Goal: Task Accomplishment & Management: Manage account settings

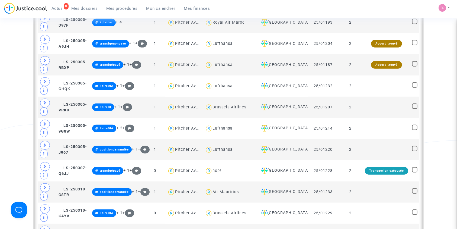
scroll to position [508, 0]
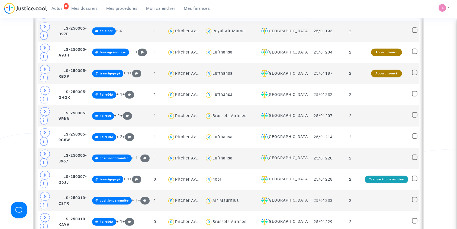
click at [87, 6] on span "Mes dossiers" at bounding box center [85, 8] width 26 height 5
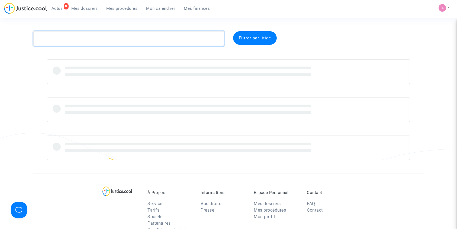
click at [85, 40] on textarea at bounding box center [128, 38] width 191 height 15
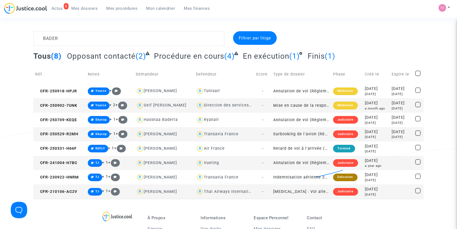
click at [218, 132] on div "Transavia France" at bounding box center [221, 133] width 35 height 5
type textarea "BADER @"Transavia France""
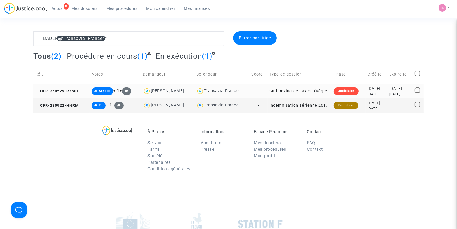
click at [380, 88] on div "2025-05-29" at bounding box center [377, 89] width 18 height 6
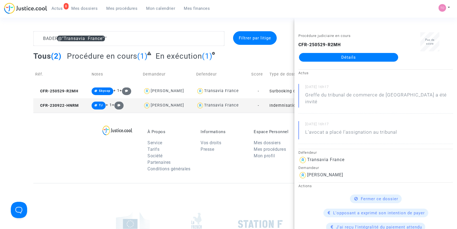
click at [346, 56] on link "Détails" at bounding box center [348, 57] width 99 height 9
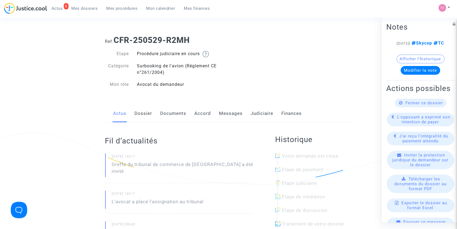
click at [223, 113] on link "Messages" at bounding box center [231, 113] width 24 height 18
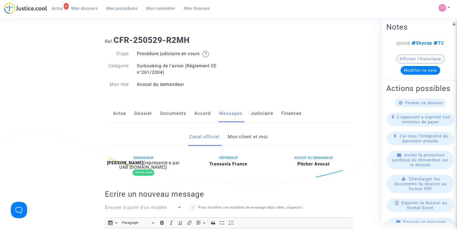
click at [239, 138] on link "Mon client et moi" at bounding box center [248, 137] width 40 height 18
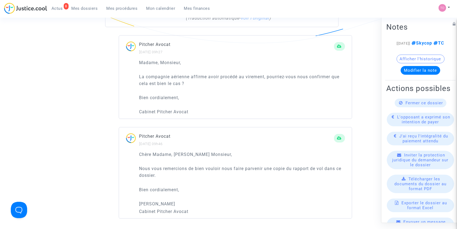
scroll to position [386, 0]
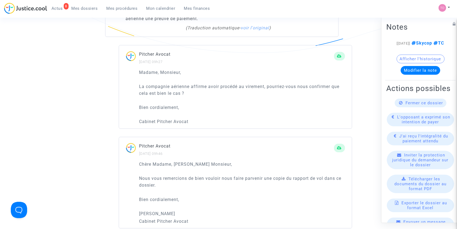
click at [90, 9] on span "Mes dossiers" at bounding box center [85, 8] width 26 height 5
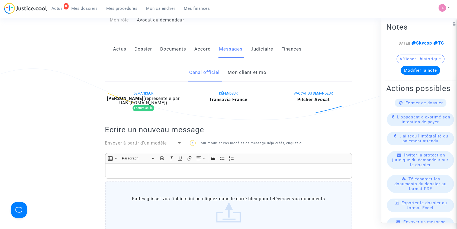
scroll to position [50, 0]
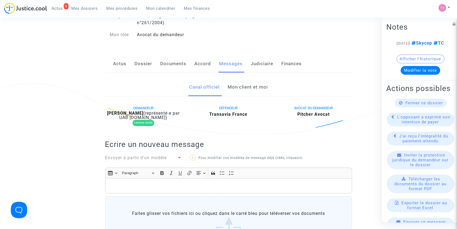
click at [255, 61] on link "Judiciaire" at bounding box center [262, 64] width 23 height 18
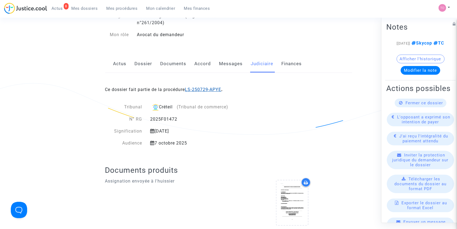
click at [201, 88] on link "LS-250729-APYE" at bounding box center [203, 89] width 36 height 5
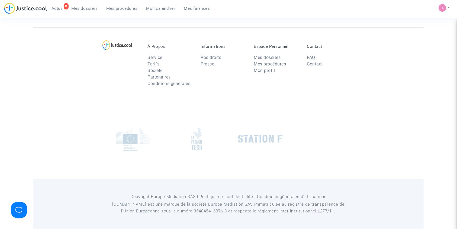
scroll to position [50, 0]
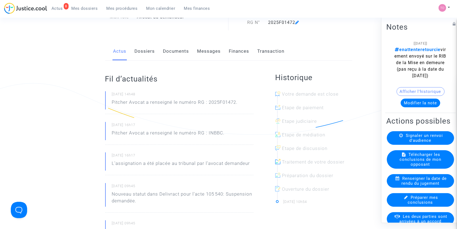
click at [418, 107] on button "Modifier la note" at bounding box center [421, 102] width 40 height 9
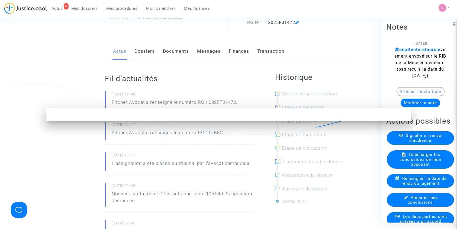
scroll to position [0, 0]
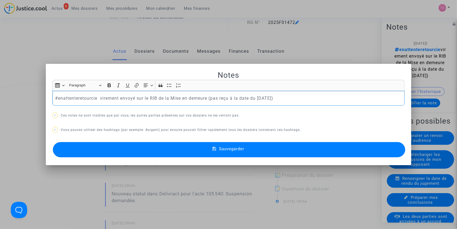
drag, startPoint x: 208, startPoint y: 97, endPoint x: 99, endPoint y: 103, distance: 109.2
click at [99, 103] on div "#enattenteretourcie virement envoyé sur le RIB de la Mise en demeure (pas reçu …" at bounding box center [228, 98] width 353 height 15
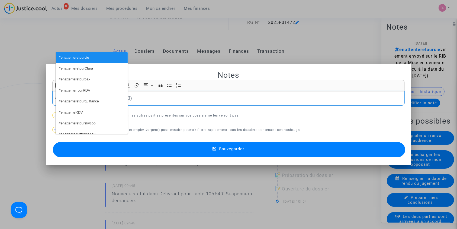
click at [160, 102] on div "#enat(pas reçu à la date du 11 juillet 2025)" at bounding box center [228, 98] width 353 height 15
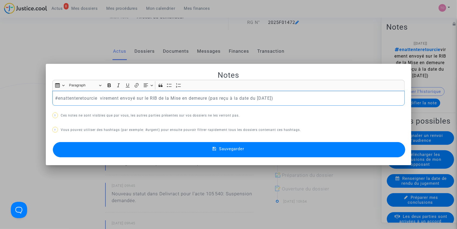
click at [96, 97] on p "#enattenteretourcie virement envoyé sur le RIB de la Mise en demeure (pas reçu …" at bounding box center [228, 98] width 347 height 7
click at [97, 97] on p "#enattenteretourcie virement envoyé sur le RIB de la Mise en demeure (pas reçu …" at bounding box center [228, 98] width 347 height 7
drag, startPoint x: 97, startPoint y: 97, endPoint x: 206, endPoint y: 97, distance: 109.3
click at [206, 97] on p "#enattenteretourcie virement envoyé sur le RIB de la Mise en demeure (pas reçu …" at bounding box center [228, 98] width 347 height 7
click at [134, 97] on p "#enattenteretourcie virement envoyé sur le RIB de la Mise en demeure (pas reçu …" at bounding box center [228, 98] width 347 height 7
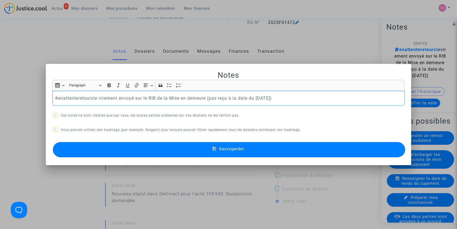
click at [125, 97] on p "#enattenteretourcie virement envoyé sur le RIB de la Mise en demeure (pas reçu …" at bounding box center [228, 98] width 347 height 7
click at [98, 97] on p "#enattenteretourcie virement sur le RIB de la Mise en demeure (pas reçu à la da…" at bounding box center [228, 98] width 347 height 7
click at [141, 97] on p "#enattenteretourcie preuve de virement sur le RIB de la Mise en demeure (pas re…" at bounding box center [228, 98] width 347 height 7
drag, startPoint x: 271, startPoint y: 97, endPoint x: 384, endPoint y: 97, distance: 113.1
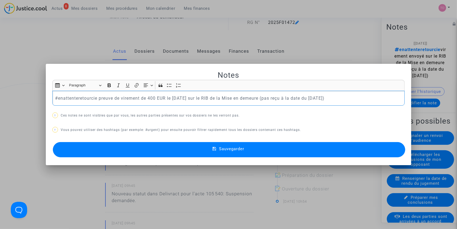
click at [384, 97] on p "#enattenteretourcie preuve de virement de 400 EUR le 13/08/2025 sur le RIB de l…" at bounding box center [228, 98] width 347 height 7
click at [97, 96] on p "#enattenteretourcie preuve de virement de 400 EUR le 13/08/2025 sur le RIB de l…" at bounding box center [228, 98] width 347 height 7
drag, startPoint x: 139, startPoint y: 97, endPoint x: 144, endPoint y: 97, distance: 5.7
click at [139, 97] on p "#enattenteretourcie preuve de virement de 400 EUR le 13/08/2025 sur le RIB de l…" at bounding box center [228, 98] width 347 height 7
click at [207, 148] on button "Sauvegarder" at bounding box center [229, 149] width 353 height 15
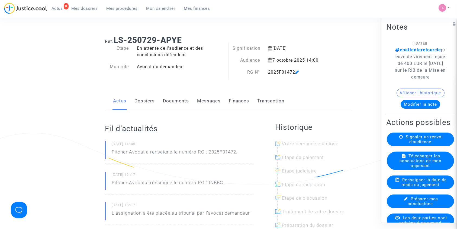
click at [235, 100] on link "Finances" at bounding box center [239, 101] width 20 height 18
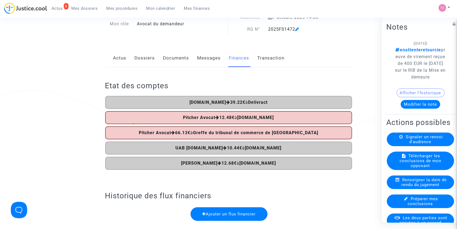
scroll to position [48, 0]
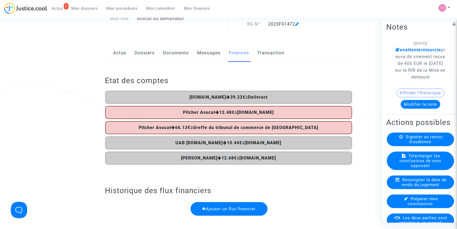
click at [93, 8] on span "Mes dossiers" at bounding box center [85, 8] width 26 height 5
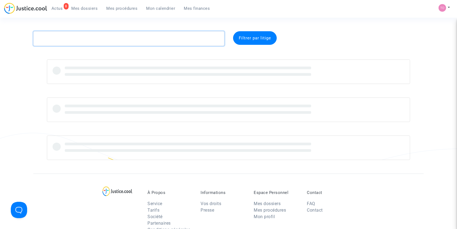
click at [66, 37] on textarea at bounding box center [128, 38] width 191 height 15
paste textarea "MATHIEU"
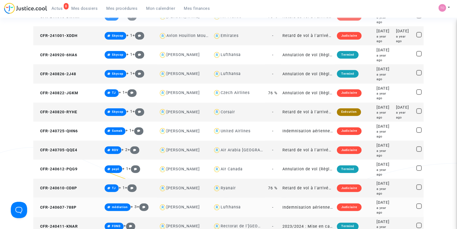
click at [221, 204] on div "Lufthansa" at bounding box center [231, 206] width 20 height 5
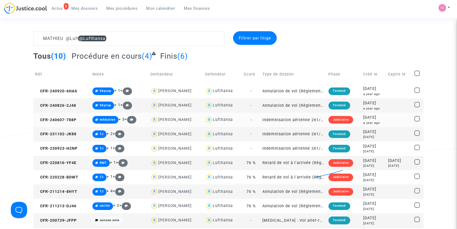
click at [376, 118] on div "2024-06-07" at bounding box center [373, 117] width 21 height 6
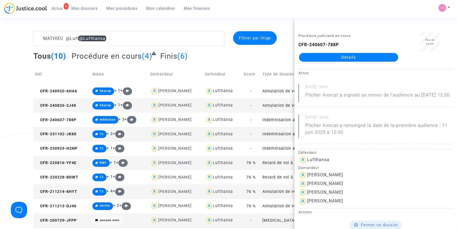
click at [0, 89] on div "MATHIEU @Lufthansa Filtrer par litige Tous (10) Procédure en cours (4) Finis (6…" at bounding box center [228, 129] width 457 height 196
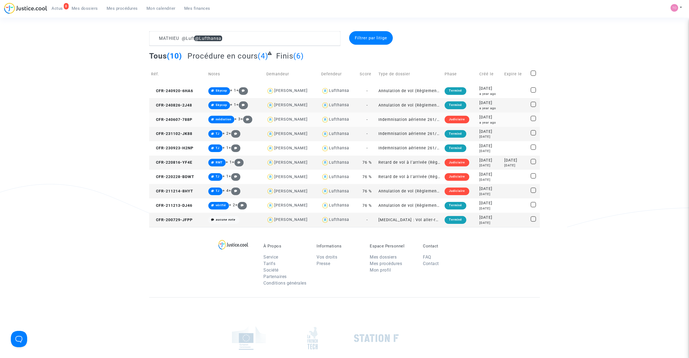
click at [457, 120] on div "2024-06-07" at bounding box center [489, 117] width 21 height 6
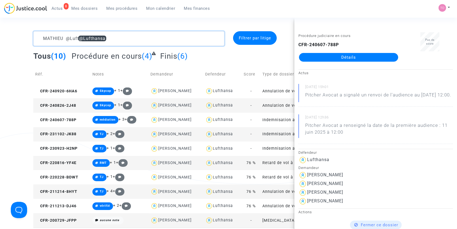
drag, startPoint x: 103, startPoint y: 41, endPoint x: 0, endPoint y: 34, distance: 103.0
click at [0, 34] on div "MATHIEU @Lufthansa Filtrer par litige Tous (10) Procédure en cours (4) Finis (6…" at bounding box center [228, 129] width 457 height 196
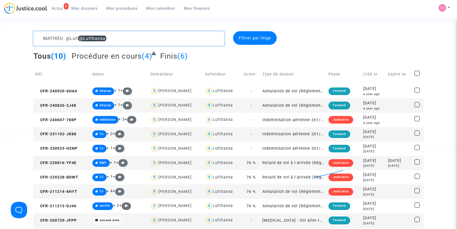
paste textarea "Groschopp"
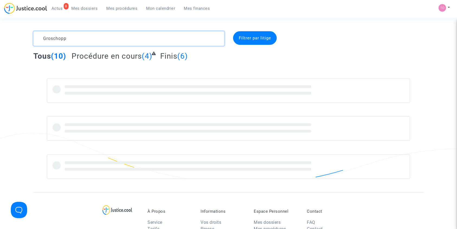
type textarea "Groschopp"
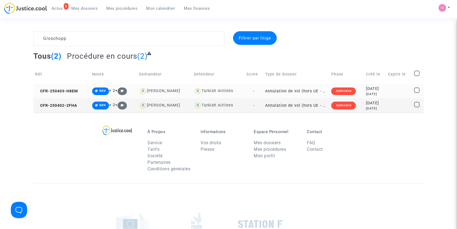
click at [378, 90] on div "2025-04-03" at bounding box center [375, 89] width 18 height 6
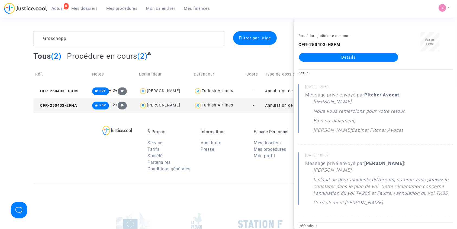
drag, startPoint x: 317, startPoint y: 179, endPoint x: 367, endPoint y: 199, distance: 54.1
click at [367, 199] on p "Il s'agit de deux incidents différents, comme vous pouvez le constater dans le …" at bounding box center [383, 187] width 140 height 23
copy p "Il s'agit de deux incidents différents, comme vous pouvez le constater dans le …"
click at [25, 137] on footerbar "À Propos Service Tarifs Société Partenaires Conditions générales Informations V…" at bounding box center [228, 213] width 457 height 201
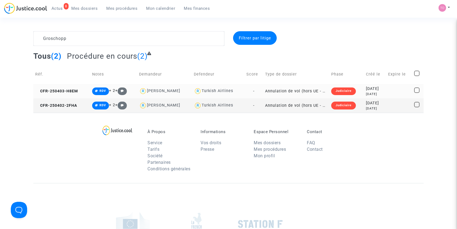
click at [384, 90] on div "2025-04-03" at bounding box center [375, 89] width 18 height 6
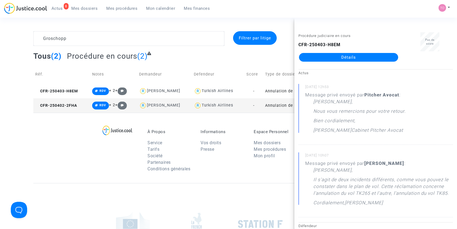
drag, startPoint x: 20, startPoint y: 149, endPoint x: 33, endPoint y: 147, distance: 13.2
click at [21, 149] on footerbar "À Propos Service Tarifs Société Partenaires Conditions générales Informations V…" at bounding box center [228, 213] width 457 height 201
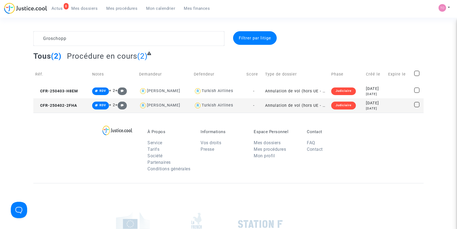
click at [373, 103] on div "2025-04-02" at bounding box center [375, 103] width 18 height 6
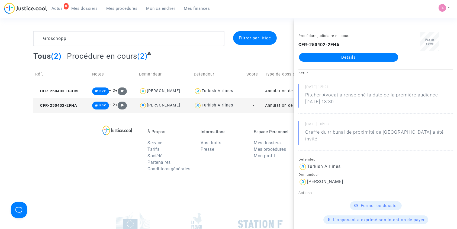
drag, startPoint x: 58, startPoint y: 130, endPoint x: 60, endPoint y: 123, distance: 8.2
click at [58, 130] on div "À Propos Service Tarifs Société Partenaires Conditions générales Informations V…" at bounding box center [228, 148] width 390 height 70
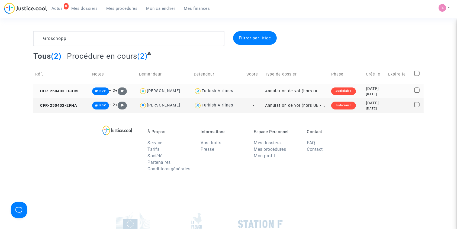
click at [366, 89] on div "2025-04-03" at bounding box center [375, 89] width 18 height 6
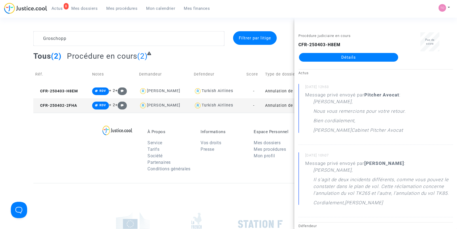
click at [202, 129] on p "Informations" at bounding box center [223, 131] width 45 height 5
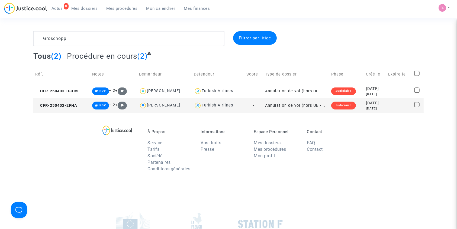
click at [370, 105] on div "2025-04-02" at bounding box center [375, 103] width 18 height 6
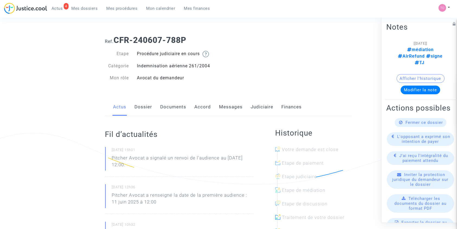
click at [255, 105] on link "Judiciaire" at bounding box center [262, 107] width 23 height 18
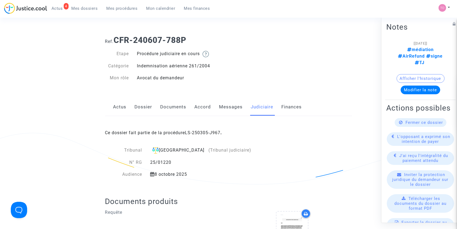
click at [209, 105] on link "Accord" at bounding box center [203, 107] width 17 height 18
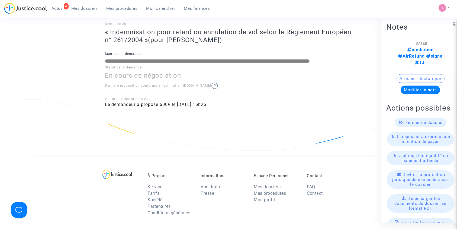
scroll to position [542, 0]
click at [72, 11] on link "Mes dossiers" at bounding box center [84, 8] width 35 height 8
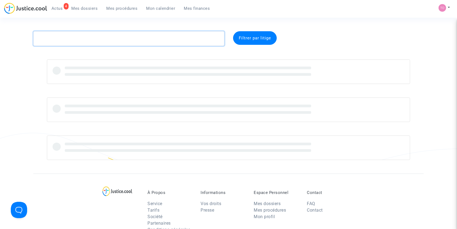
click at [70, 40] on textarea at bounding box center [128, 38] width 191 height 15
paste textarea "FASSINOU"
type textarea "FASSINOU"
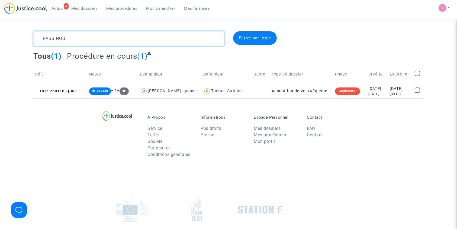
drag, startPoint x: 7, startPoint y: 28, endPoint x: 0, endPoint y: 27, distance: 6.6
click at [0, 27] on section "FASSINOU Filtrer par litige Tous (1) Procédure en cours (1) Réf. Notes Demandeu…" at bounding box center [228, 149] width 457 height 299
click at [374, 92] on div "[DATE]" at bounding box center [376, 94] width 17 height 5
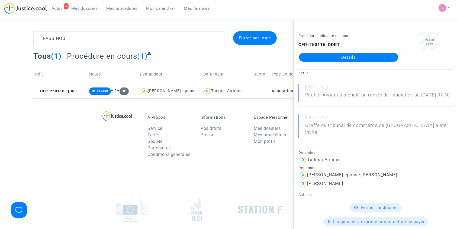
click at [348, 58] on link "Détails" at bounding box center [348, 57] width 99 height 9
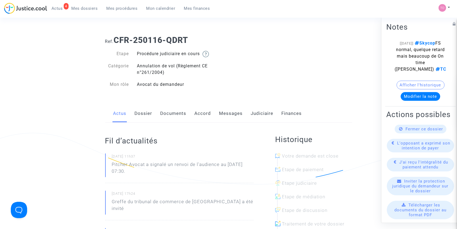
click at [143, 113] on link "Dossier" at bounding box center [144, 113] width 18 height 18
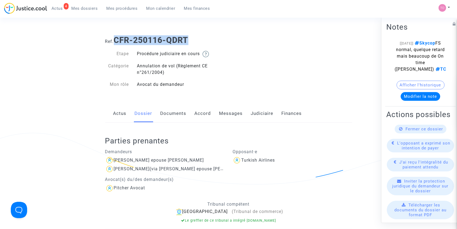
drag, startPoint x: 192, startPoint y: 41, endPoint x: 117, endPoint y: 40, distance: 75.4
click at [117, 40] on h1 "Ref. CFR-250116-QDRT" at bounding box center [228, 40] width 247 height 10
copy b "CFR-250116-QDRT"
click at [259, 113] on link "Judiciaire" at bounding box center [262, 113] width 23 height 18
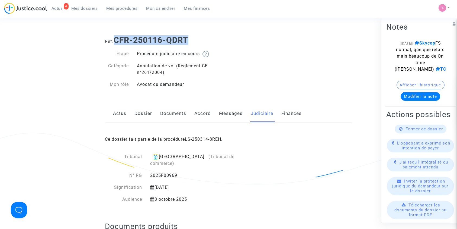
click at [140, 110] on link "Dossier" at bounding box center [144, 113] width 18 height 18
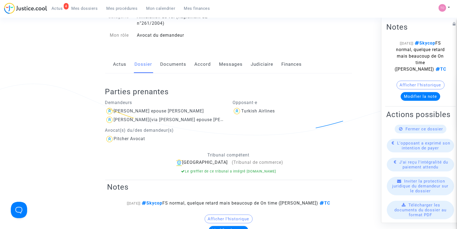
scroll to position [84, 0]
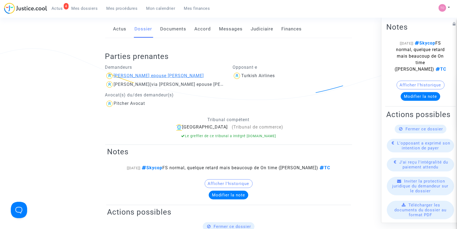
drag, startPoint x: 200, startPoint y: 74, endPoint x: 174, endPoint y: 76, distance: 25.8
click at [174, 76] on div "Diana Arielle Tossa epouse FASSINOU" at bounding box center [165, 75] width 120 height 9
copy div "FASSINOU"
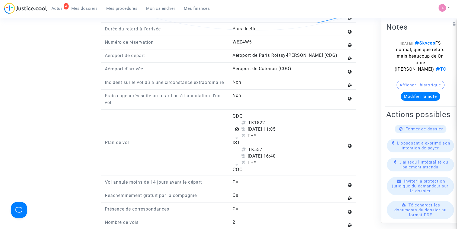
scroll to position [675, 0]
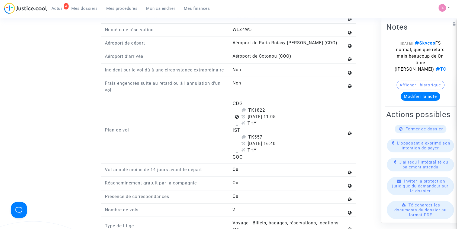
drag, startPoint x: 232, startPoint y: 109, endPoint x: 255, endPoint y: 162, distance: 57.5
click at [255, 160] on flight-plan "CDG TK1822 13 août 2024 11:05 THY IST TK557 13 août 2024 16:40 THY COO" at bounding box center [290, 130] width 114 height 60
copy flight-plan "CDG TK1822 13 août 2024 11:05 THY IST TK557 13 août 2024 16:40 THY COO"
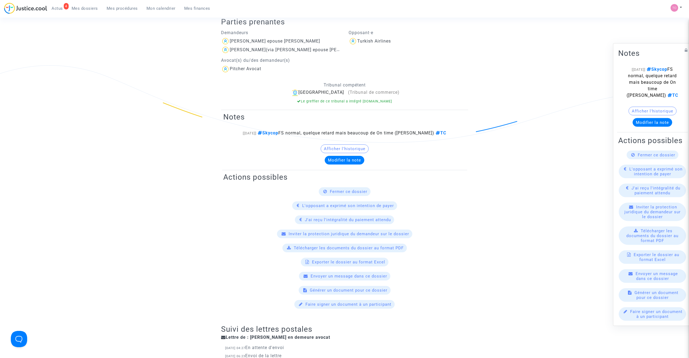
scroll to position [108, 0]
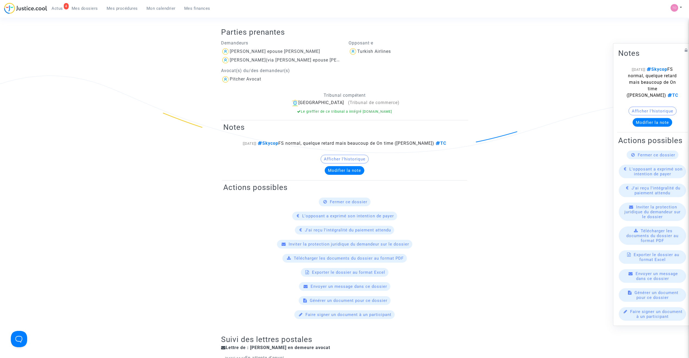
click at [331, 158] on button "Afficher l'historique" at bounding box center [344, 159] width 48 height 9
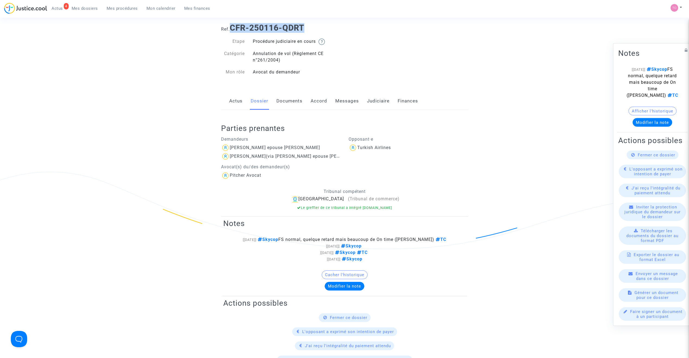
scroll to position [12, 0]
click at [292, 102] on link "Documents" at bounding box center [289, 101] width 26 height 18
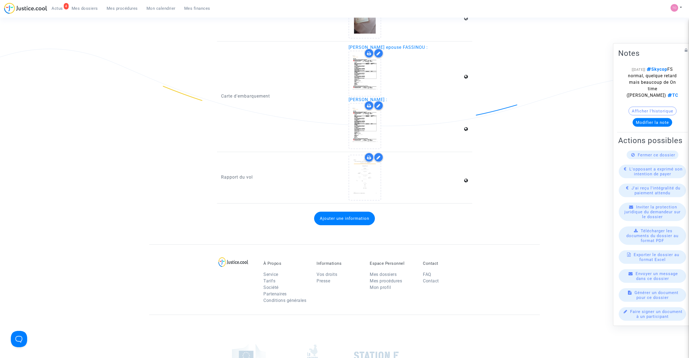
scroll to position [904, 0]
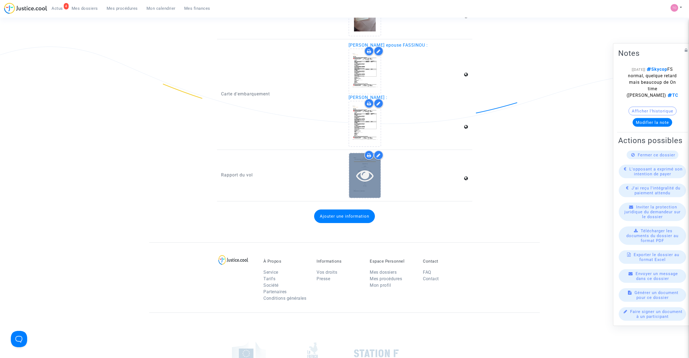
click at [362, 167] on icon at bounding box center [365, 175] width 18 height 17
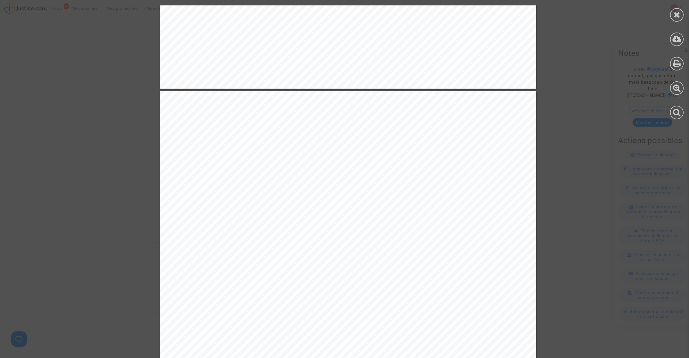
scroll to position [422, 0]
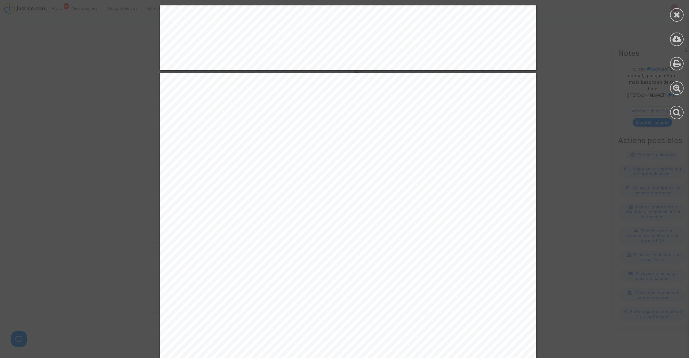
click at [457, 15] on div at bounding box center [676, 62] width 24 height 125
click at [457, 14] on icon at bounding box center [676, 15] width 7 height 8
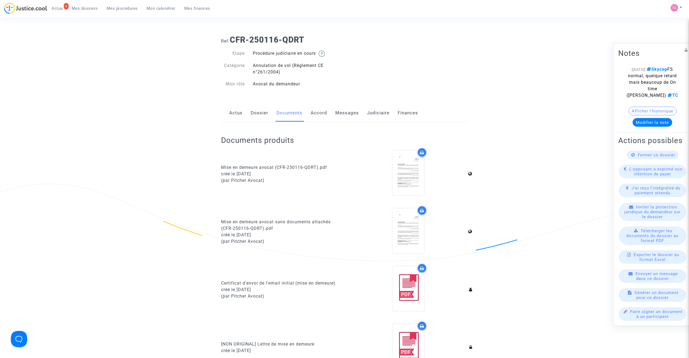
scroll to position [0, 0]
click at [259, 112] on link "Dossier" at bounding box center [260, 113] width 18 height 18
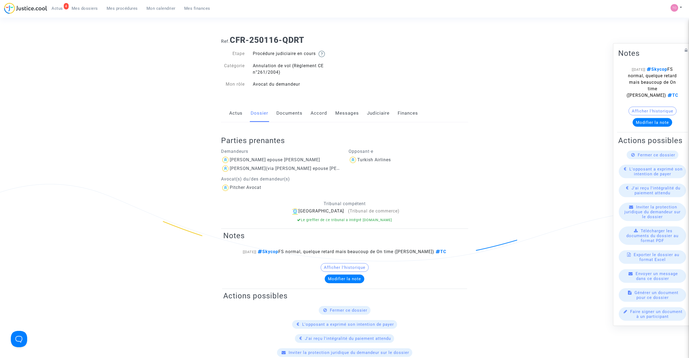
click at [368, 114] on link "Judiciaire" at bounding box center [378, 113] width 23 height 18
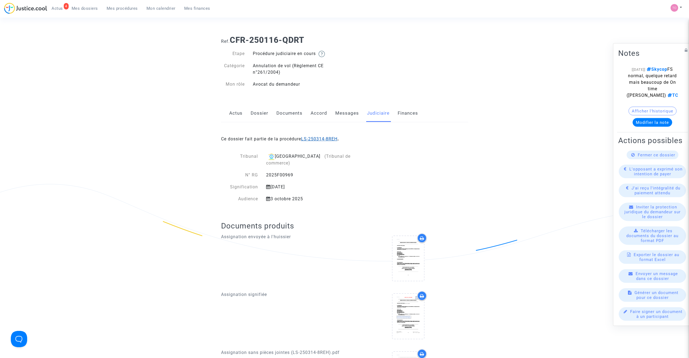
click at [328, 140] on link "LS-250314-8REH" at bounding box center [319, 138] width 36 height 5
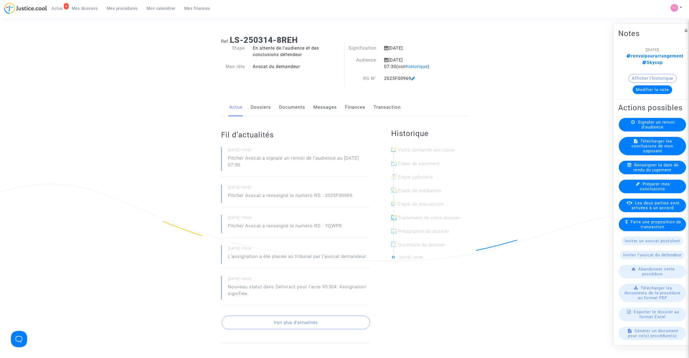
click at [457, 85] on button "Modifier la note" at bounding box center [652, 89] width 40 height 9
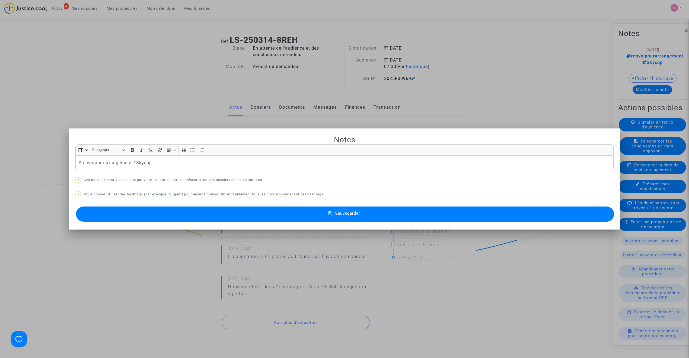
click at [89, 161] on p "#renvoipourarrangement #Skycop" at bounding box center [344, 162] width 532 height 7
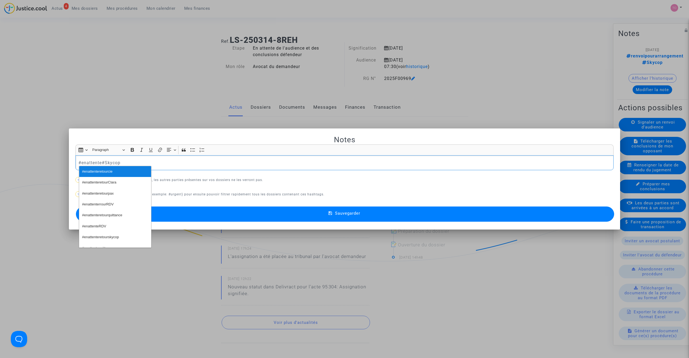
click at [98, 171] on span "#enattenteretourcie" at bounding box center [97, 172] width 30 height 8
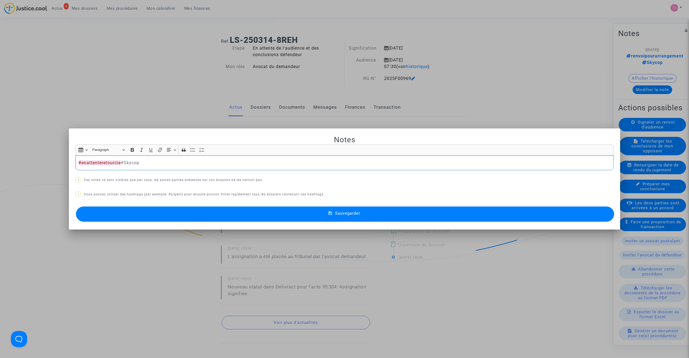
click at [180, 213] on button "Sauvegarder" at bounding box center [345, 214] width 538 height 15
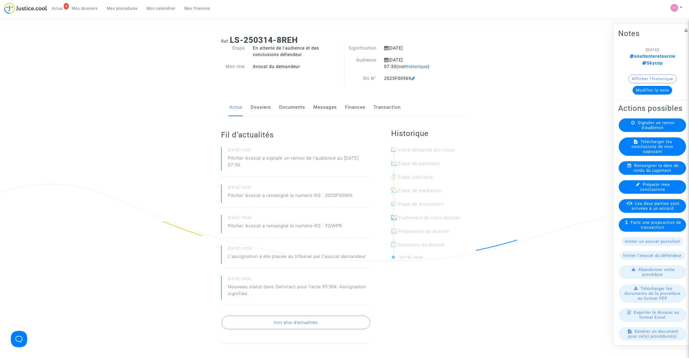
click at [264, 110] on link "Dossiers" at bounding box center [261, 107] width 20 height 18
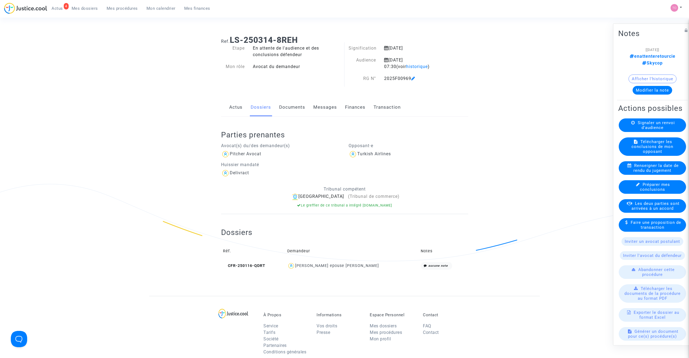
click at [87, 7] on span "Mes dossiers" at bounding box center [85, 8] width 26 height 5
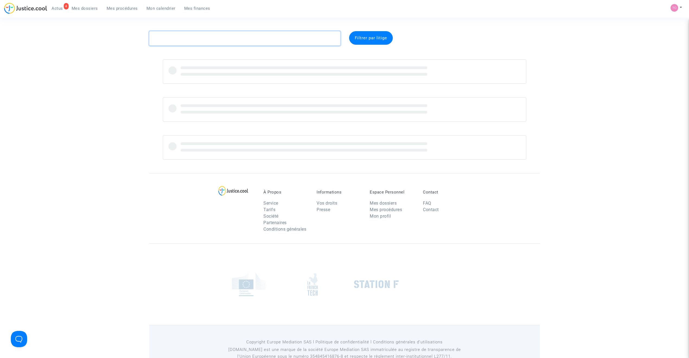
click at [175, 37] on textarea at bounding box center [244, 38] width 191 height 15
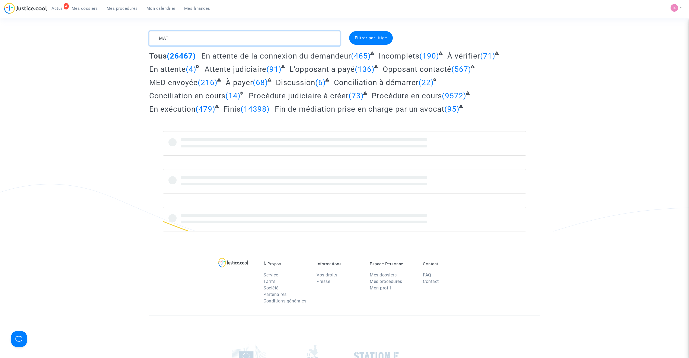
type textarea "MAT"
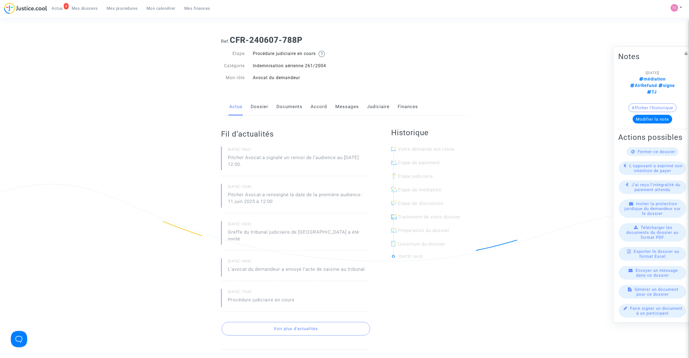
click at [319, 108] on link "Accord" at bounding box center [318, 107] width 17 height 18
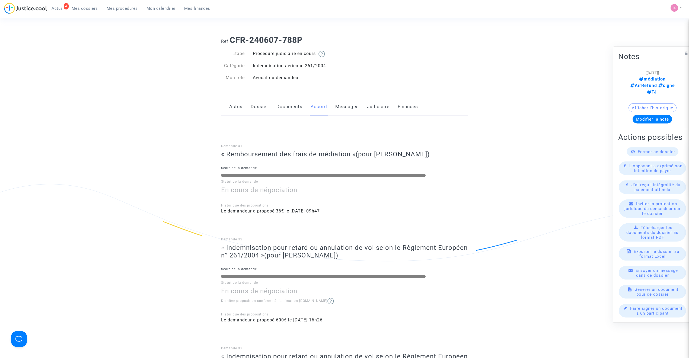
click at [252, 104] on link "Dossier" at bounding box center [260, 107] width 18 height 18
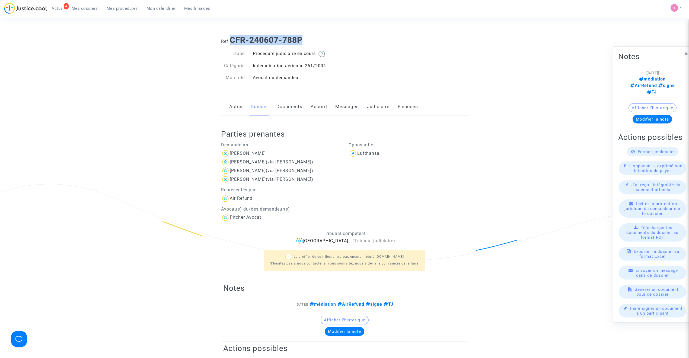
drag, startPoint x: 302, startPoint y: 41, endPoint x: 231, endPoint y: 41, distance: 70.5
click at [231, 41] on h1 "Ref. CFR-240607-788P" at bounding box center [344, 40] width 247 height 10
copy b "CFR-240607-788P"
drag, startPoint x: 268, startPoint y: 150, endPoint x: 229, endPoint y: 152, distance: 38.6
click at [229, 152] on div "[PERSON_NAME]" at bounding box center [281, 153] width 120 height 9
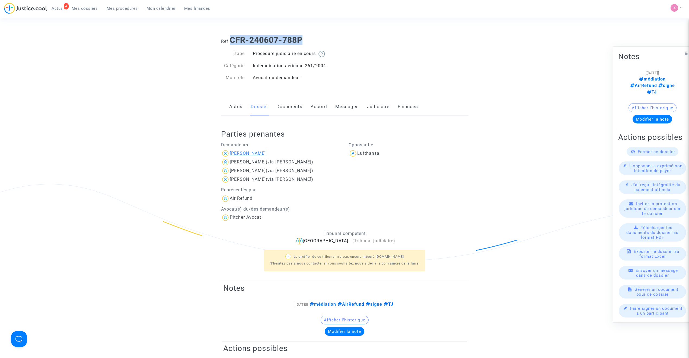
copy div "[PERSON_NAME]"
click at [370, 107] on link "Judiciaire" at bounding box center [378, 107] width 23 height 18
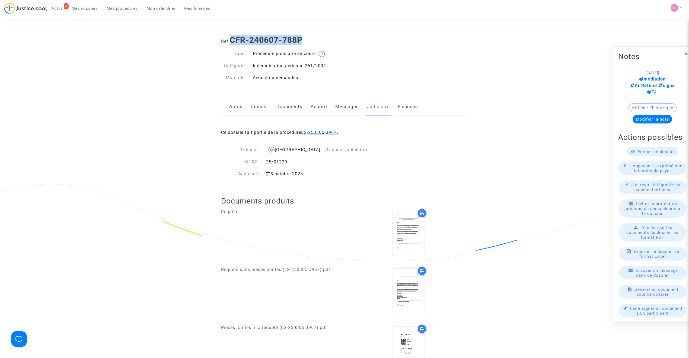
click at [321, 132] on link "LS-250305-J967" at bounding box center [319, 132] width 36 height 5
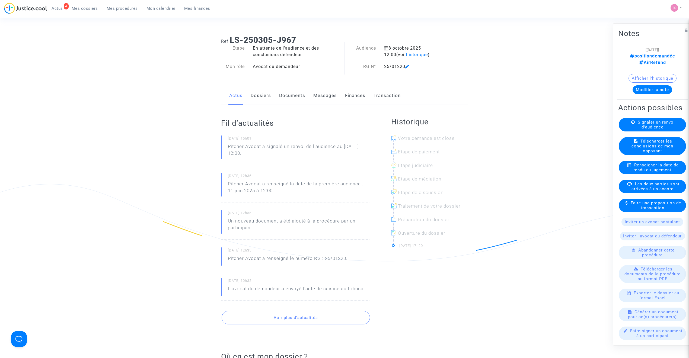
click at [654, 85] on button "Modifier la note" at bounding box center [652, 89] width 40 height 9
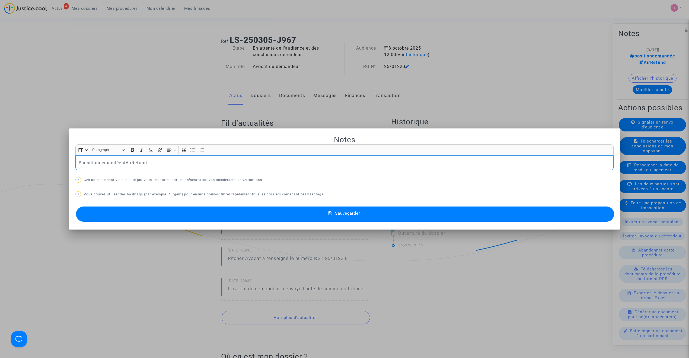
click at [95, 162] on p "#positiondemandée #AirRefund" at bounding box center [344, 162] width 532 height 7
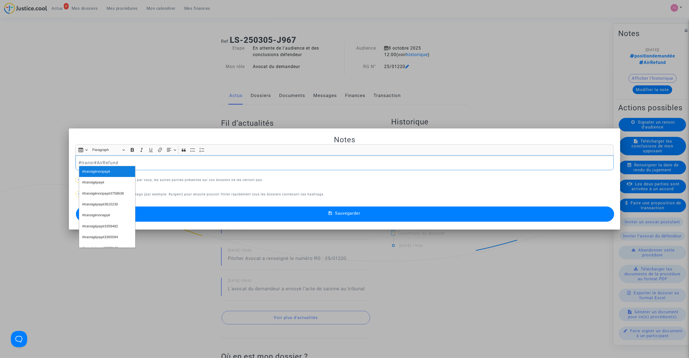
click at [98, 172] on span "#transigénonpayé" at bounding box center [96, 172] width 28 height 8
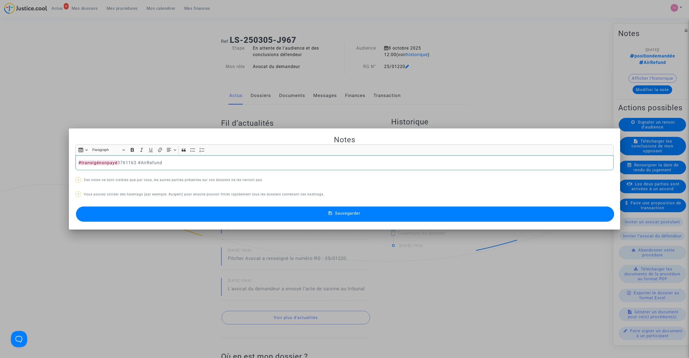
click at [208, 210] on button "Sauvegarder" at bounding box center [345, 214] width 538 height 15
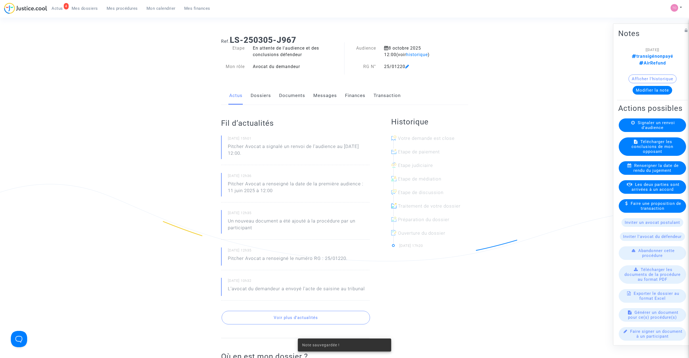
click at [647, 190] on span "Les deux parties sont arrivées à un accord" at bounding box center [655, 187] width 48 height 10
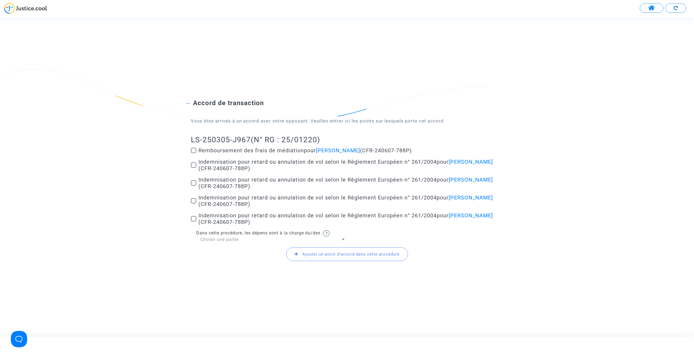
click at [193, 149] on span at bounding box center [193, 150] width 5 height 5
click at [193, 153] on input "Remboursement des frais de médiation pour Romain Mathieu (CFR-240607-788P)" at bounding box center [193, 153] width 0 height 0
checkbox input "true"
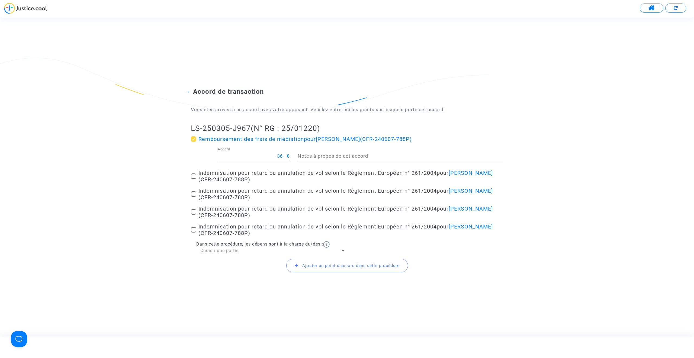
click at [192, 175] on span at bounding box center [193, 176] width 5 height 5
click at [193, 179] on input "Indemnisation pour retard ou annulation de vol selon le Règlement Européen n° 2…" at bounding box center [193, 179] width 0 height 0
checkbox input "true"
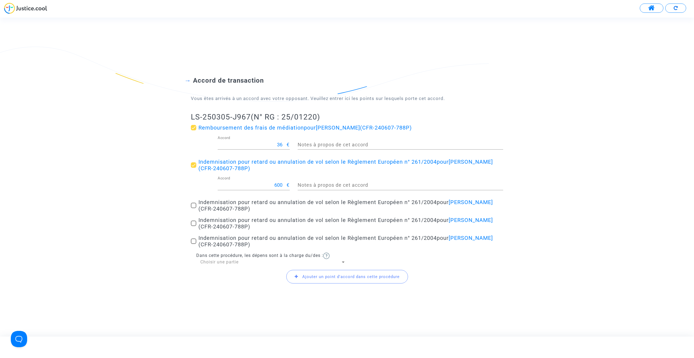
click at [193, 206] on span at bounding box center [193, 205] width 5 height 5
click at [193, 208] on input "Indemnisation pour retard ou annulation de vol selon le Règlement Européen n° 2…" at bounding box center [193, 208] width 0 height 0
checkbox input "true"
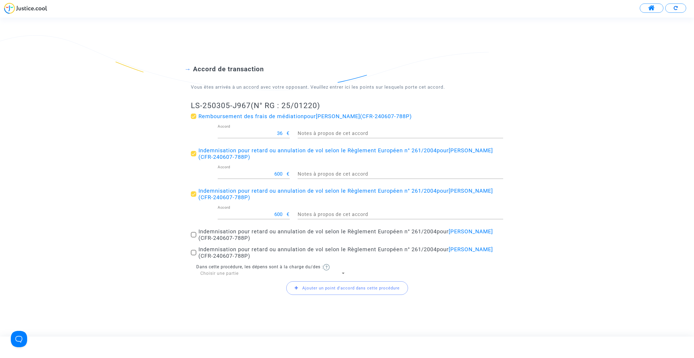
click at [193, 238] on label "Indemnisation pour retard ou annulation de vol selon le Règlement Européen n° 2…" at bounding box center [347, 234] width 312 height 13
click at [193, 238] on input "Indemnisation pour retard ou annulation de vol selon le Règlement Européen n° 2…" at bounding box center [193, 238] width 0 height 0
checkbox input "true"
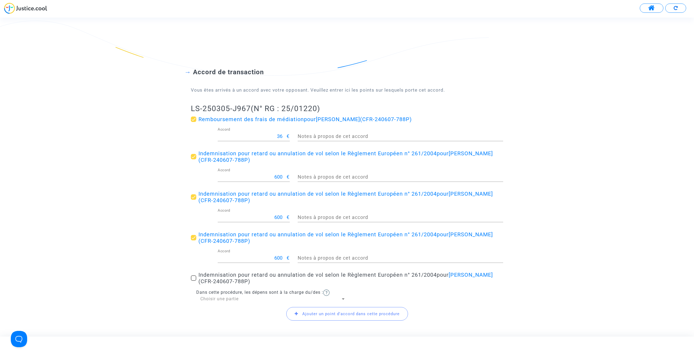
click at [193, 276] on span at bounding box center [193, 277] width 5 height 5
click at [193, 281] on input "Indemnisation pour retard ou annulation de vol selon le Règlement Européen n° 2…" at bounding box center [193, 281] width 0 height 0
checkbox input "true"
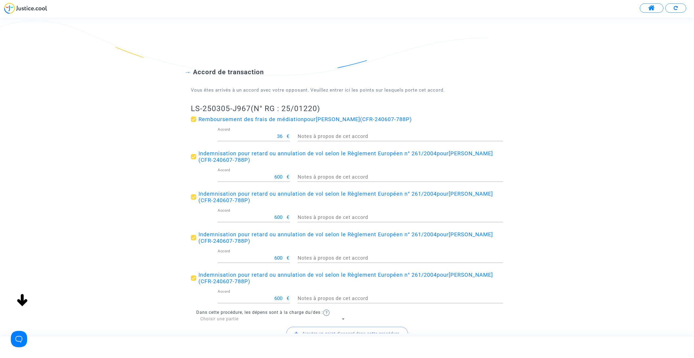
drag, startPoint x: 231, startPoint y: 312, endPoint x: 230, endPoint y: 317, distance: 4.7
click at [231, 313] on span "Dans cette procédure, les dépens sont à la charge du/des :" at bounding box center [259, 312] width 127 height 5
click at [229, 318] on span "Choisir une partie" at bounding box center [219, 318] width 38 height 5
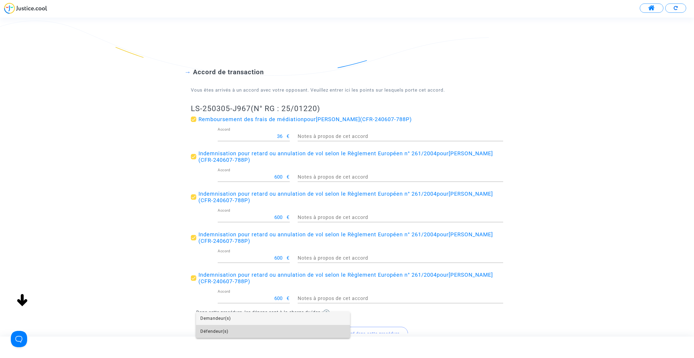
click at [232, 333] on span "Défendeur(s)" at bounding box center [272, 331] width 145 height 13
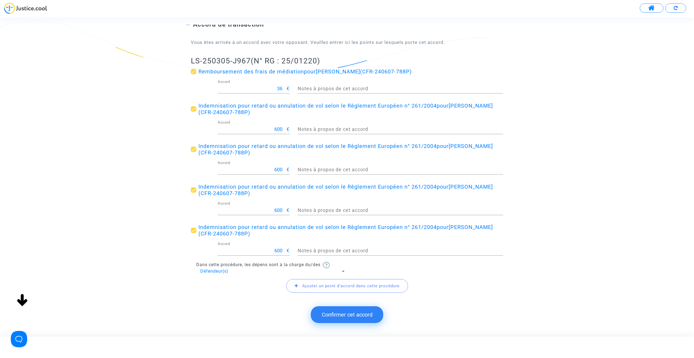
scroll to position [49, 0]
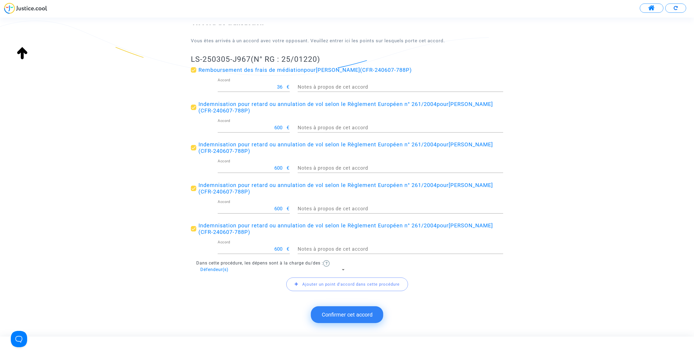
click at [327, 286] on span "Ajouter un point d'accord dans cette procédure" at bounding box center [350, 284] width 97 height 5
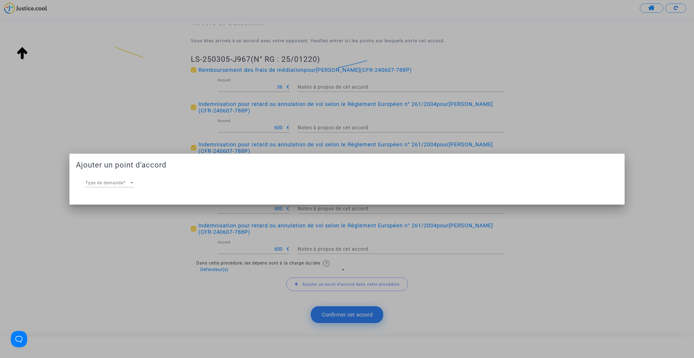
click at [116, 187] on div "Type de demande Type de demande *" at bounding box center [109, 181] width 49 height 12
click at [106, 185] on span "Article 700" at bounding box center [100, 183] width 24 height 5
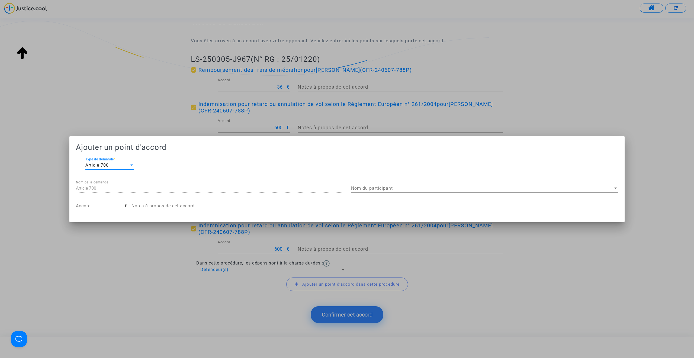
click at [106, 202] on div "Accord" at bounding box center [100, 204] width 49 height 12
type input "200"
click at [361, 185] on div "Nom du participant Nom du participant" at bounding box center [484, 187] width 267 height 12
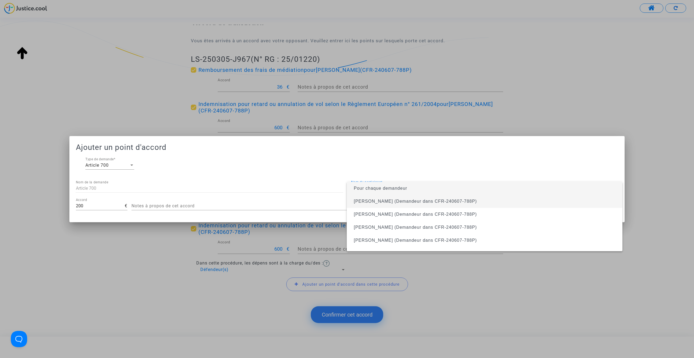
click at [369, 205] on span "Romain Mathieu (Demandeur dans CFR-240607-788P)" at bounding box center [484, 201] width 267 height 13
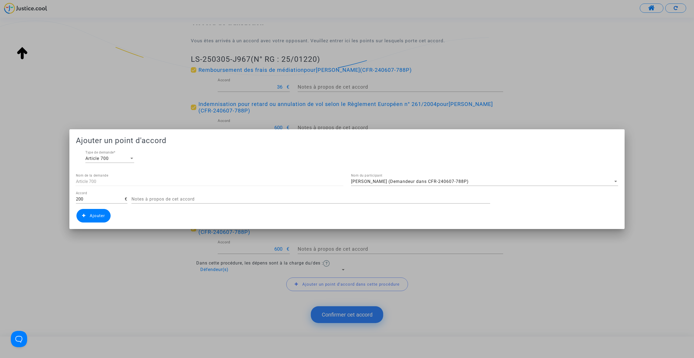
click at [85, 213] on span "Ajouter" at bounding box center [93, 216] width 34 height 14
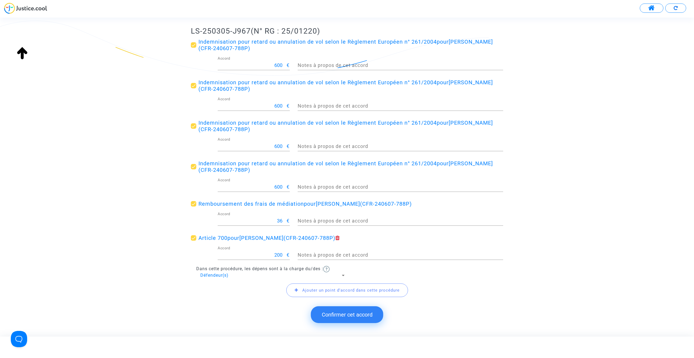
scroll to position [84, 0]
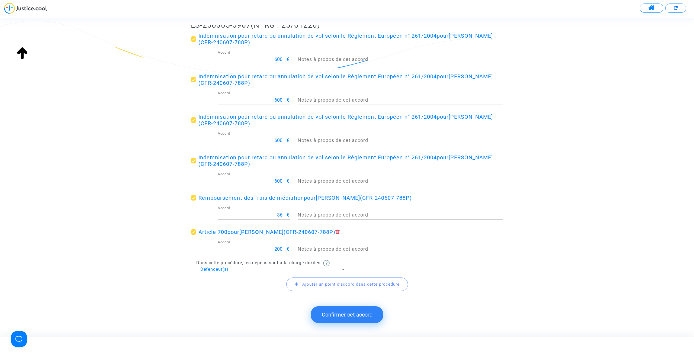
click at [355, 313] on button "Confirmer cet accord" at bounding box center [347, 314] width 72 height 17
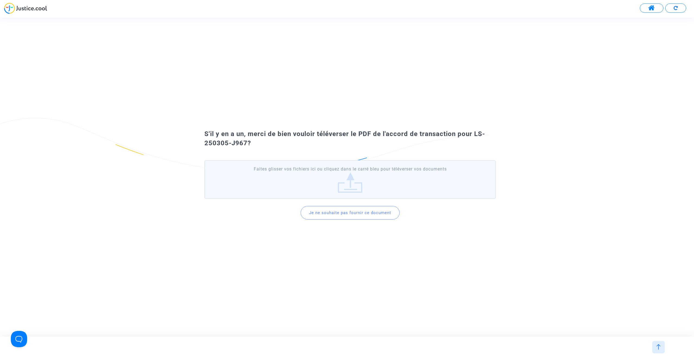
click at [347, 210] on button "Je ne souhaite pas fournir ce document" at bounding box center [350, 213] width 99 height 14
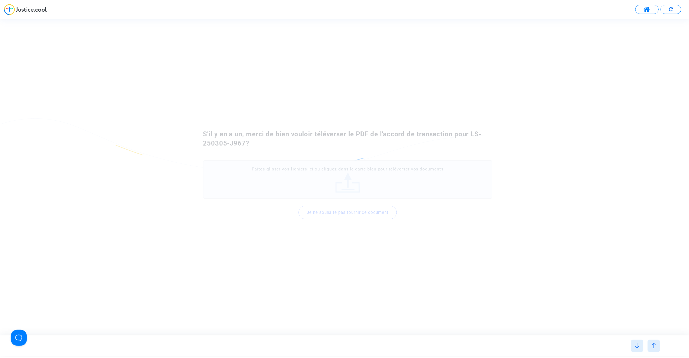
scroll to position [0, 0]
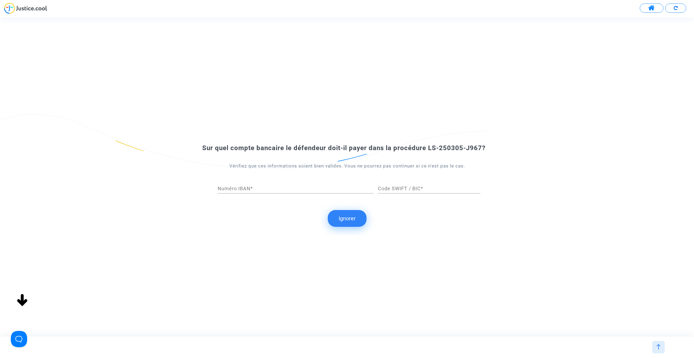
click at [347, 218] on button "Ignorer" at bounding box center [347, 218] width 39 height 17
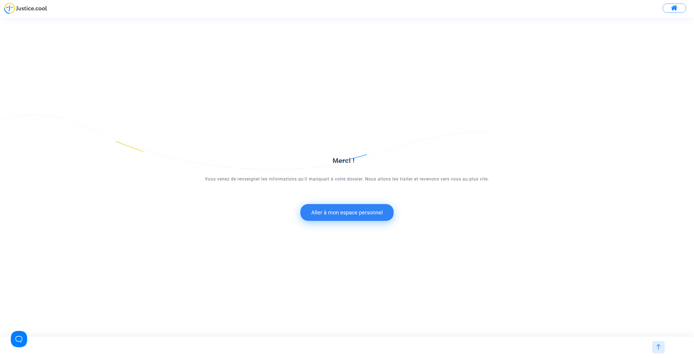
click at [339, 215] on button "Aller à mon espace personnel" at bounding box center [346, 212] width 93 height 17
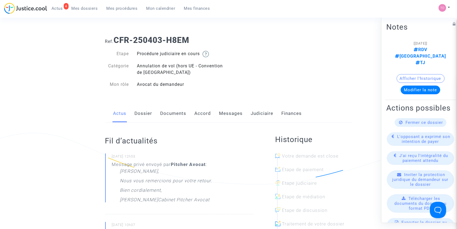
click at [267, 113] on link "Judiciaire" at bounding box center [262, 113] width 23 height 18
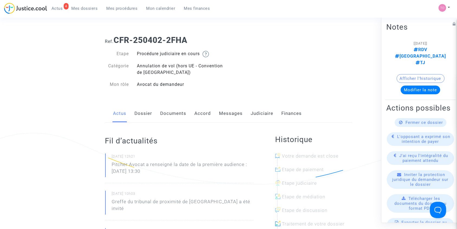
click at [261, 113] on link "Judiciaire" at bounding box center [262, 113] width 23 height 18
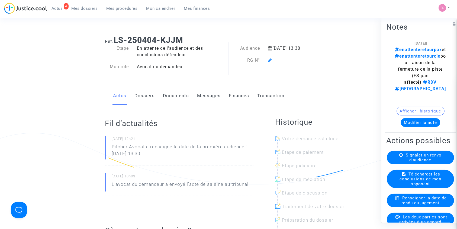
click at [414, 106] on button "Afficher l'historique" at bounding box center [421, 110] width 48 height 9
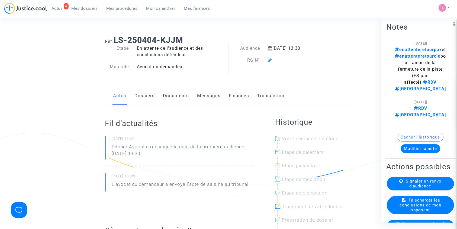
click at [412, 132] on button "Cacher l'historique" at bounding box center [421, 136] width 46 height 9
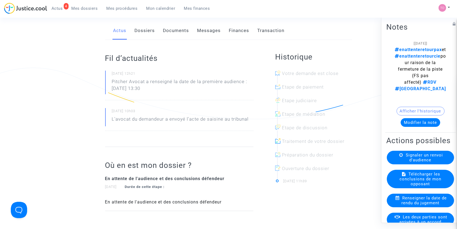
scroll to position [96, 0]
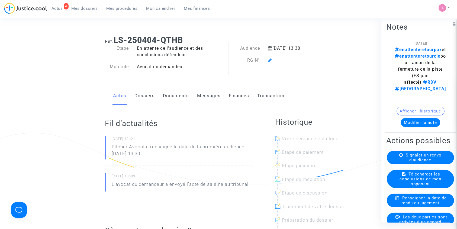
click at [421, 109] on button "Afficher l'historique" at bounding box center [421, 110] width 48 height 9
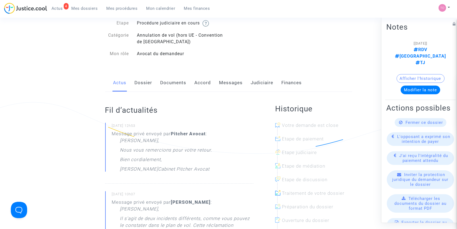
scroll to position [72, 0]
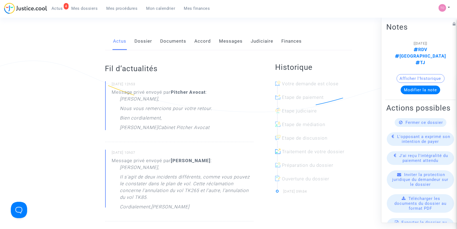
click at [221, 36] on link "Messages" at bounding box center [231, 41] width 24 height 18
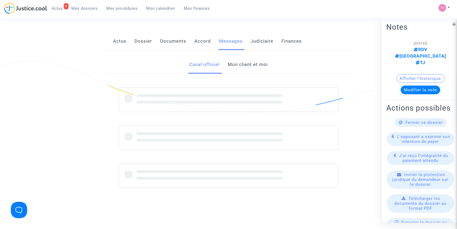
click at [234, 66] on link "Mon client et moi" at bounding box center [248, 65] width 40 height 18
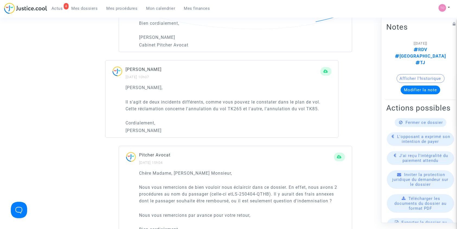
scroll to position [410, 0]
drag, startPoint x: 145, startPoint y: 107, endPoint x: 229, endPoint y: 106, distance: 84.3
click at [229, 106] on p "Il s'agit de deux incidents différents, comme vous pouvez le constater dans le …" at bounding box center [229, 105] width 206 height 14
click at [236, 116] on div "Chere Tom, Il s'agit de deux incidents différents, comme vous pouvez le constat…" at bounding box center [229, 109] width 206 height 50
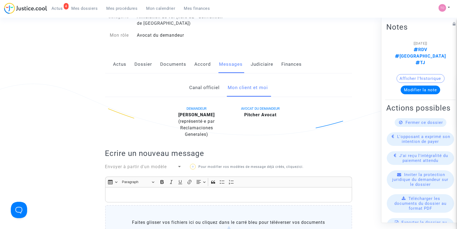
scroll to position [24, 0]
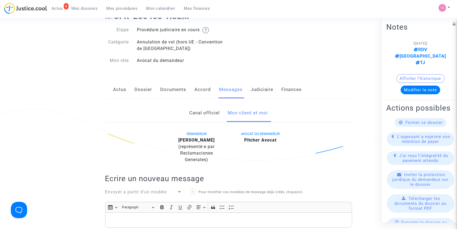
click at [146, 86] on link "Dossier" at bounding box center [144, 90] width 18 height 18
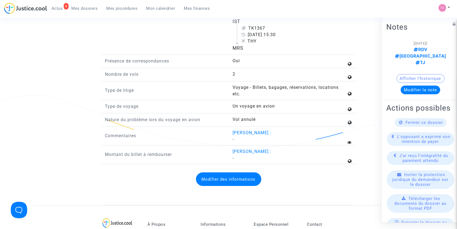
scroll to position [723, 0]
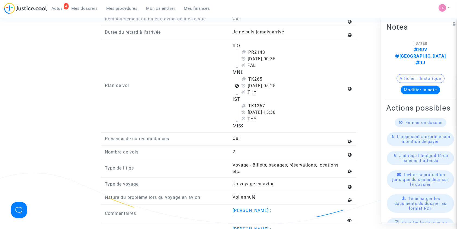
drag, startPoint x: 248, startPoint y: 90, endPoint x: 290, endPoint y: 90, distance: 41.5
click at [290, 89] on div "[DATE] 05:25" at bounding box center [294, 85] width 105 height 7
copy div "[DATE]"
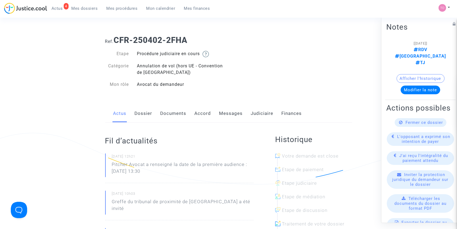
click at [227, 114] on link "Messages" at bounding box center [231, 113] width 24 height 18
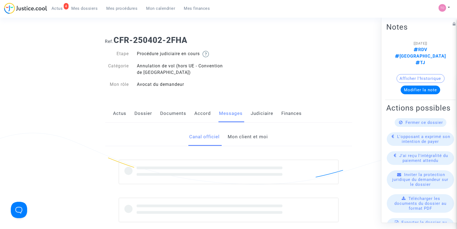
click at [244, 134] on link "Mon client et moi" at bounding box center [248, 137] width 40 height 18
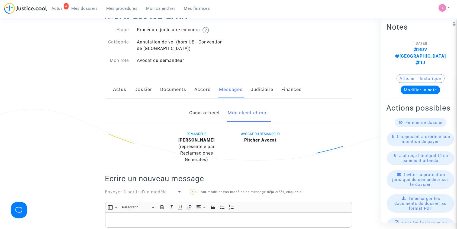
click at [119, 88] on link "Actus" at bounding box center [119, 90] width 13 height 18
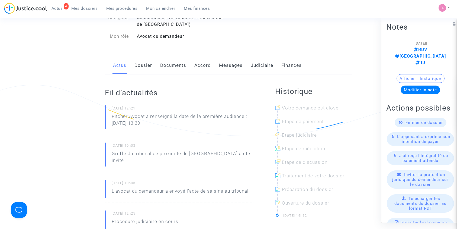
click at [145, 64] on link "Dossier" at bounding box center [144, 65] width 18 height 18
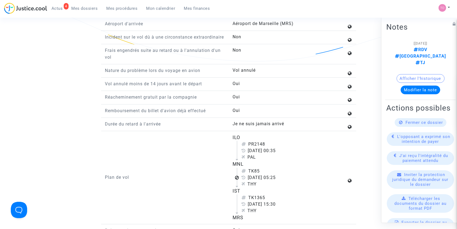
scroll to position [651, 0]
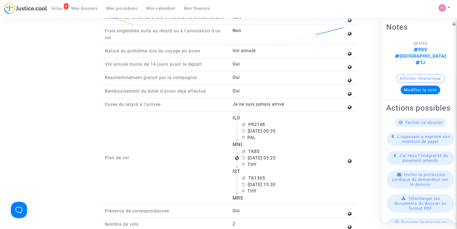
drag, startPoint x: 249, startPoint y: 163, endPoint x: 288, endPoint y: 163, distance: 39.0
click at [288, 161] on div "26 novembre 2024 05:25" at bounding box center [294, 158] width 105 height 7
copy div "26 novembre 2024"
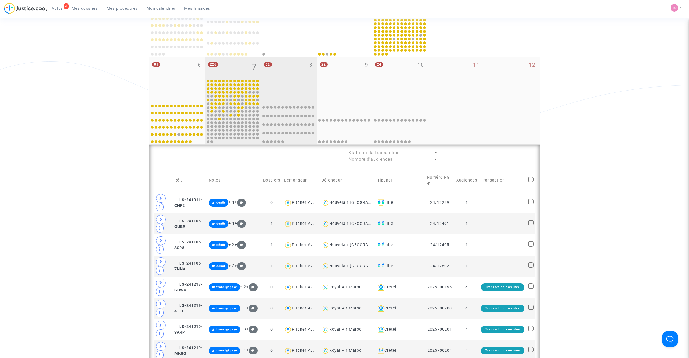
scroll to position [97, 0]
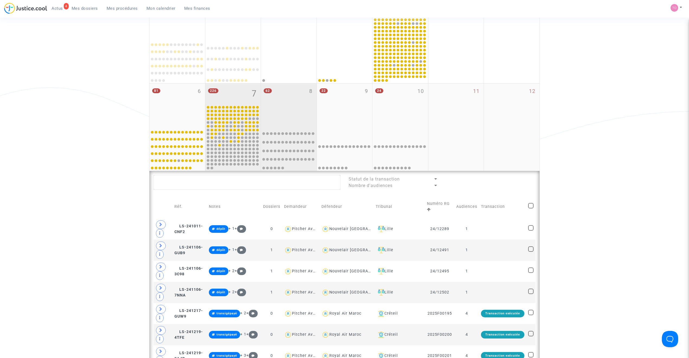
click at [286, 113] on div "62 8" at bounding box center [289, 105] width 56 height 43
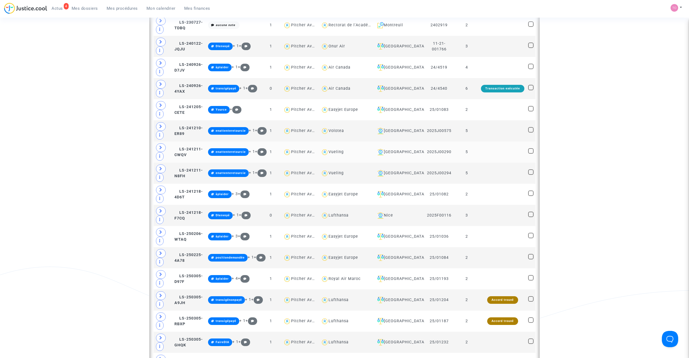
scroll to position [301, 0]
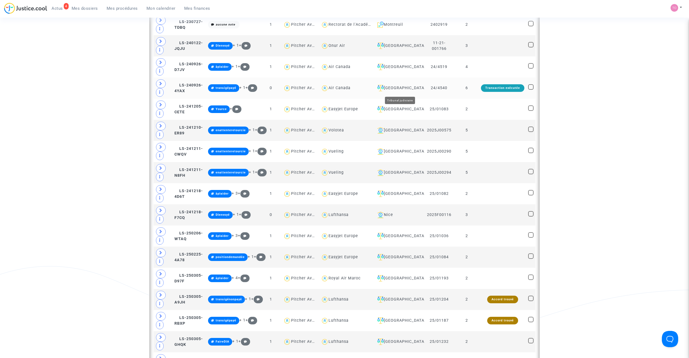
click at [399, 91] on div "[GEOGRAPHIC_DATA]" at bounding box center [398, 88] width 47 height 7
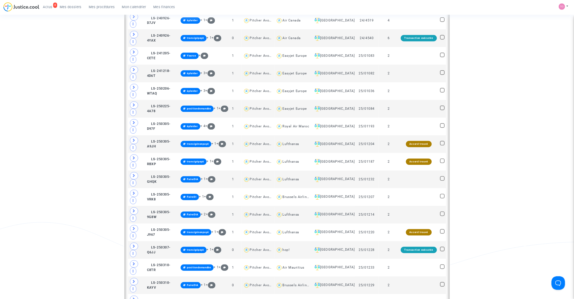
scroll to position [217, 0]
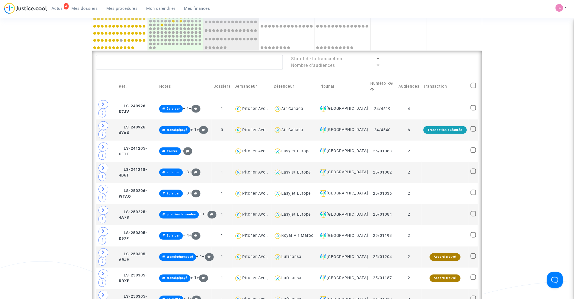
drag, startPoint x: 680, startPoint y: 0, endPoint x: 73, endPoint y: 111, distance: 616.6
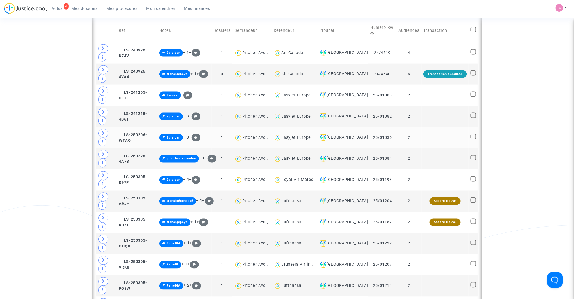
scroll to position [277, 0]
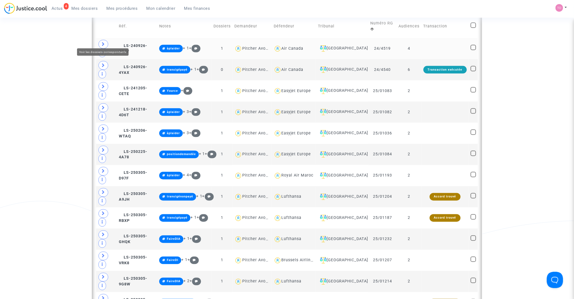
click at [104, 42] on icon at bounding box center [103, 44] width 3 height 4
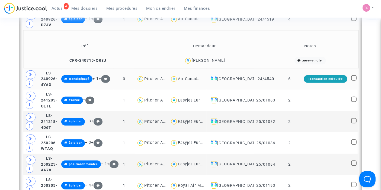
scroll to position [327, 0]
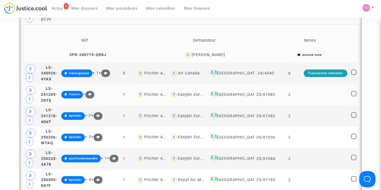
click at [204, 94] on div "Easyjet Europe" at bounding box center [193, 94] width 30 height 5
type textarea "@"Easyjet Europe""
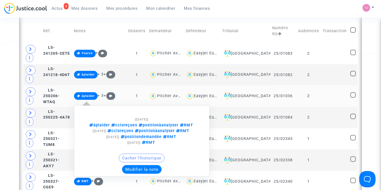
scroll to position [287, 0]
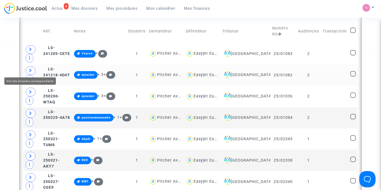
click at [32, 70] on icon at bounding box center [30, 71] width 3 height 4
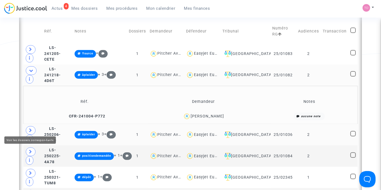
click at [29, 129] on icon at bounding box center [30, 131] width 3 height 4
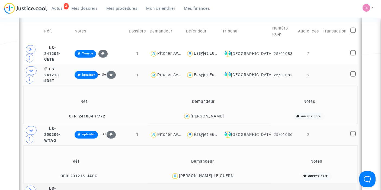
click at [59, 72] on span "LS-241218-4D6T" at bounding box center [52, 75] width 17 height 16
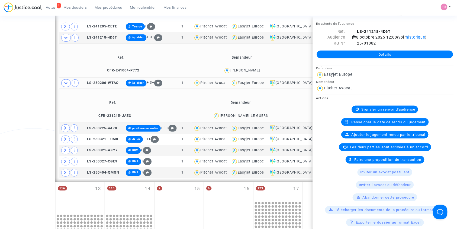
scroll to position [287, 0]
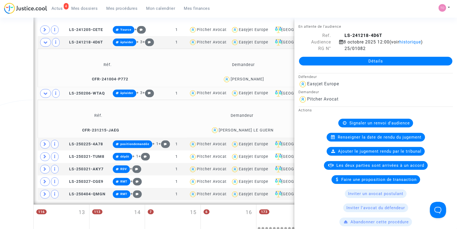
drag, startPoint x: 420, startPoint y: 0, endPoint x: 20, endPoint y: 75, distance: 407.3
click at [20, 75] on div "Date de clôture d'instruction Date de conciliation Date d'audience Date de juge…" at bounding box center [228, 39] width 457 height 591
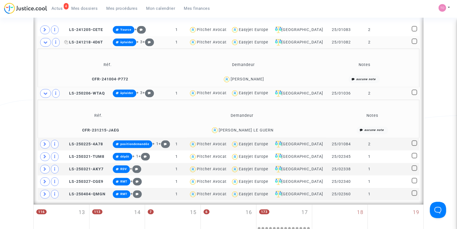
click at [85, 40] on span "LS-241218-4D6T" at bounding box center [83, 42] width 39 height 5
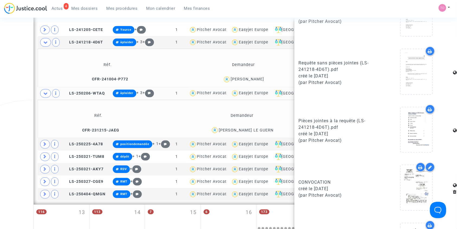
scroll to position [428, 0]
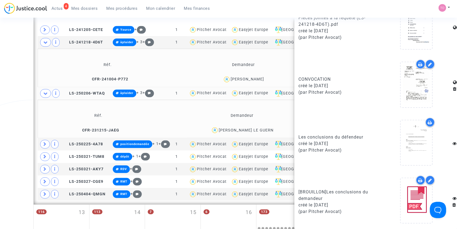
click at [419, 178] on div at bounding box center [420, 179] width 9 height 9
click at [253, 78] on div "Leila Minic" at bounding box center [247, 79] width 33 height 5
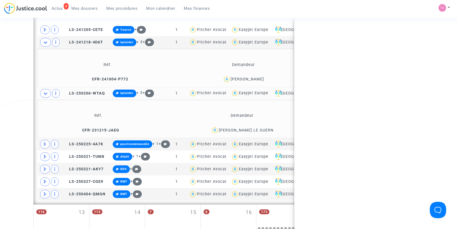
copy div "Minic"
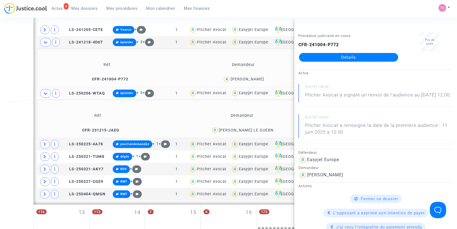
click at [23, 59] on div "Date de clôture d'instruction Date de conciliation Date d'audience Date de juge…" at bounding box center [228, 39] width 457 height 591
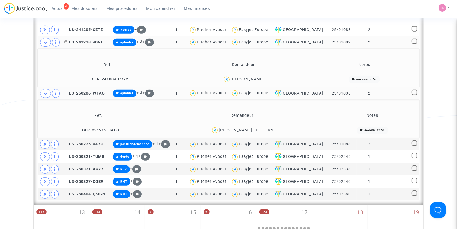
click at [89, 42] on span "LS-241218-4D6T" at bounding box center [83, 42] width 39 height 5
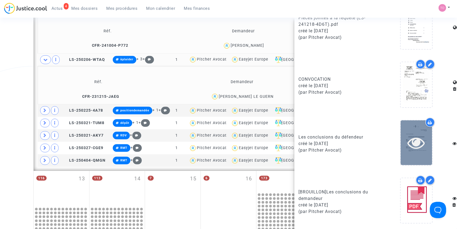
scroll to position [336, 0]
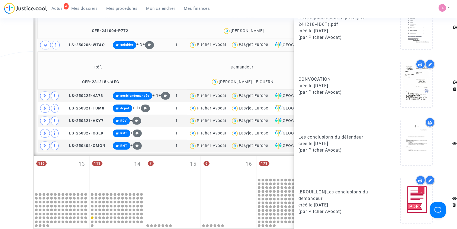
click at [419, 178] on icon at bounding box center [421, 180] width 4 height 4
click at [410, 184] on div at bounding box center [416, 200] width 31 height 45
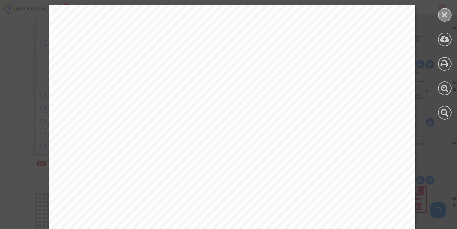
click at [443, 15] on icon at bounding box center [445, 15] width 7 height 8
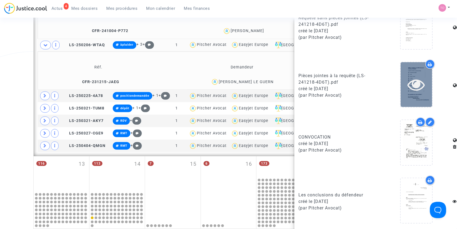
scroll to position [368, 0]
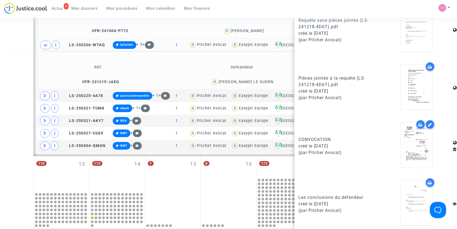
click at [429, 64] on div at bounding box center [429, 66] width 9 height 9
click at [43, 94] on icon at bounding box center [44, 96] width 3 height 4
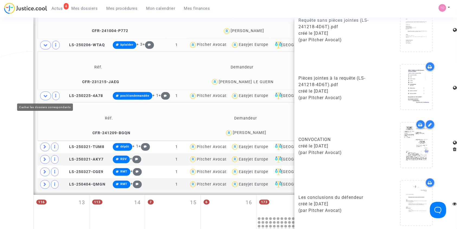
click at [45, 94] on icon at bounding box center [45, 96] width 4 height 4
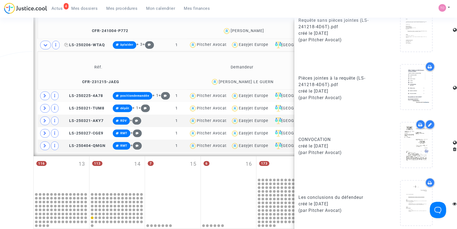
click at [92, 44] on span "LS-250206-WTAQ" at bounding box center [84, 45] width 41 height 5
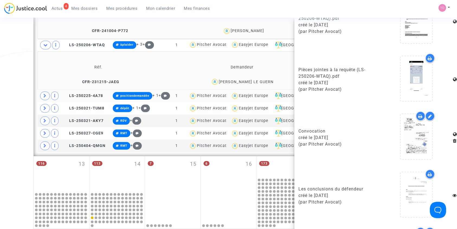
scroll to position [428, 0]
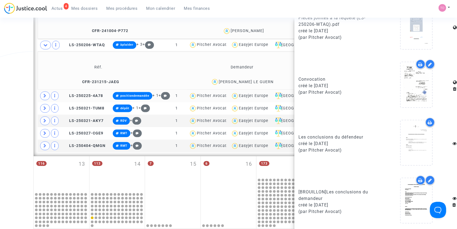
click at [419, 178] on icon at bounding box center [421, 180] width 4 height 4
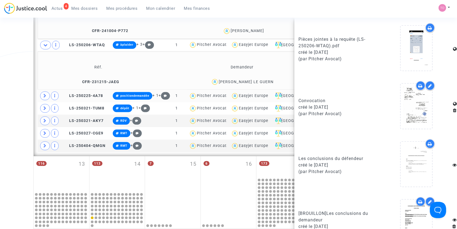
scroll to position [404, 0]
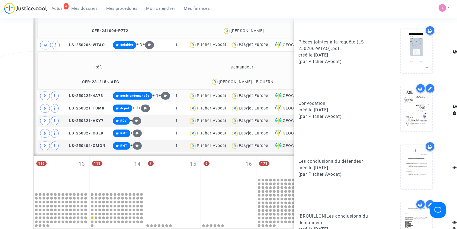
click at [428, 29] on icon at bounding box center [430, 30] width 4 height 4
click at [76, 5] on link "Mes dossiers" at bounding box center [84, 8] width 35 height 8
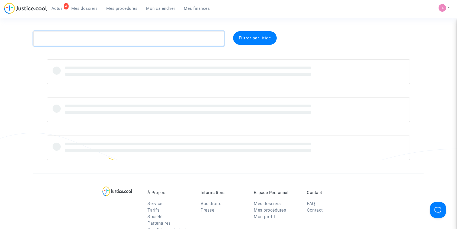
click at [63, 39] on textarea at bounding box center [128, 38] width 191 height 15
paste textarea "CHAMAND"
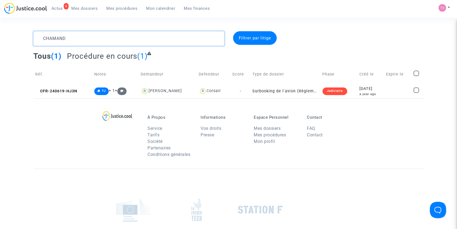
type textarea "CHAMAND"
drag, startPoint x: 385, startPoint y: 90, endPoint x: 381, endPoint y: 88, distance: 5.1
click at [384, 91] on td "2024-06-19 a year ago" at bounding box center [371, 91] width 27 height 14
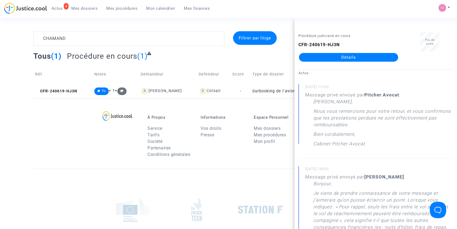
click at [356, 55] on link "Détails" at bounding box center [348, 57] width 99 height 9
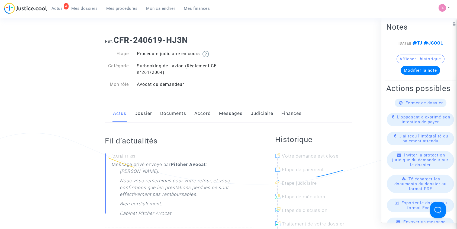
click at [177, 111] on link "Documents" at bounding box center [174, 113] width 26 height 18
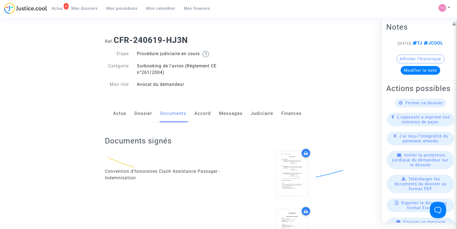
click at [230, 112] on link "Messages" at bounding box center [231, 113] width 24 height 18
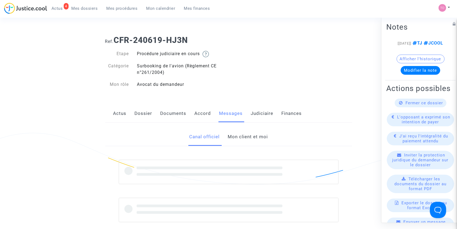
click at [243, 140] on link "Mon client et moi" at bounding box center [248, 137] width 40 height 18
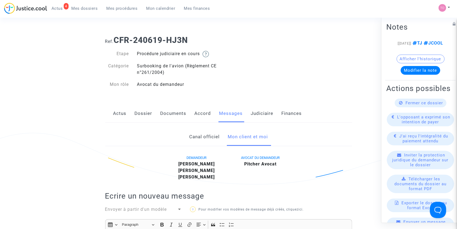
click at [197, 110] on link "Accord" at bounding box center [203, 113] width 17 height 18
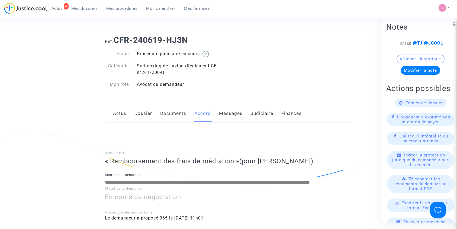
click at [161, 111] on link "Documents" at bounding box center [174, 113] width 26 height 18
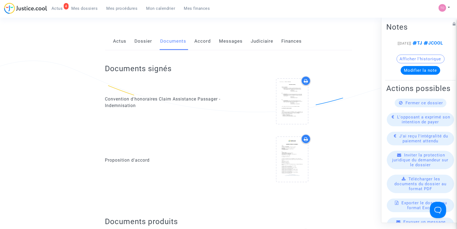
click at [149, 42] on link "Dossier" at bounding box center [144, 41] width 18 height 18
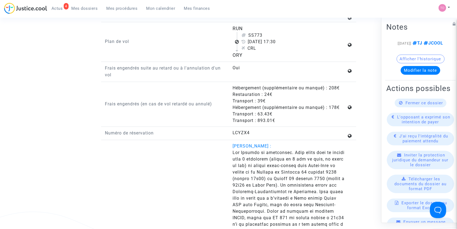
scroll to position [687, 0]
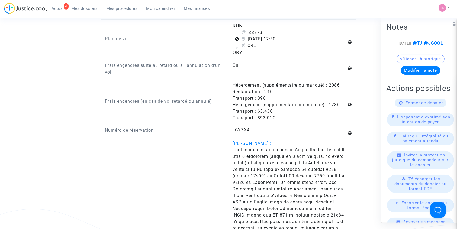
drag, startPoint x: 232, startPoint y: 83, endPoint x: 326, endPoint y: 83, distance: 94.1
click at [328, 82] on div "Hébergement (supplémentaire ou manqué) : 208€ Restauration : 24€ Transport : 39…" at bounding box center [293, 101] width 128 height 39
drag, startPoint x: 237, startPoint y: 88, endPoint x: 252, endPoint y: 88, distance: 14.4
click at [252, 88] on div "Restauration : 24€" at bounding box center [290, 91] width 114 height 7
drag, startPoint x: 241, startPoint y: 105, endPoint x: 319, endPoint y: 102, distance: 78.1
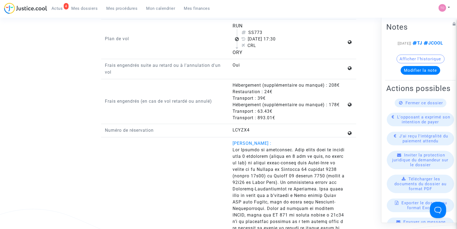
click at [319, 102] on div "Hébergement (supplémentaire ou manqué) : 178€" at bounding box center [290, 104] width 114 height 7
drag, startPoint x: 245, startPoint y: 108, endPoint x: 266, endPoint y: 107, distance: 20.9
click at [264, 108] on div "Transport : 63.43€" at bounding box center [290, 111] width 114 height 7
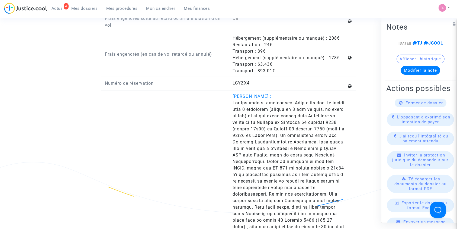
scroll to position [735, 0]
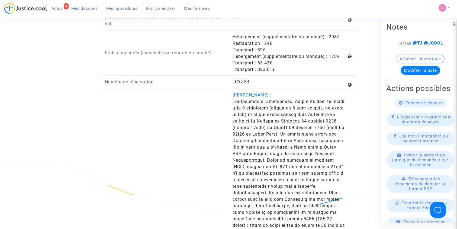
drag, startPoint x: 249, startPoint y: 102, endPoint x: 287, endPoint y: 101, distance: 38.0
drag, startPoint x: 310, startPoint y: 100, endPoint x: 349, endPoint y: 103, distance: 39.4
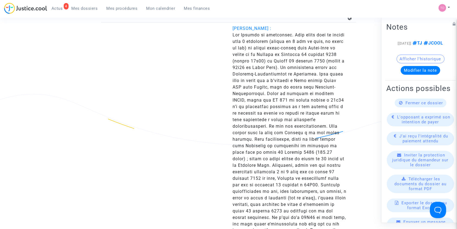
scroll to position [807, 0]
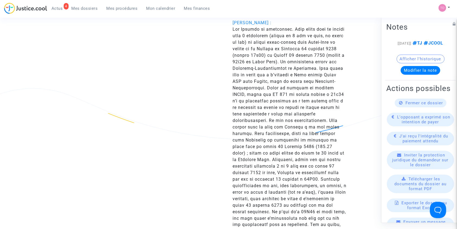
drag, startPoint x: 273, startPoint y: 135, endPoint x: 316, endPoint y: 132, distance: 43.2
drag, startPoint x: 247, startPoint y: 139, endPoint x: 317, endPoint y: 138, distance: 70.0
drag, startPoint x: 258, startPoint y: 159, endPoint x: 315, endPoint y: 159, distance: 56.4
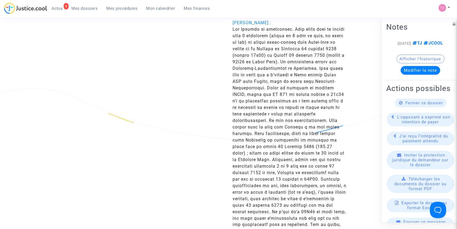
drag, startPoint x: 246, startPoint y: 163, endPoint x: 296, endPoint y: 164, distance: 50.4
drag, startPoint x: 262, startPoint y: 170, endPoint x: 306, endPoint y: 171, distance: 43.4
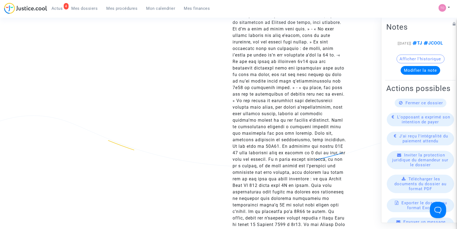
scroll to position [1289, 0]
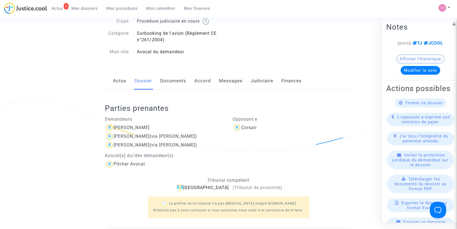
click at [163, 83] on link "Documents" at bounding box center [174, 81] width 26 height 18
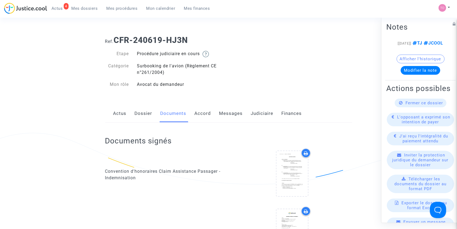
click at [223, 111] on link "Messages" at bounding box center [231, 113] width 24 height 18
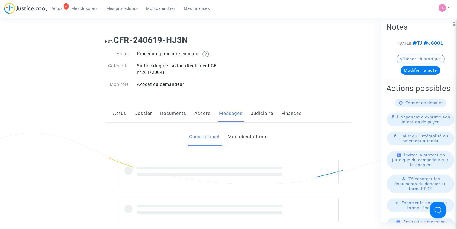
click at [241, 135] on link "Mon client et moi" at bounding box center [248, 137] width 40 height 18
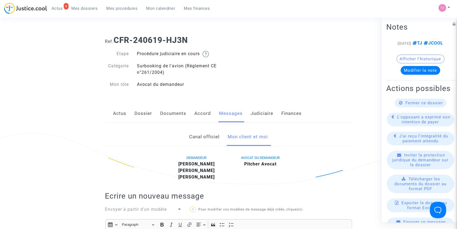
click at [141, 112] on link "Dossier" at bounding box center [144, 113] width 18 height 18
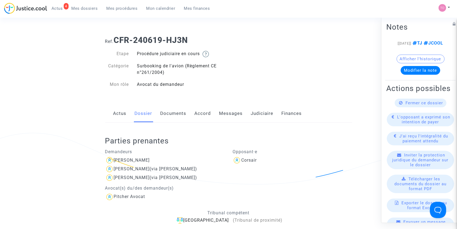
click at [173, 119] on link "Documents" at bounding box center [174, 113] width 26 height 18
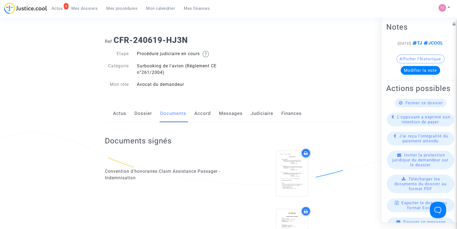
click at [221, 115] on link "Messages" at bounding box center [231, 113] width 24 height 18
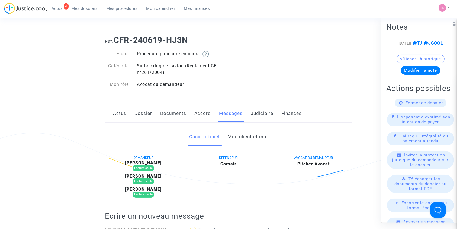
click at [238, 135] on link "Mon client et moi" at bounding box center [248, 137] width 40 height 18
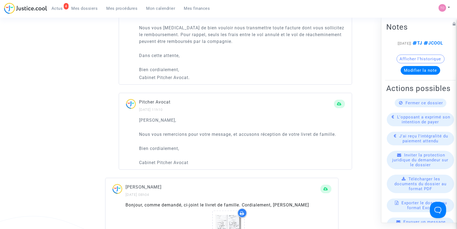
scroll to position [675, 0]
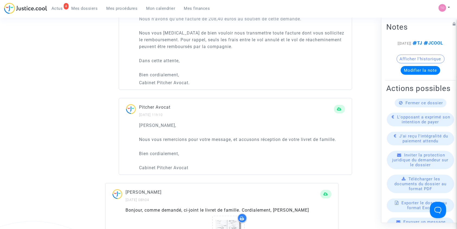
drag, startPoint x: 185, startPoint y: 137, endPoint x: 271, endPoint y: 137, distance: 85.9
click at [271, 137] on p "Nous vous remercions pour votre message, et accusons réception de votre livret …" at bounding box center [242, 139] width 206 height 7
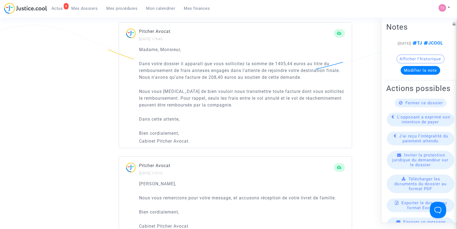
scroll to position [614, 0]
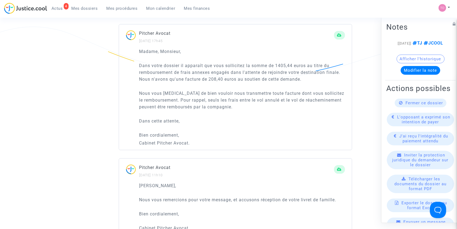
drag, startPoint x: 187, startPoint y: 66, endPoint x: 298, endPoint y: 66, distance: 110.4
click at [298, 66] on p "Dans votre dossier il apparaît que vous sollicitez la somme de 1405,44 euros au…" at bounding box center [242, 72] width 206 height 20
drag, startPoint x: 184, startPoint y: 71, endPoint x: 301, endPoint y: 74, distance: 117.7
click at [301, 74] on p "Dans votre dossier il apparaît que vous sollicitez la somme de 1405,44 euros au…" at bounding box center [242, 72] width 206 height 20
drag, startPoint x: 160, startPoint y: 78, endPoint x: 272, endPoint y: 79, distance: 112.0
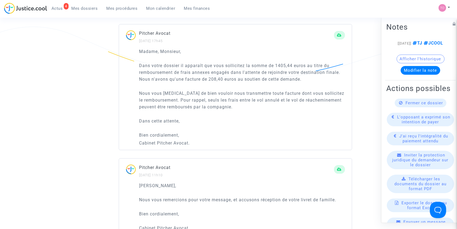
click at [272, 79] on p "Dans votre dossier il apparaît que vous sollicitez la somme de 1405,44 euros au…" at bounding box center [242, 72] width 206 height 20
drag, startPoint x: 169, startPoint y: 92, endPoint x: 295, endPoint y: 91, distance: 126.4
click at [295, 91] on p "Nous vous prions de bien vouloir nous transmettre toute facture dont vous solli…" at bounding box center [242, 100] width 206 height 20
drag, startPoint x: 193, startPoint y: 97, endPoint x: 274, endPoint y: 98, distance: 81.1
click at [274, 98] on p "Nous vous prions de bien vouloir nous transmettre toute facture dont vous solli…" at bounding box center [242, 100] width 206 height 20
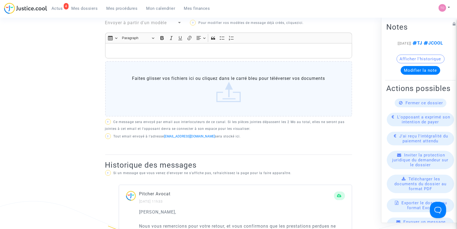
scroll to position [181, 0]
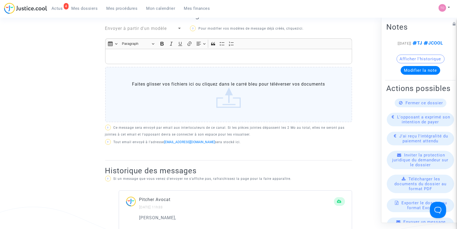
click at [143, 60] on div "Rich Text Editor, main" at bounding box center [228, 56] width 247 height 15
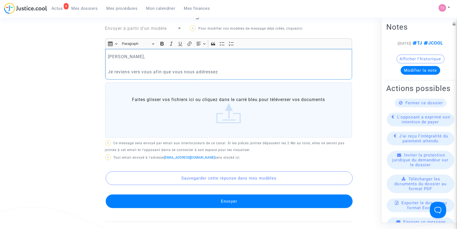
click at [205, 75] on div "Cher Monsieur, Je reviens vers vous afin que vous nous addressez" at bounding box center [228, 64] width 247 height 30
click at [206, 71] on p "Je reviens vers vous afin que vous nous addressez" at bounding box center [228, 71] width 241 height 7
click at [226, 71] on p "Je reviens vers vous afin que vous nous addressez" at bounding box center [228, 71] width 241 height 7
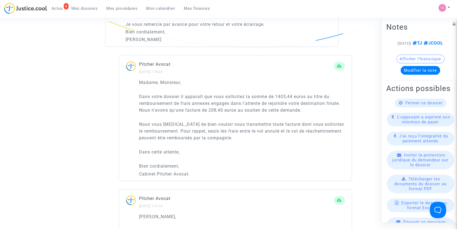
scroll to position [651, 0]
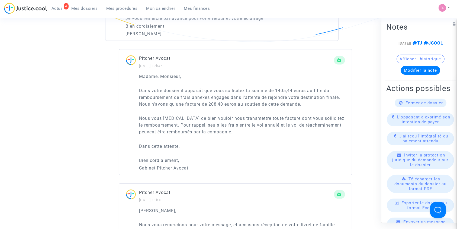
drag, startPoint x: 203, startPoint y: 123, endPoint x: 254, endPoint y: 130, distance: 51.5
click at [254, 130] on p "Nous vous prions de bien vouloir nous transmettre toute facture dont vous solli…" at bounding box center [242, 125] width 206 height 20
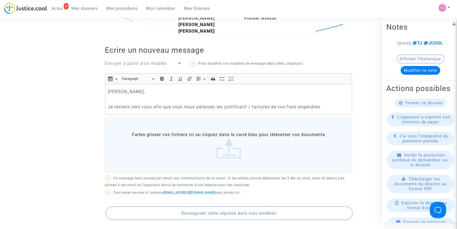
scroll to position [145, 0]
click at [330, 108] on p "Je reviens vers vous afin que vous nous adressez les justificatif / factures de…" at bounding box center [228, 107] width 241 height 7
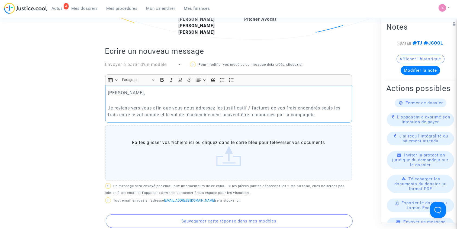
drag, startPoint x: 322, startPoint y: 107, endPoint x: 117, endPoint y: 114, distance: 205.1
click at [117, 114] on p "Je reviens vers vous afin que vous nous adressez les justificatif / factures de…" at bounding box center [228, 111] width 241 height 14
click at [185, 113] on p "Je reviens vers vous afin que vous nous adressez les justificatif / factures de…" at bounding box center [228, 111] width 241 height 14
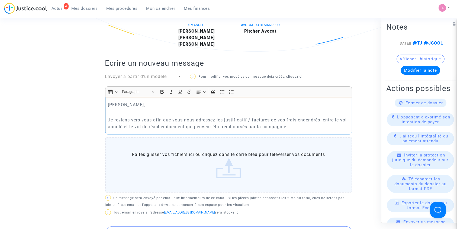
scroll to position [132, 0]
click at [302, 129] on p "Je reviens vers vous afin que vous nous adressez les justificatif / factures de…" at bounding box center [228, 124] width 241 height 14
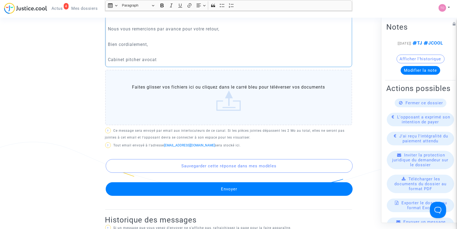
scroll to position [253, 0]
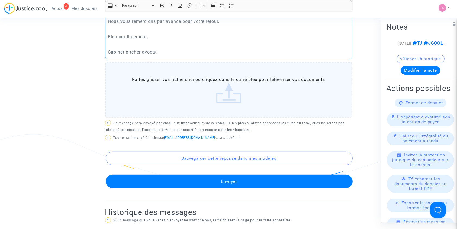
click at [214, 184] on button "Envoyer" at bounding box center [229, 181] width 247 height 14
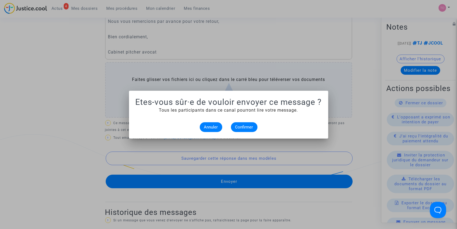
scroll to position [0, 0]
click at [242, 128] on span "Confirmer" at bounding box center [244, 126] width 18 height 5
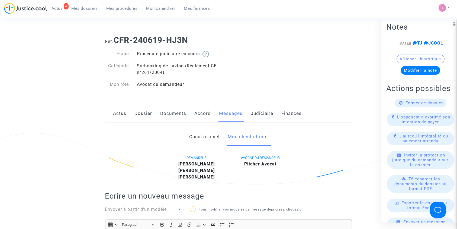
scroll to position [253, 0]
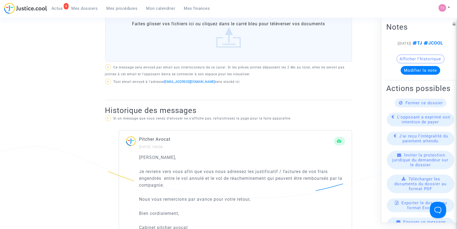
click at [173, 12] on link "Mon calendrier" at bounding box center [161, 8] width 38 height 8
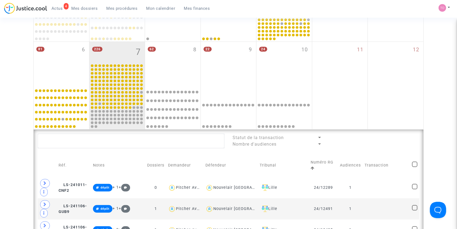
scroll to position [120, 0]
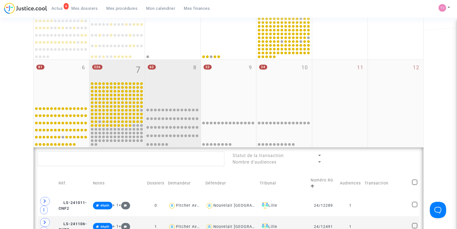
click at [168, 82] on div "62 8" at bounding box center [173, 81] width 56 height 43
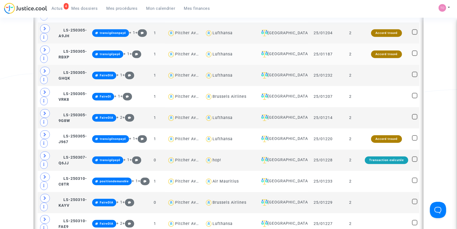
scroll to position [590, 0]
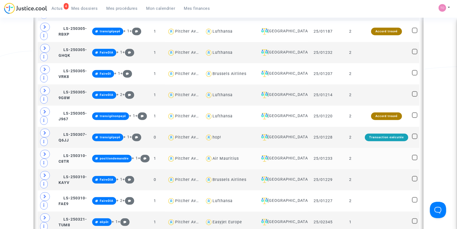
click at [227, 156] on div "Air Mauritius" at bounding box center [226, 158] width 26 height 5
type textarea "@"Air Mauritius""
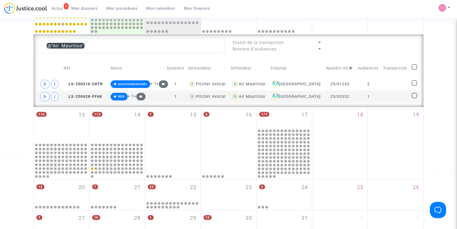
scroll to position [228, 0]
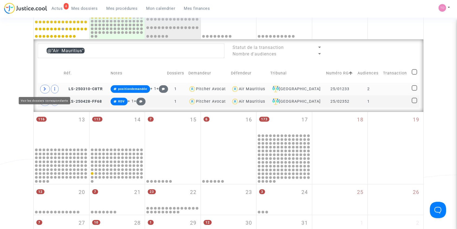
click at [46, 88] on icon at bounding box center [44, 89] width 3 height 4
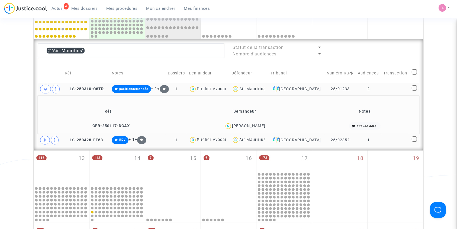
click at [43, 139] on icon at bounding box center [44, 140] width 3 height 4
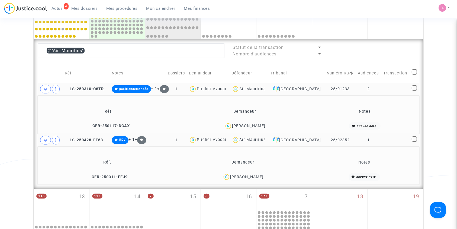
click at [14, 126] on div "Date de clôture d'instruction Date de conciliation Date d'audience Date de juge…" at bounding box center [228, 61] width 457 height 516
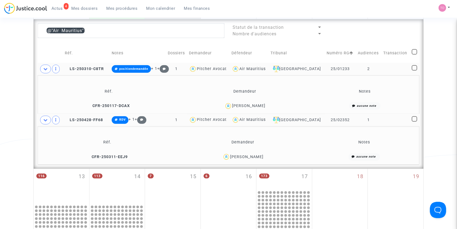
scroll to position [252, 0]
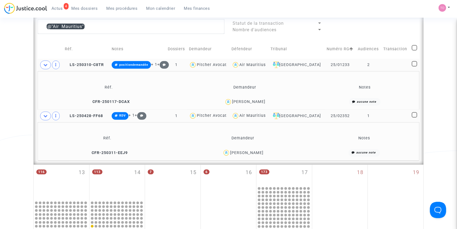
click at [247, 153] on div "Adrien Bordas" at bounding box center [246, 152] width 33 height 5
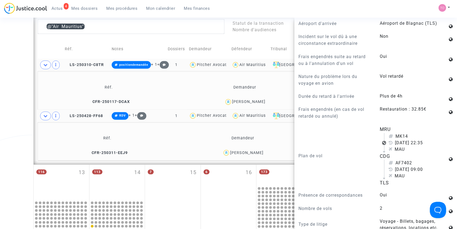
scroll to position [373, 0]
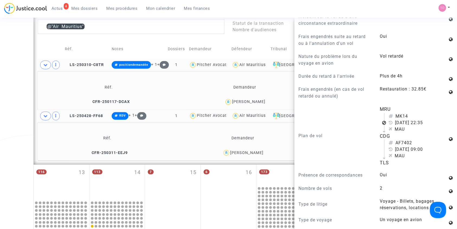
click at [245, 152] on div "Adrien Bordas" at bounding box center [246, 152] width 33 height 5
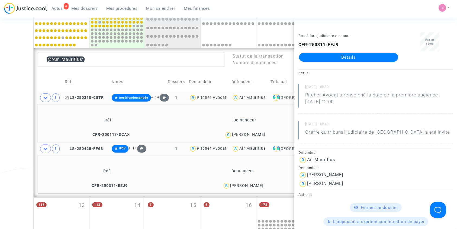
scroll to position [204, 0]
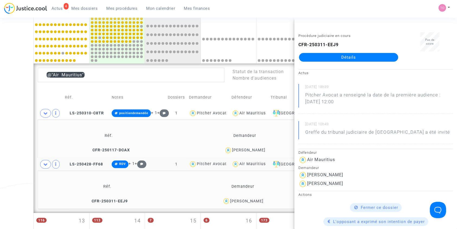
click at [0, 143] on div "Date de clôture d'instruction Date de conciliation Date d'audience Date de juge…" at bounding box center [228, 85] width 457 height 516
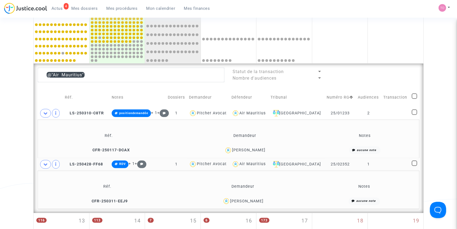
click at [84, 13] on div "4 Actus Mes dossiers Mes procédures Mon calendrier Mes finances" at bounding box center [109, 10] width 210 height 15
click at [85, 9] on span "Mes dossiers" at bounding box center [85, 8] width 26 height 5
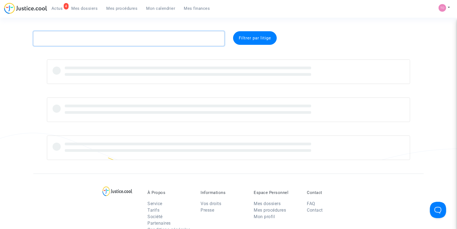
drag, startPoint x: 69, startPoint y: 39, endPoint x: 76, endPoint y: 38, distance: 6.6
click at [69, 39] on textarea at bounding box center [128, 38] width 191 height 15
paste textarea "MOUTEL"
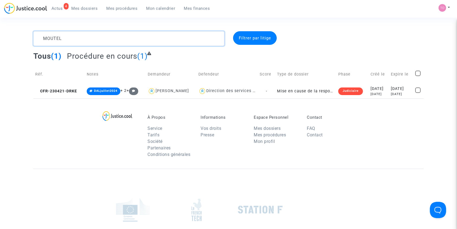
drag, startPoint x: 66, startPoint y: 38, endPoint x: 0, endPoint y: 38, distance: 66.2
click at [0, 38] on div "MOUTEL Filtrer par litige Tous (1) Procédure en cours (1) Réf. Notes Demandeur …" at bounding box center [228, 64] width 457 height 67
drag, startPoint x: 78, startPoint y: 35, endPoint x: 0, endPoint y: 36, distance: 78.1
click at [0, 36] on div "MOUTEL Filtrer par litige Tous (1) Procédure en cours (1) Réf. Notes Demandeur …" at bounding box center [228, 64] width 457 height 67
paste textarea "BOISSONNET"
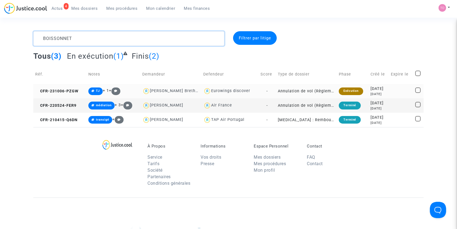
type textarea "BOISSONNET"
click at [371, 91] on div "2023-10-06" at bounding box center [379, 89] width 17 height 6
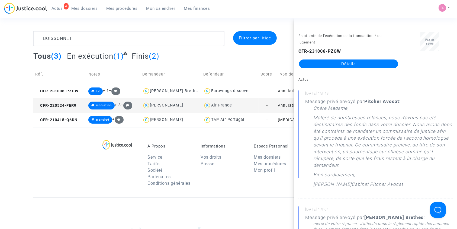
click at [345, 64] on link "Détails" at bounding box center [348, 63] width 99 height 9
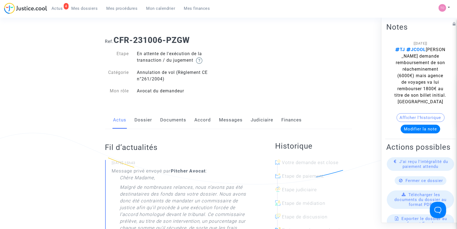
click at [223, 116] on link "Messages" at bounding box center [231, 120] width 24 height 18
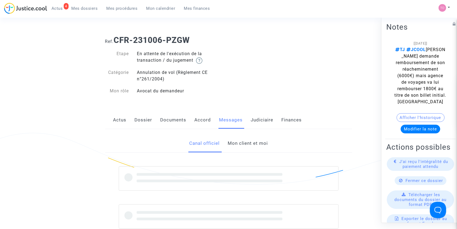
click at [242, 147] on link "Mon client et moi" at bounding box center [248, 143] width 40 height 18
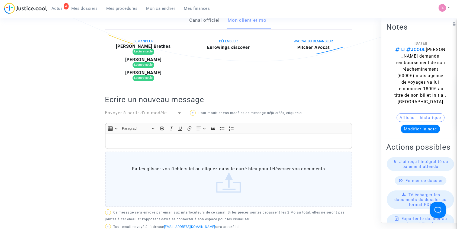
scroll to position [108, 0]
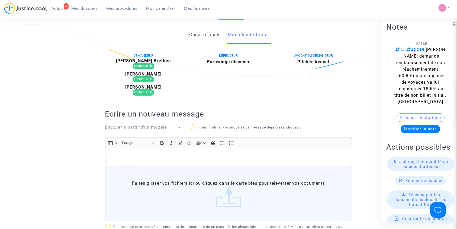
click at [194, 37] on link "Canal officiel" at bounding box center [204, 35] width 30 height 18
click at [242, 37] on link "Mon client et moi" at bounding box center [248, 35] width 40 height 18
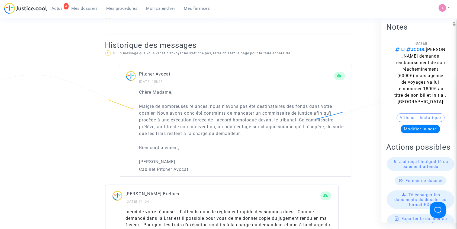
scroll to position [325, 0]
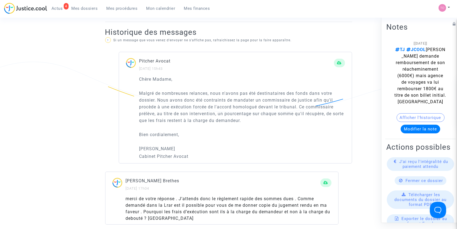
drag, startPoint x: 182, startPoint y: 97, endPoint x: 292, endPoint y: 98, distance: 109.6
click at [292, 98] on p "Malgré de nombreuses relances, nous n'avons pas été destinataires des fonds dan…" at bounding box center [242, 107] width 206 height 34
drag, startPoint x: 157, startPoint y: 106, endPoint x: 306, endPoint y: 107, distance: 148.6
click at [306, 107] on p "Malgré de nombreuses relances, nous n'avons pas été destinataires des fonds dan…" at bounding box center [242, 107] width 206 height 34
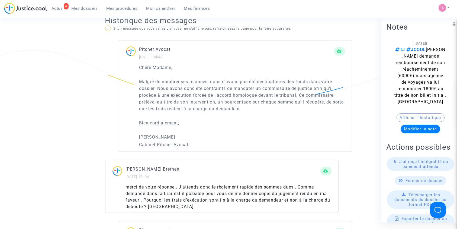
scroll to position [337, 0]
drag, startPoint x: 164, startPoint y: 103, endPoint x: 256, endPoint y: 101, distance: 91.7
click at [256, 101] on p "Malgré de nombreuses relances, nous n'avons pas été destinataires des fonds dan…" at bounding box center [242, 95] width 206 height 34
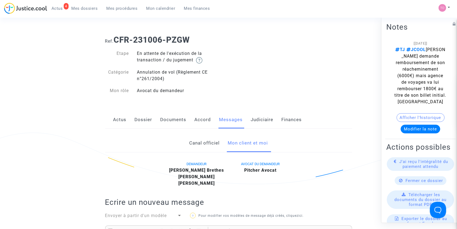
scroll to position [0, 0]
click at [261, 125] on link "Judiciaire" at bounding box center [262, 120] width 23 height 18
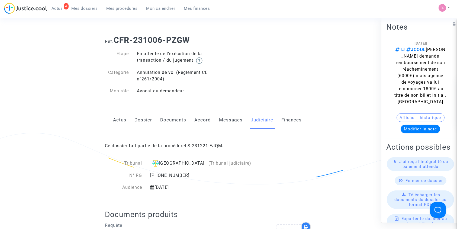
click at [235, 120] on link "Messages" at bounding box center [231, 120] width 24 height 18
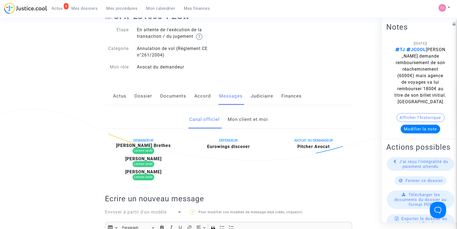
click at [148, 95] on link "Dossier" at bounding box center [144, 96] width 18 height 18
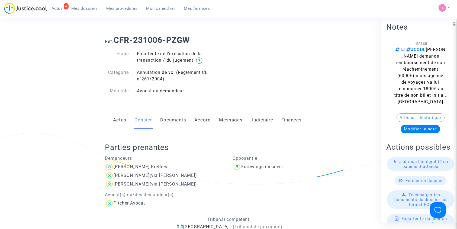
click at [174, 122] on link "Documents" at bounding box center [174, 120] width 26 height 18
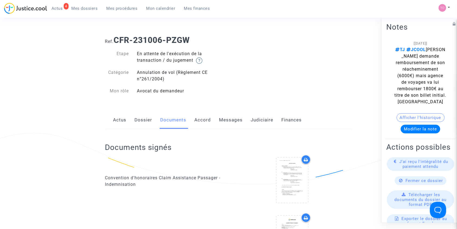
click at [254, 120] on link "Judiciaire" at bounding box center [262, 120] width 23 height 18
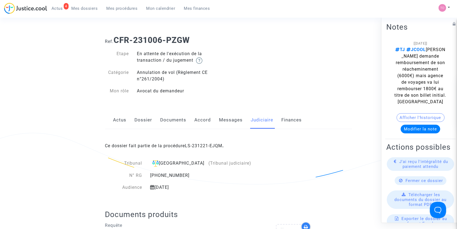
click at [405, 117] on button "Afficher l'historique" at bounding box center [421, 117] width 48 height 9
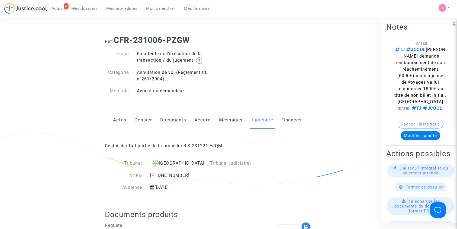
click at [88, 6] on span "Mes dossiers" at bounding box center [85, 8] width 26 height 5
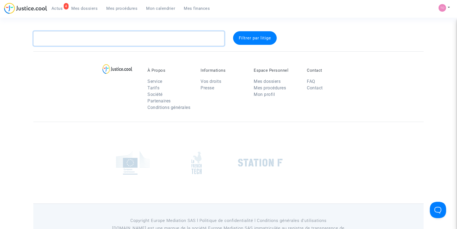
click at [101, 40] on textarea at bounding box center [128, 38] width 191 height 15
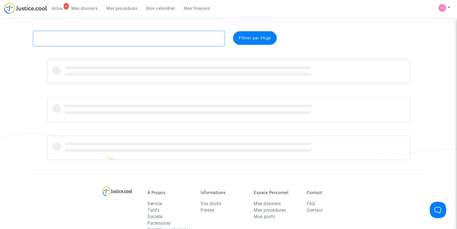
paste textarea "ZGONEC"
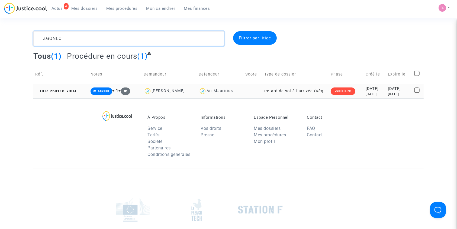
type textarea "ZGONEC"
click at [367, 90] on div "2025-01-16" at bounding box center [375, 89] width 18 height 6
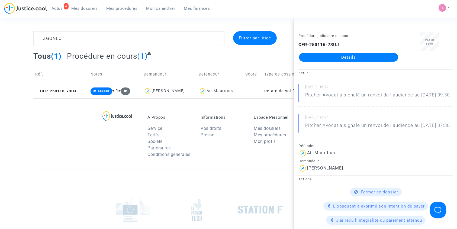
click at [347, 57] on link "Détails" at bounding box center [348, 57] width 99 height 9
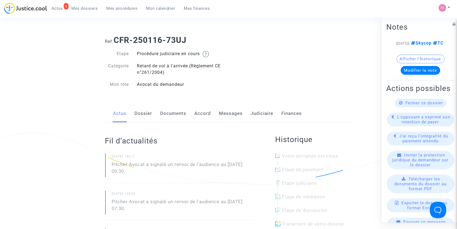
click at [224, 112] on link "Messages" at bounding box center [231, 113] width 24 height 18
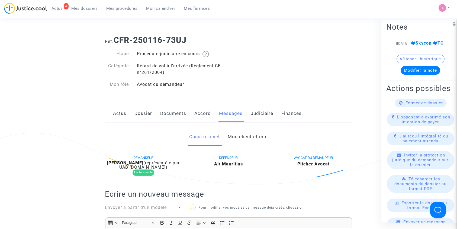
click at [243, 139] on link "Mon client et moi" at bounding box center [248, 137] width 40 height 18
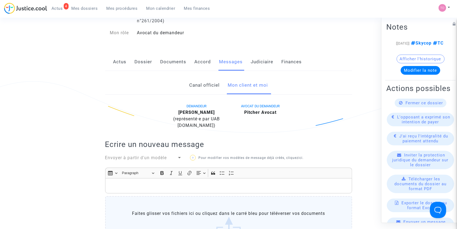
scroll to position [36, 0]
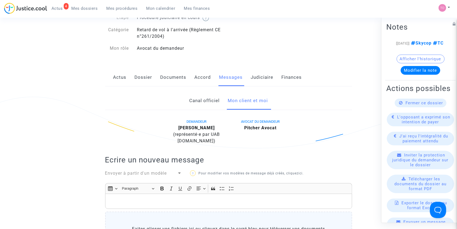
click at [261, 75] on link "Judiciaire" at bounding box center [262, 77] width 23 height 18
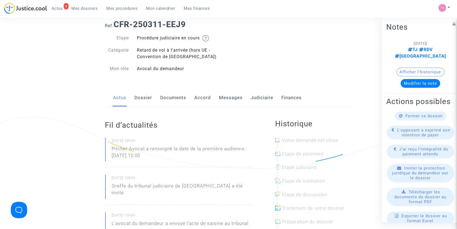
scroll to position [84, 0]
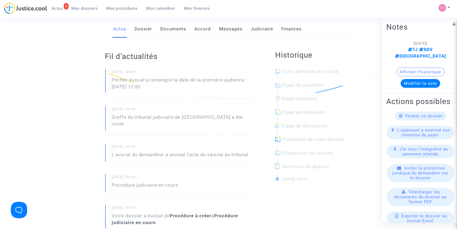
drag, startPoint x: 128, startPoint y: 25, endPoint x: 132, endPoint y: 27, distance: 4.4
click at [128, 25] on div "Actus Dossier Documents Accord Messages Judiciaire Finances" at bounding box center [228, 29] width 247 height 18
click at [132, 27] on div "Actus Dossier Documents Accord Messages Judiciaire Finances" at bounding box center [228, 29] width 247 height 18
click at [137, 28] on link "Dossier" at bounding box center [144, 29] width 18 height 18
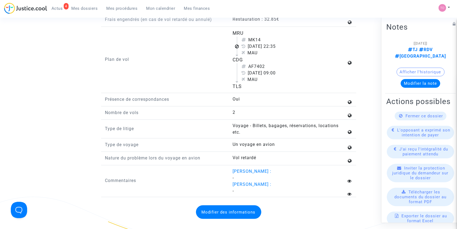
scroll to position [699, 0]
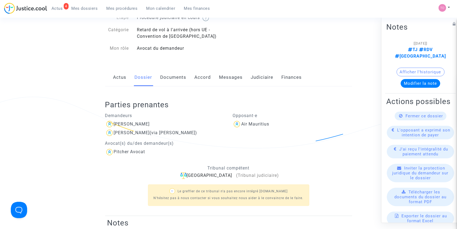
click at [199, 77] on link "Accord" at bounding box center [203, 77] width 17 height 18
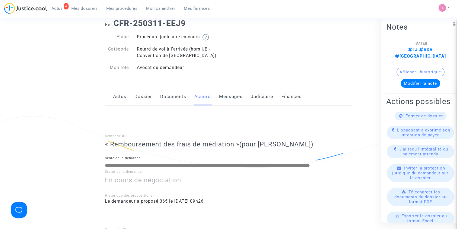
scroll to position [24, 0]
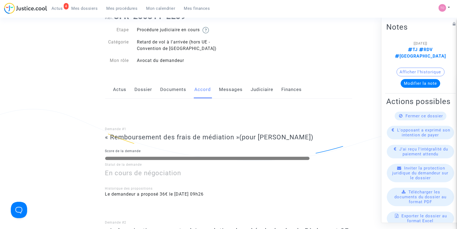
click at [153, 91] on div "Actus Dossier Documents Accord Messages Judiciaire Finances" at bounding box center [228, 90] width 247 height 18
click at [149, 91] on link "Dossier" at bounding box center [144, 90] width 18 height 18
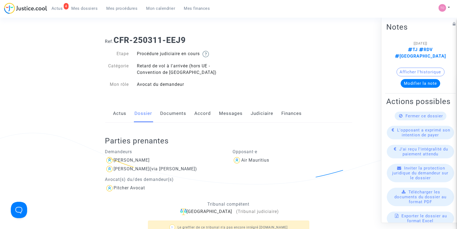
click at [226, 110] on link "Messages" at bounding box center [231, 113] width 24 height 18
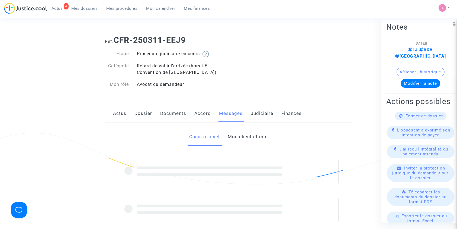
click at [239, 138] on link "Mon client et moi" at bounding box center [248, 137] width 40 height 18
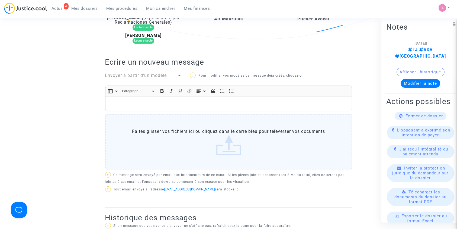
scroll to position [145, 0]
click at [136, 102] on p "Rich Text Editor, main" at bounding box center [228, 103] width 241 height 7
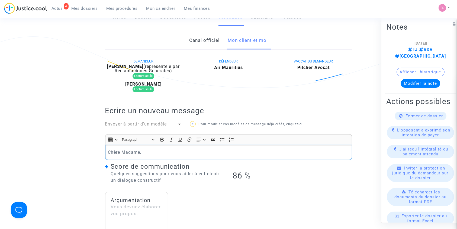
scroll to position [72, 0]
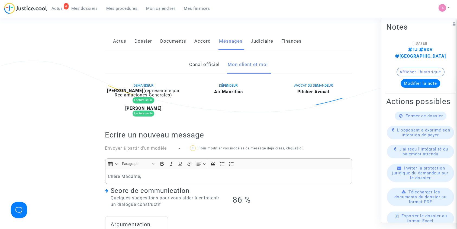
click at [198, 62] on link "Canal officiel" at bounding box center [204, 65] width 30 height 18
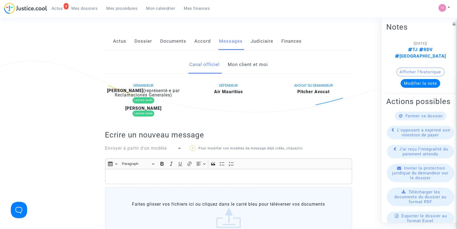
click at [243, 60] on link "Mon client et moi" at bounding box center [248, 65] width 40 height 18
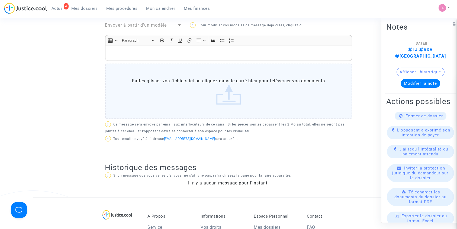
scroll to position [193, 0]
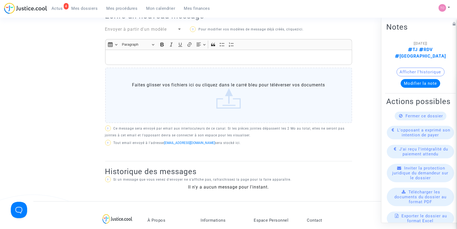
click at [134, 56] on p "Rich Text Editor, main" at bounding box center [228, 57] width 241 height 7
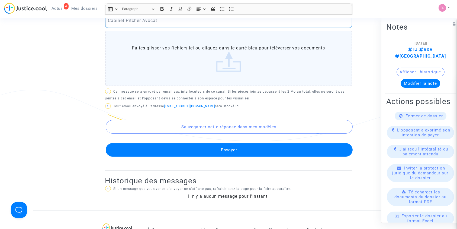
scroll to position [301, 0]
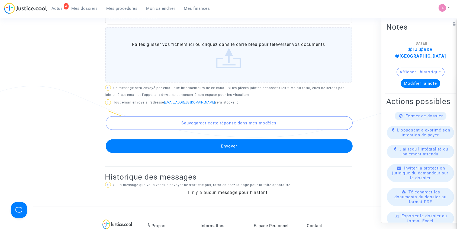
click at [208, 138] on div "Sauvegarder cette réponse dans mes modèles Envoyer" at bounding box center [228, 130] width 247 height 46
click at [211, 144] on button "Envoyer" at bounding box center [229, 146] width 247 height 14
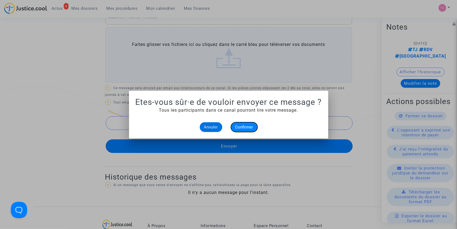
click at [242, 127] on span "Confirmer" at bounding box center [244, 126] width 18 height 5
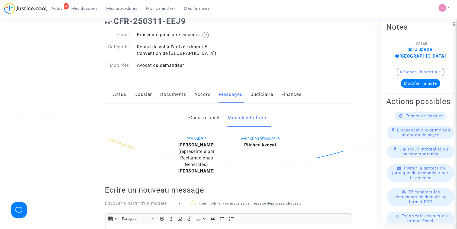
scroll to position [12, 0]
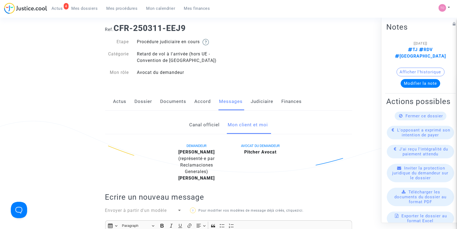
click at [256, 100] on link "Judiciaire" at bounding box center [262, 101] width 23 height 18
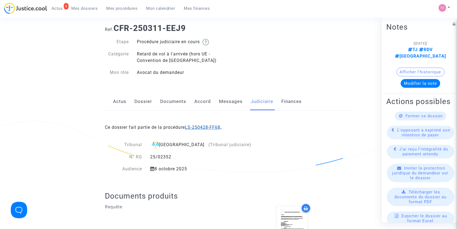
click at [214, 125] on link "LS-250428-FF68" at bounding box center [203, 126] width 36 height 5
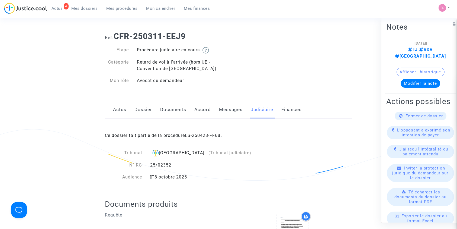
scroll to position [12, 0]
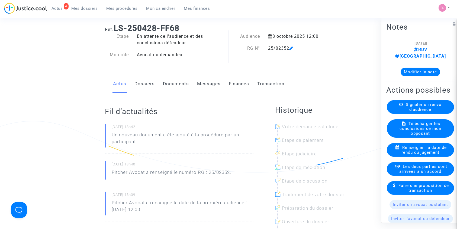
click at [420, 69] on button "Modifier la note" at bounding box center [421, 71] width 40 height 9
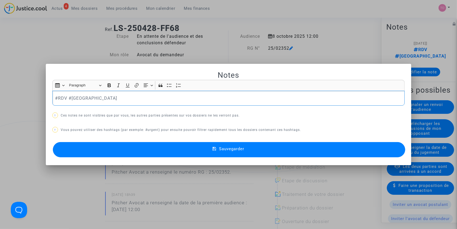
scroll to position [0, 0]
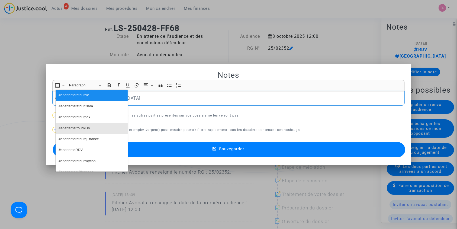
click at [90, 129] on span "#enattenterrourRDV" at bounding box center [74, 128] width 31 height 8
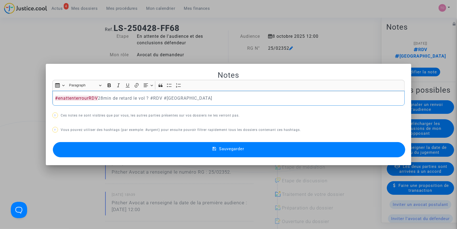
click at [193, 155] on button "Sauvegarder" at bounding box center [229, 149] width 353 height 15
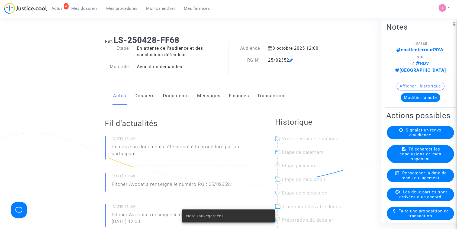
scroll to position [12, 0]
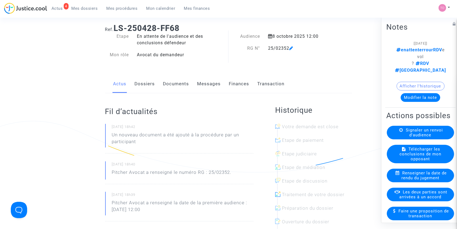
click at [137, 82] on link "Dossiers" at bounding box center [145, 84] width 20 height 18
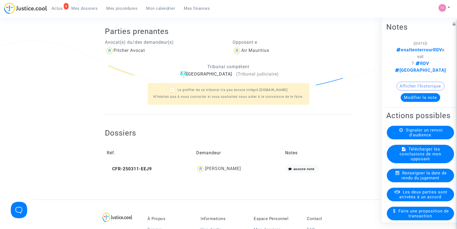
scroll to position [96, 0]
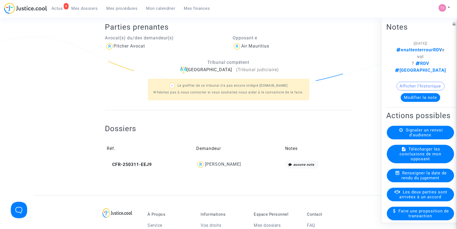
drag, startPoint x: 230, startPoint y: 165, endPoint x: 208, endPoint y: 166, distance: 21.5
click at [208, 166] on div "[PERSON_NAME]" at bounding box center [238, 164] width 85 height 9
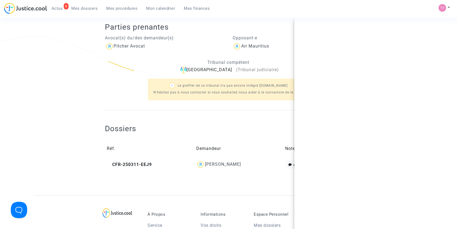
copy div "[PERSON_NAME]"
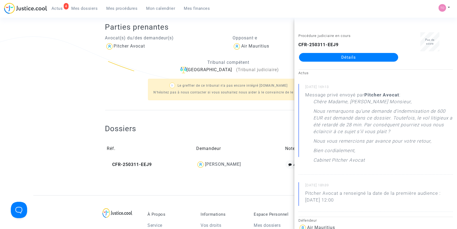
drag, startPoint x: 20, startPoint y: 75, endPoint x: 37, endPoint y: 79, distance: 17.6
click at [20, 75] on div "Ref. LS-250428-FF68 Etape En attente de l'audience et des conclusions défendeur…" at bounding box center [228, 65] width 457 height 260
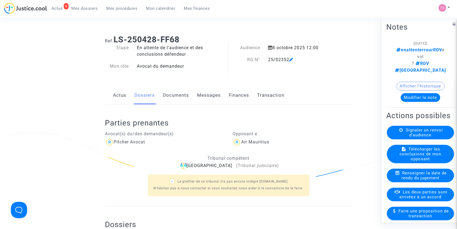
scroll to position [0, 0]
drag, startPoint x: 268, startPoint y: 59, endPoint x: 288, endPoint y: 59, distance: 20.3
click at [288, 59] on div "25/02352" at bounding box center [299, 60] width 71 height 7
copy div "25/02352"
click at [180, 97] on link "Documents" at bounding box center [176, 96] width 26 height 18
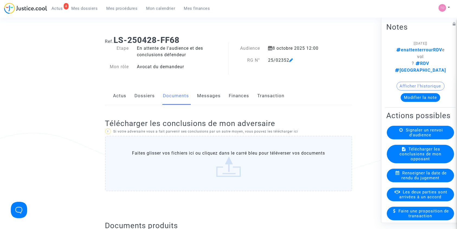
click at [147, 99] on link "Dossiers" at bounding box center [145, 96] width 20 height 18
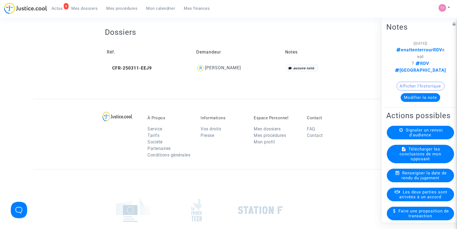
scroll to position [193, 0]
click at [224, 68] on div "[PERSON_NAME]" at bounding box center [223, 67] width 36 height 5
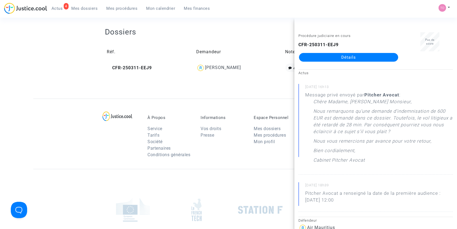
click at [322, 54] on link "Détails" at bounding box center [348, 57] width 99 height 9
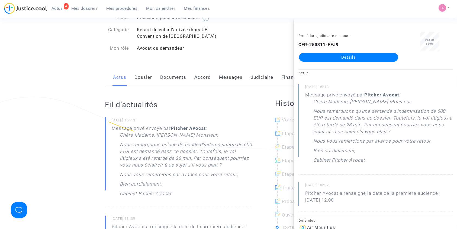
click at [143, 77] on link "Dossier" at bounding box center [144, 77] width 18 height 18
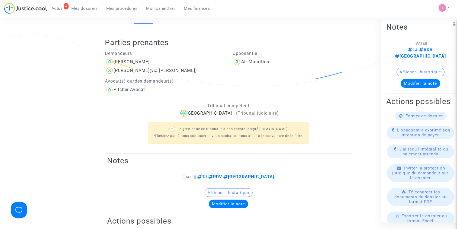
scroll to position [96, 0]
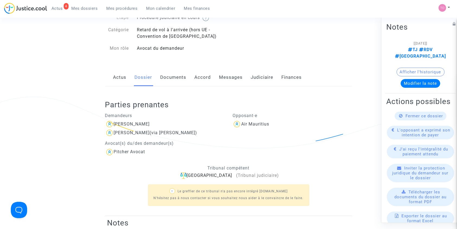
click at [168, 77] on link "Documents" at bounding box center [174, 77] width 26 height 18
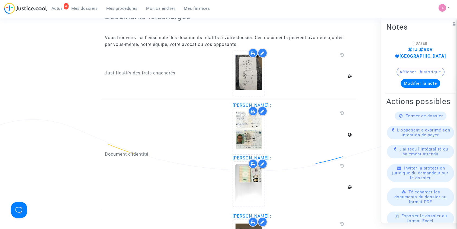
scroll to position [783, 0]
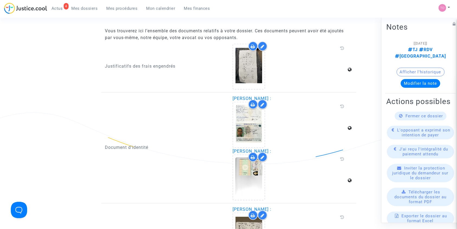
click at [253, 44] on icon at bounding box center [253, 46] width 4 height 4
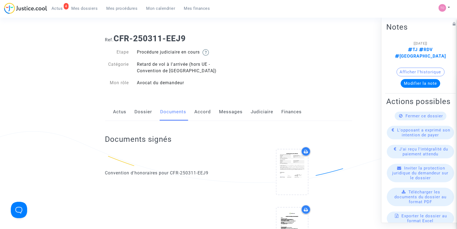
scroll to position [0, 0]
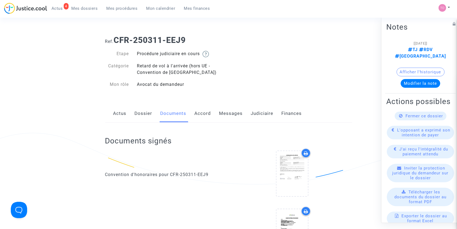
click at [145, 113] on link "Dossier" at bounding box center [144, 113] width 18 height 18
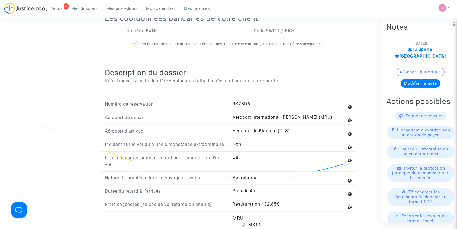
scroll to position [675, 0]
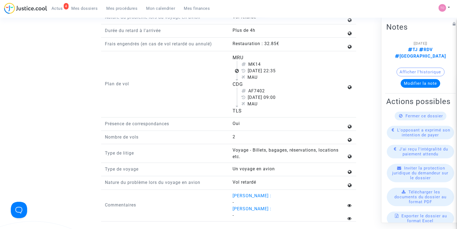
click at [81, 9] on span "Mes dossiers" at bounding box center [85, 8] width 26 height 5
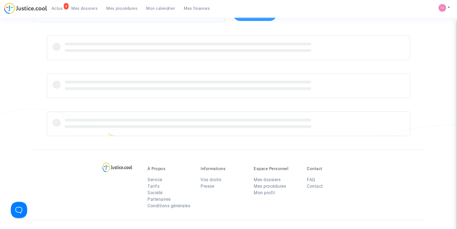
scroll to position [11, 0]
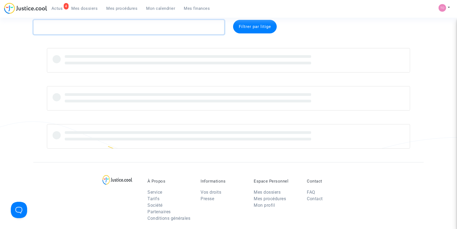
click at [64, 26] on textarea at bounding box center [128, 27] width 191 height 15
paste textarea "ETTAHALY"
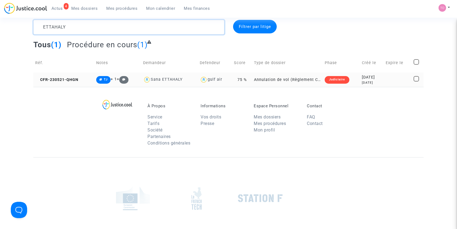
type textarea "ETTAHALY"
click at [365, 78] on div "[DATE]" at bounding box center [372, 77] width 20 height 6
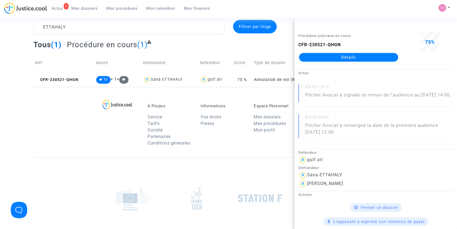
click at [347, 57] on link "Détails" at bounding box center [348, 57] width 99 height 9
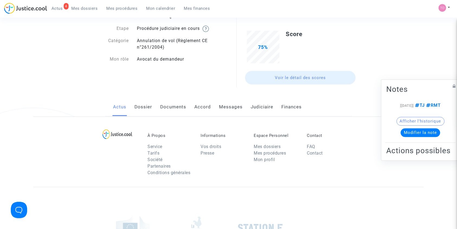
scroll to position [11, 0]
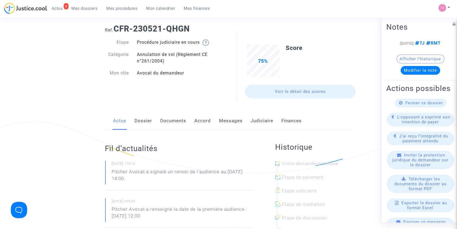
click at [245, 118] on div "Actus Dossier Documents Accord Messages Judiciaire Finances" at bounding box center [228, 121] width 247 height 18
click at [233, 119] on link "Messages" at bounding box center [231, 121] width 24 height 18
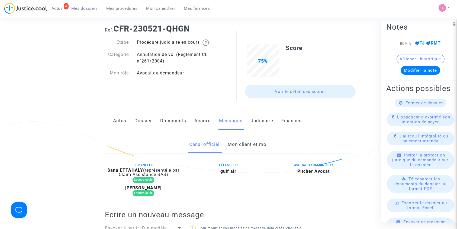
click at [245, 145] on link "Mon client et moi" at bounding box center [248, 144] width 40 height 18
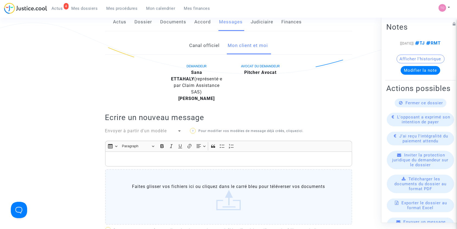
scroll to position [108, 0]
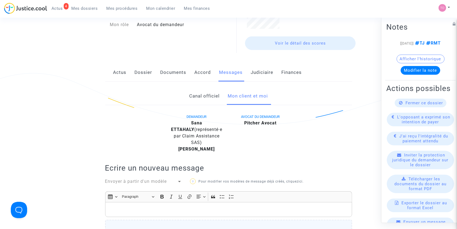
click at [254, 69] on link "Judiciaire" at bounding box center [262, 72] width 23 height 18
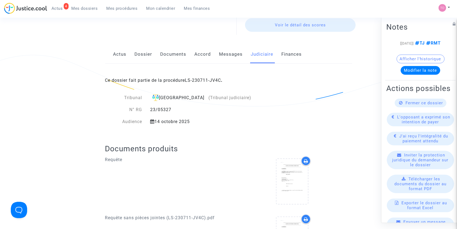
scroll to position [84, 0]
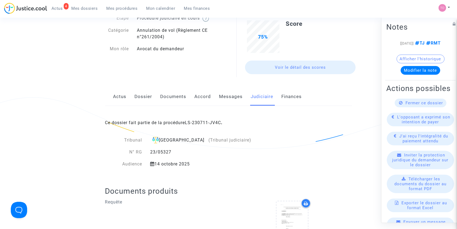
click at [144, 98] on link "Dossier" at bounding box center [144, 97] width 18 height 18
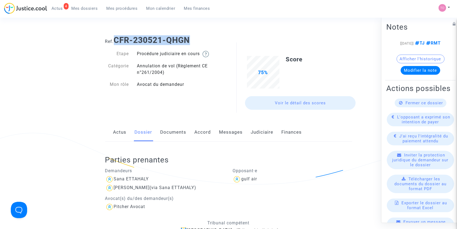
drag, startPoint x: 184, startPoint y: 38, endPoint x: 116, endPoint y: 41, distance: 68.9
click at [116, 41] on h1 "Ref. CFR-230521-QHGN" at bounding box center [228, 40] width 247 height 10
copy b "CFR-230521-QHGN"
drag, startPoint x: 155, startPoint y: 179, endPoint x: 114, endPoint y: 178, distance: 41.2
click at [114, 178] on div "Sana ETTAHALY" at bounding box center [165, 179] width 120 height 9
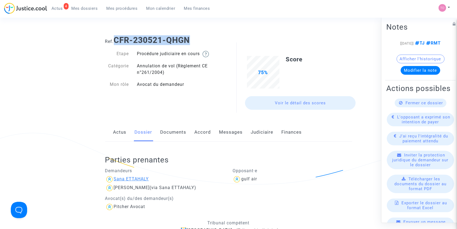
copy div "Sana ETTAHALY"
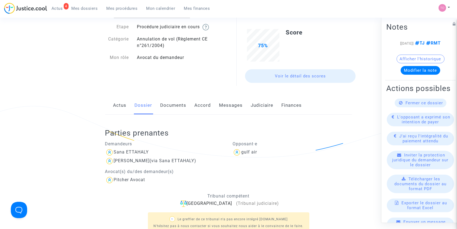
scroll to position [19, 0]
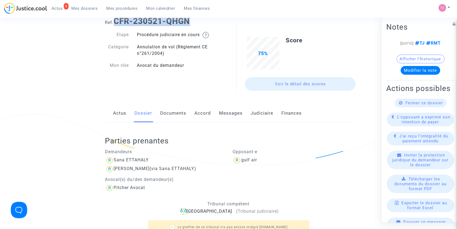
click at [254, 113] on link "Judiciaire" at bounding box center [262, 113] width 23 height 18
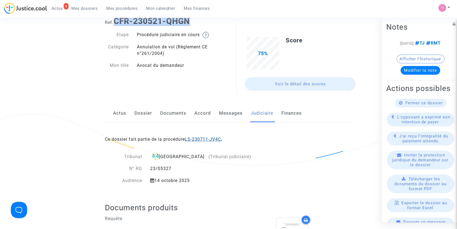
click at [201, 137] on link "LS-230711-JV4C" at bounding box center [203, 138] width 36 height 5
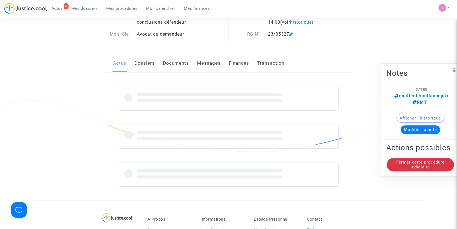
scroll to position [19, 0]
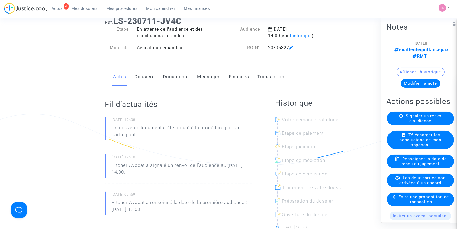
click at [415, 84] on button "Modifier la note" at bounding box center [421, 83] width 40 height 9
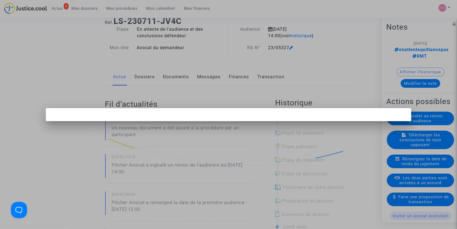
scroll to position [0, 0]
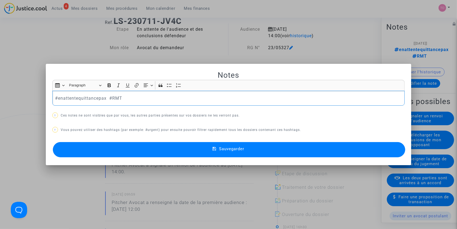
click at [104, 97] on p "#enattentequittancepax #RMT" at bounding box center [228, 98] width 347 height 7
click at [117, 97] on p "#enattentequittancepax RIB Envoyé #RMT" at bounding box center [228, 98] width 347 height 7
click at [165, 145] on button "Sauvegarder" at bounding box center [229, 149] width 353 height 15
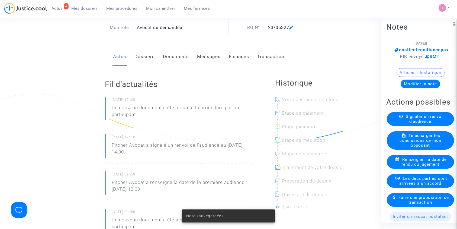
scroll to position [43, 0]
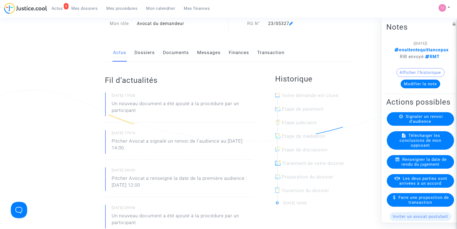
click at [406, 185] on span "Les deux parties sont arrivées à un accord" at bounding box center [424, 180] width 48 height 10
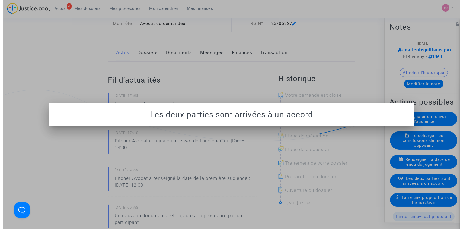
scroll to position [0, 0]
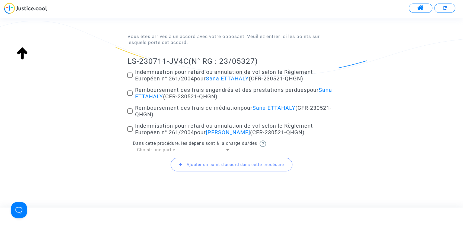
scroll to position [60, 0]
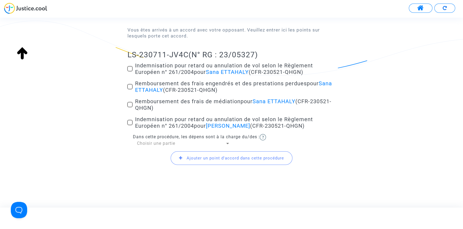
click at [129, 68] on span at bounding box center [129, 68] width 5 height 5
click at [130, 71] on input "Indemnisation pour retard ou annulation de vol selon le Règlement Européen n° 2…" at bounding box center [130, 71] width 0 height 0
checkbox input "true"
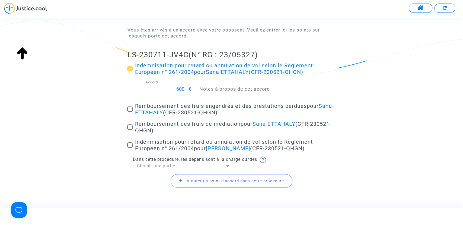
click at [130, 109] on span at bounding box center [129, 108] width 5 height 5
click at [130, 112] on input "Remboursement des frais engendrés et des prestations perdues pour Sana ETTAHALY…" at bounding box center [130, 112] width 0 height 0
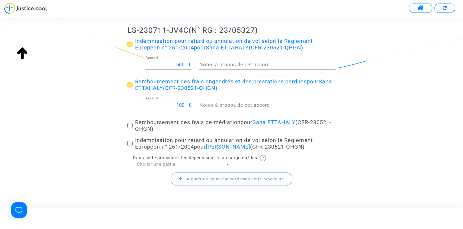
scroll to position [108, 0]
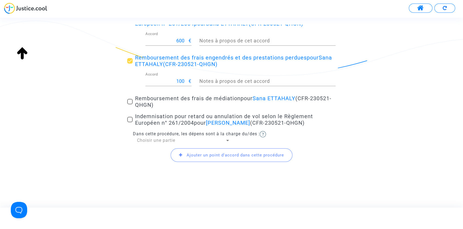
click at [130, 61] on span at bounding box center [129, 60] width 5 height 5
click at [130, 63] on input "Remboursement des frais engendrés et des prestations perdues pour Sana ETTAHALY…" at bounding box center [130, 63] width 0 height 0
checkbox input "false"
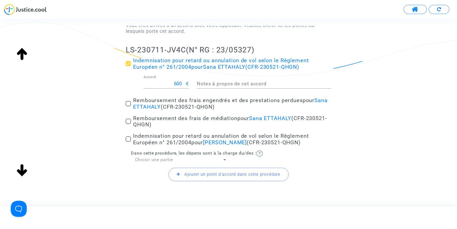
scroll to position [74, 0]
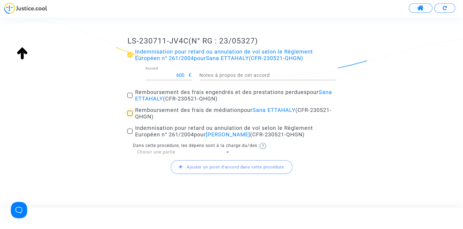
click at [130, 114] on span at bounding box center [129, 112] width 5 height 5
click at [130, 116] on input "Remboursement des frais de médiation pour Sana ETTAHALY (CFR-230521-QHGN)" at bounding box center [130, 116] width 0 height 0
checkbox input "true"
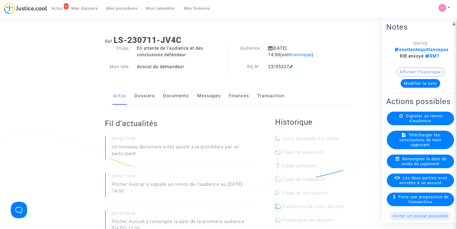
click at [153, 92] on link "Dossiers" at bounding box center [145, 96] width 20 height 18
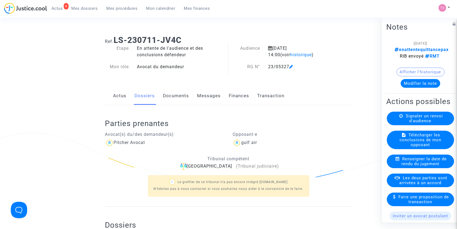
click at [179, 99] on link "Documents" at bounding box center [176, 96] width 26 height 18
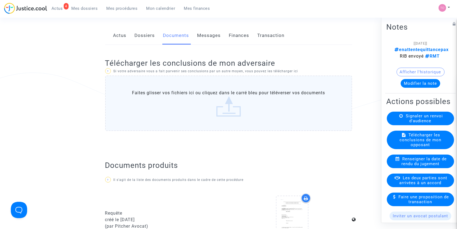
click at [140, 40] on link "Dossiers" at bounding box center [145, 36] width 20 height 18
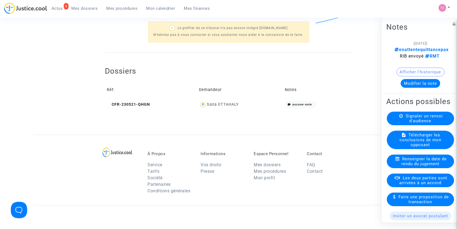
scroll to position [156, 0]
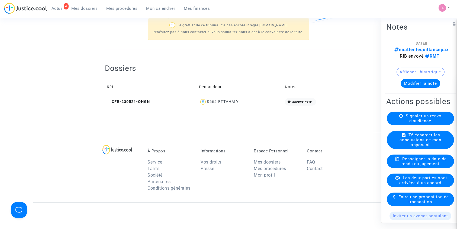
drag, startPoint x: 218, startPoint y: 103, endPoint x: 222, endPoint y: 102, distance: 3.7
click at [218, 103] on div "Sana ETTAHALY" at bounding box center [240, 102] width 82 height 8
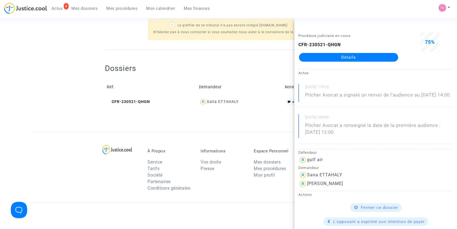
click at [337, 62] on div "Procédure judiciaire en cours CFR-230521-QHGN Détails" at bounding box center [348, 49] width 108 height 34
click at [326, 59] on link "Détails" at bounding box center [348, 57] width 99 height 9
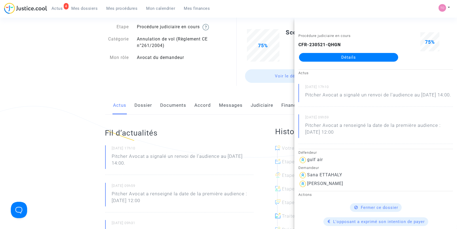
scroll to position [24, 0]
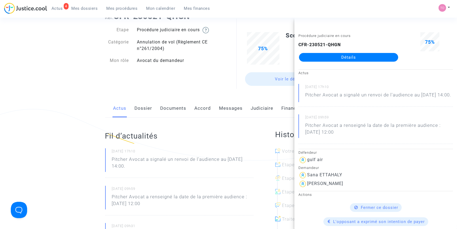
click at [136, 107] on link "Dossier" at bounding box center [144, 108] width 18 height 18
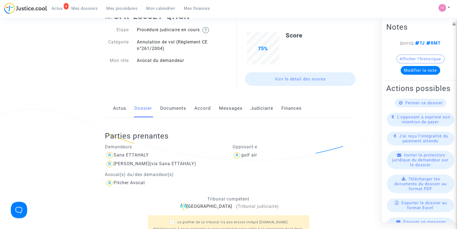
click at [200, 108] on link "Accord" at bounding box center [203, 108] width 17 height 18
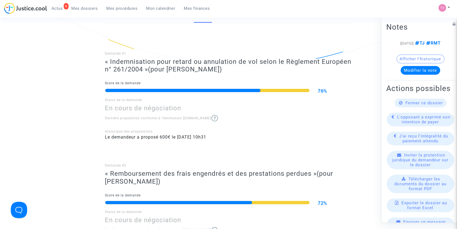
scroll to position [60, 0]
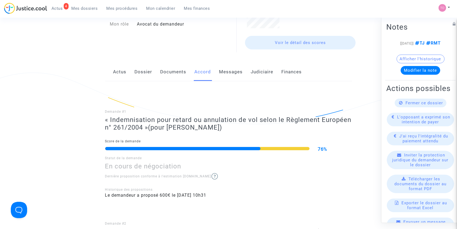
click at [144, 72] on link "Dossier" at bounding box center [144, 72] width 18 height 18
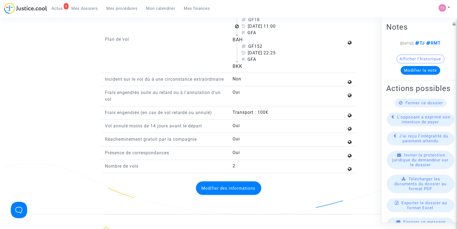
scroll to position [723, 0]
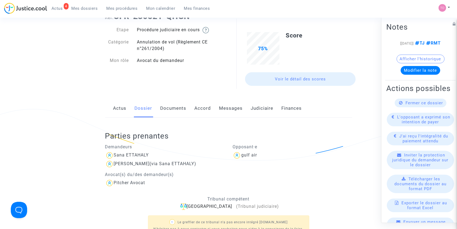
click at [170, 116] on link "Documents" at bounding box center [174, 108] width 26 height 18
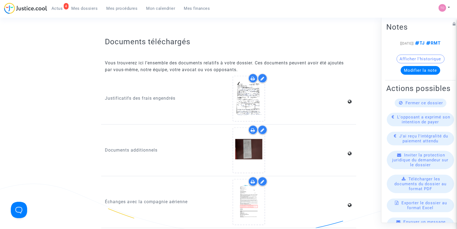
scroll to position [711, 0]
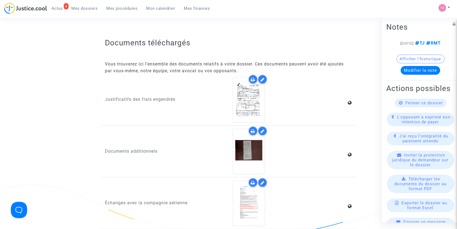
click at [233, 98] on div at bounding box center [249, 100] width 33 height 46
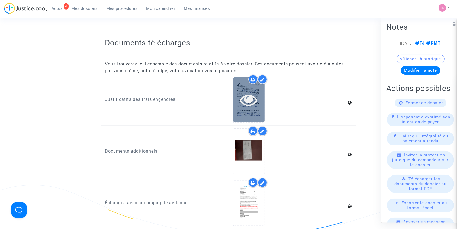
click at [240, 98] on icon at bounding box center [249, 99] width 18 height 17
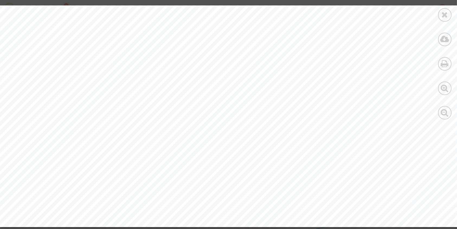
scroll to position [2469, 0]
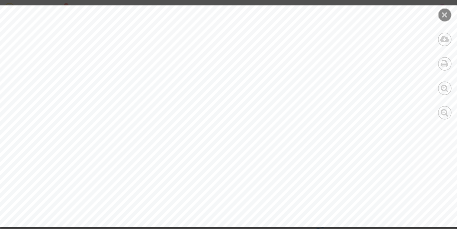
click at [442, 17] on icon at bounding box center [445, 15] width 7 height 8
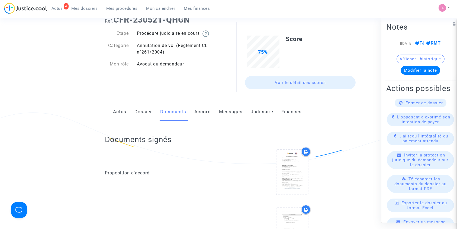
scroll to position [24, 0]
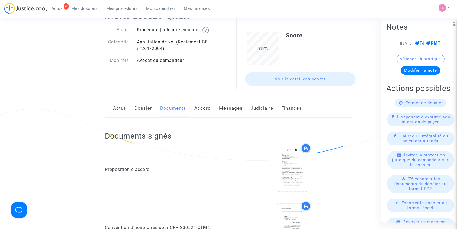
click at [255, 113] on link "Judiciaire" at bounding box center [262, 108] width 23 height 18
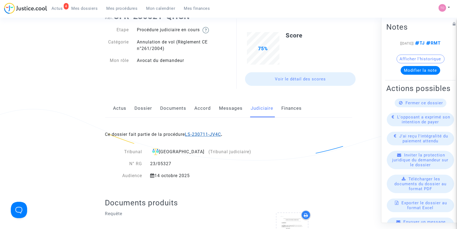
click at [195, 133] on link "LS-230711-JV4C" at bounding box center [203, 133] width 36 height 5
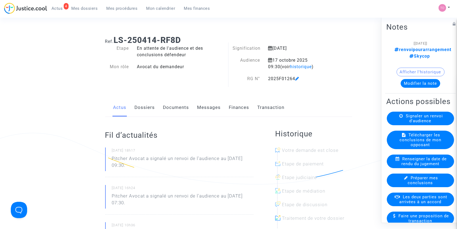
click at [232, 108] on link "Finances" at bounding box center [239, 107] width 20 height 18
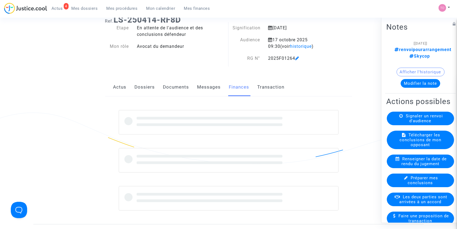
scroll to position [48, 0]
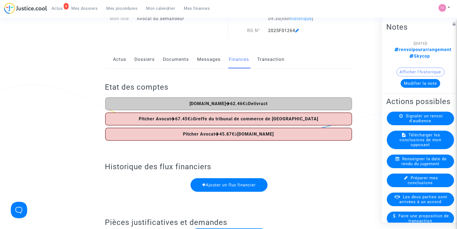
click at [91, 7] on span "Mes dossiers" at bounding box center [85, 8] width 26 height 5
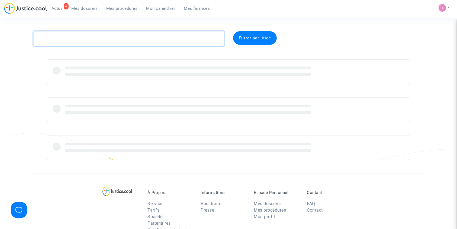
click at [58, 39] on textarea at bounding box center [128, 38] width 191 height 15
paste textarea "DJELLOUL"
drag, startPoint x: 48, startPoint y: 40, endPoint x: 0, endPoint y: 36, distance: 47.9
click at [0, 36] on div "DJELLOUL Filtrer par litige" at bounding box center [228, 95] width 457 height 129
paste textarea "BENELHADJ"
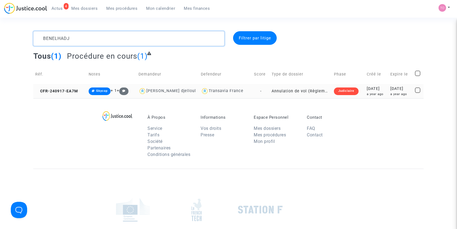
type textarea "BENELHADJ"
click at [367, 92] on div "a year ago" at bounding box center [377, 94] width 20 height 5
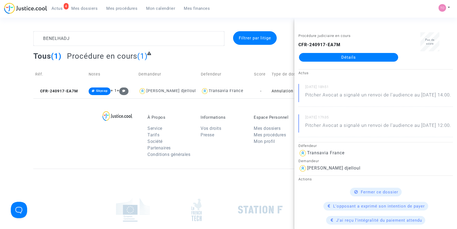
click at [349, 57] on link "Détails" at bounding box center [348, 57] width 99 height 9
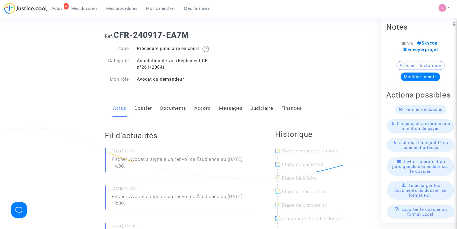
scroll to position [24, 0]
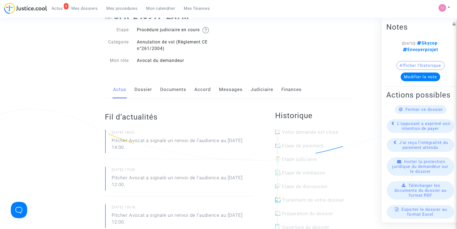
click at [143, 90] on link "Dossier" at bounding box center [144, 90] width 18 height 18
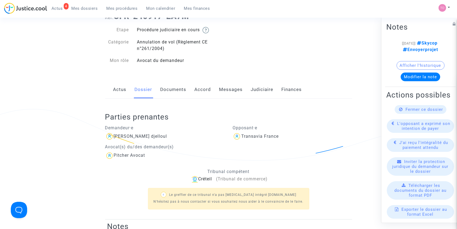
click at [169, 89] on link "Documents" at bounding box center [174, 90] width 26 height 18
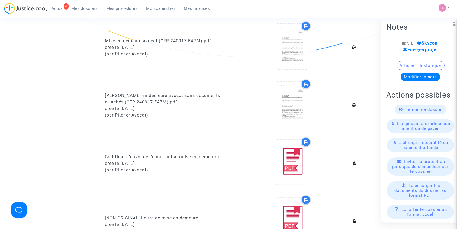
scroll to position [120, 0]
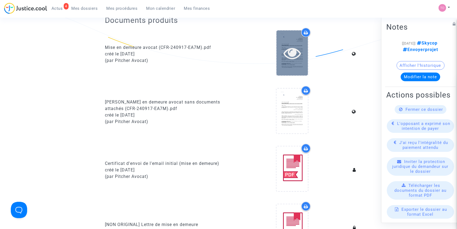
click at [287, 50] on icon at bounding box center [293, 52] width 18 height 17
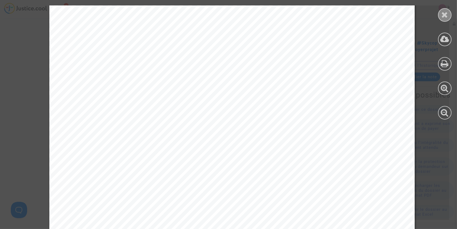
scroll to position [253, 0]
click at [440, 15] on div at bounding box center [445, 15] width 14 height 14
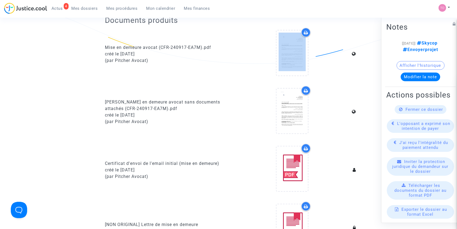
drag, startPoint x: 286, startPoint y: 54, endPoint x: 718, endPoint y: 81, distance: 433.0
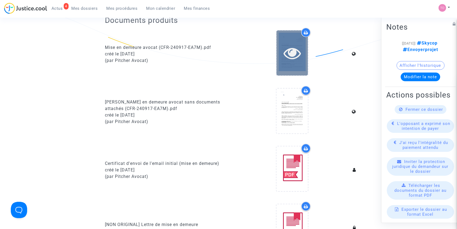
click at [284, 57] on icon at bounding box center [293, 52] width 18 height 17
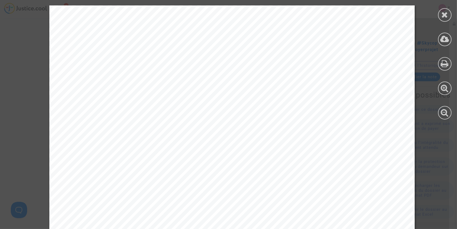
drag, startPoint x: 443, startPoint y: 12, endPoint x: 409, endPoint y: 21, distance: 34.9
click at [443, 12] on icon at bounding box center [445, 15] width 7 height 8
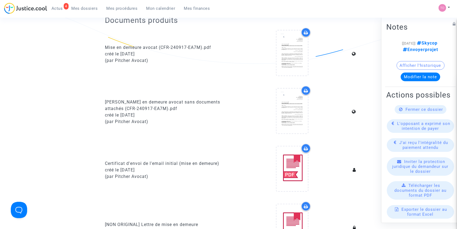
click at [306, 31] on icon at bounding box center [306, 32] width 4 height 4
drag, startPoint x: 83, startPoint y: 4, endPoint x: 84, endPoint y: 9, distance: 5.3
click at [83, 4] on link "Mes dossiers" at bounding box center [84, 8] width 35 height 8
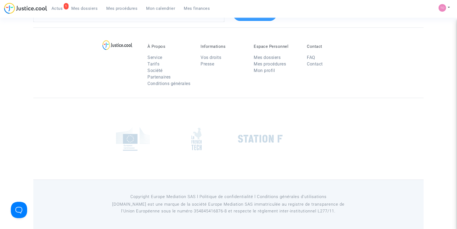
scroll to position [1, 0]
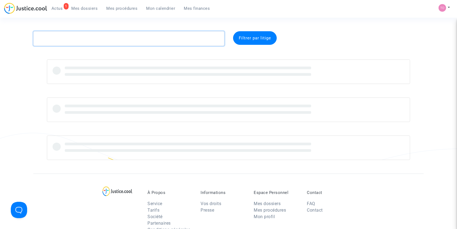
click at [74, 39] on textarea at bounding box center [128, 38] width 191 height 15
paste textarea "Da Silva"
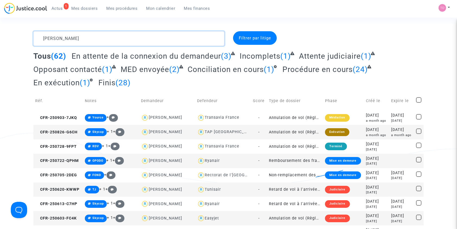
drag, startPoint x: 78, startPoint y: 36, endPoint x: 16, endPoint y: 39, distance: 62.2
paste textarea "CHAMPOT DA SILVA"
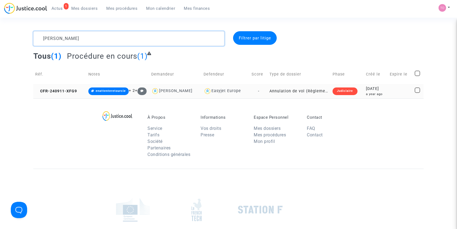
type textarea "CHAMPOT DA SILVA"
click at [366, 88] on div "2024-09-11" at bounding box center [376, 89] width 20 height 6
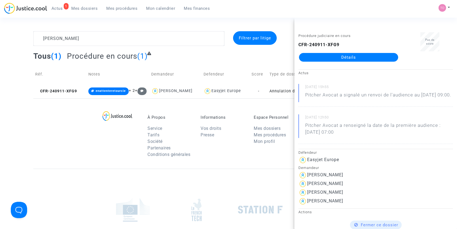
click at [347, 55] on link "Détails" at bounding box center [348, 57] width 99 height 9
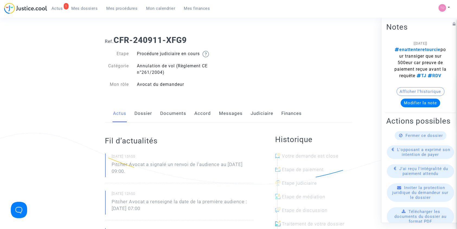
click at [169, 114] on link "Documents" at bounding box center [174, 113] width 26 height 18
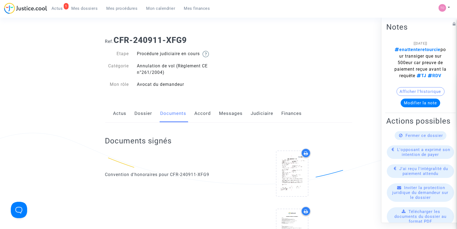
click at [146, 116] on link "Dossier" at bounding box center [144, 113] width 18 height 18
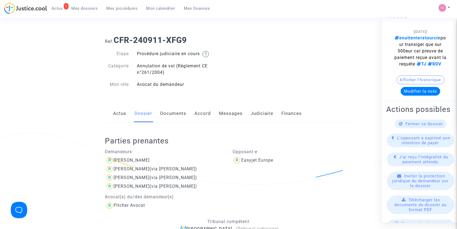
scroll to position [12, 0]
click at [230, 113] on link "Messages" at bounding box center [231, 113] width 24 height 18
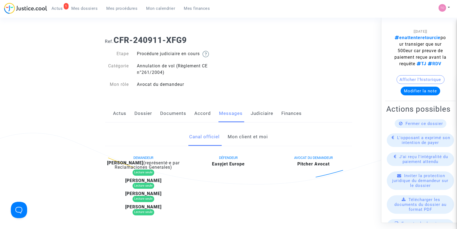
click at [255, 113] on link "Judiciaire" at bounding box center [262, 113] width 23 height 18
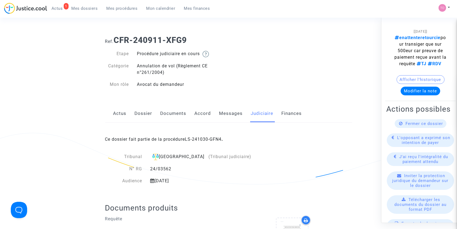
click at [233, 115] on link "Messages" at bounding box center [231, 113] width 24 height 18
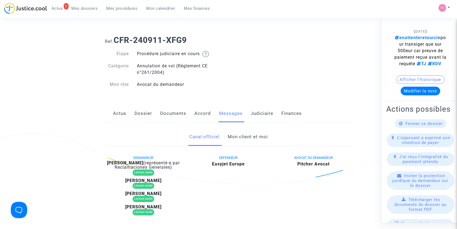
click at [258, 117] on link "Judiciaire" at bounding box center [262, 113] width 23 height 18
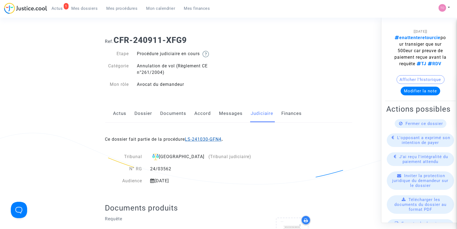
click at [204, 136] on link "LS-241030-GFN4" at bounding box center [203, 138] width 37 height 5
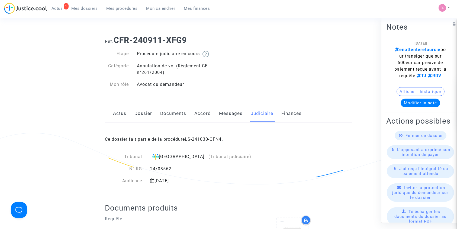
click at [184, 138] on span "Ce dossier fait partie de la procédure LS-241030-GFN4 ." at bounding box center [164, 138] width 118 height 5
click at [197, 139] on link "LS-241030-GFN4" at bounding box center [203, 138] width 37 height 5
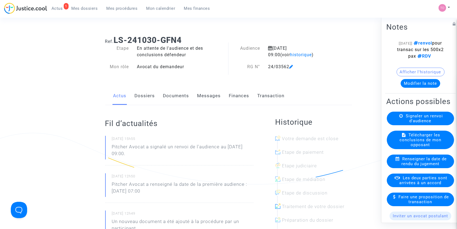
click at [144, 97] on link "Dossiers" at bounding box center [145, 96] width 20 height 18
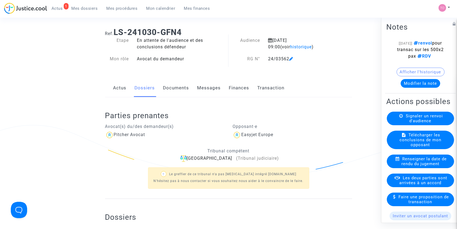
click at [172, 83] on link "Documents" at bounding box center [176, 88] width 26 height 18
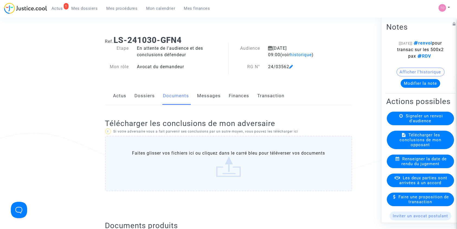
click at [145, 97] on link "Dossiers" at bounding box center [145, 96] width 20 height 18
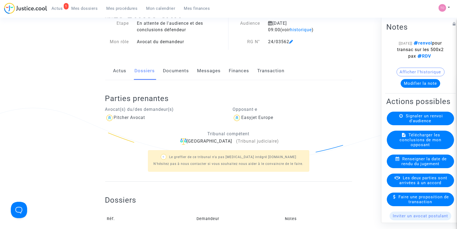
scroll to position [24, 0]
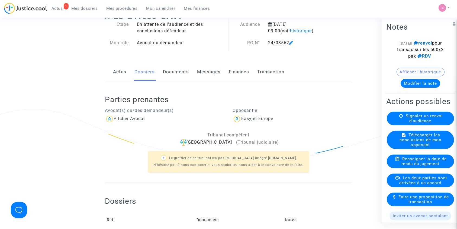
click at [172, 76] on link "Documents" at bounding box center [176, 72] width 26 height 18
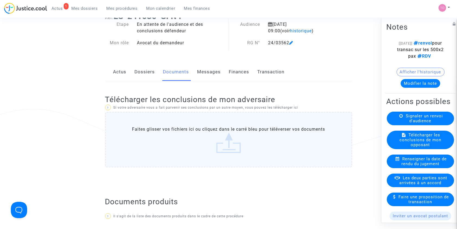
click at [142, 69] on link "Dossiers" at bounding box center [145, 72] width 20 height 18
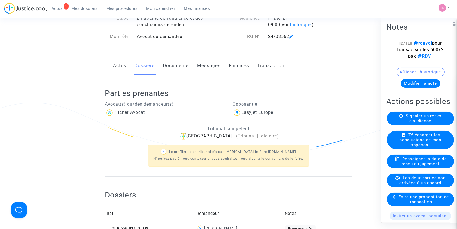
scroll to position [60, 0]
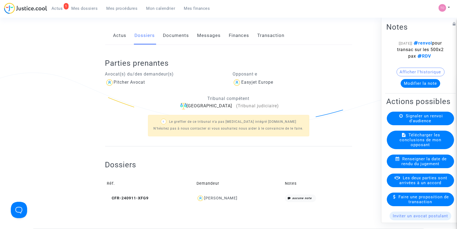
click at [224, 201] on div "Marc Champot" at bounding box center [239, 198] width 85 height 8
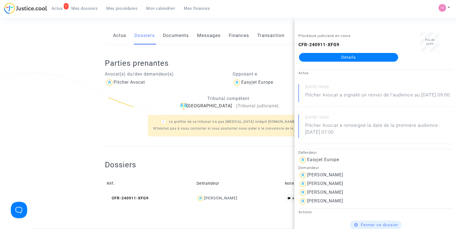
click at [334, 55] on link "Détails" at bounding box center [348, 57] width 99 height 9
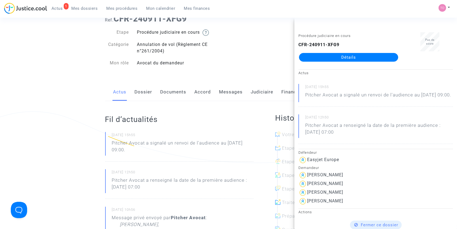
scroll to position [12, 0]
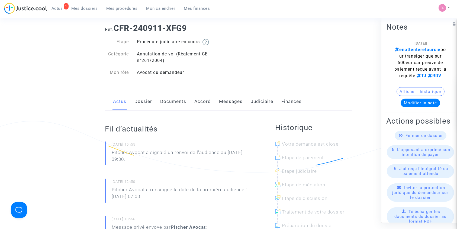
click at [201, 101] on link "Accord" at bounding box center [203, 101] width 17 height 18
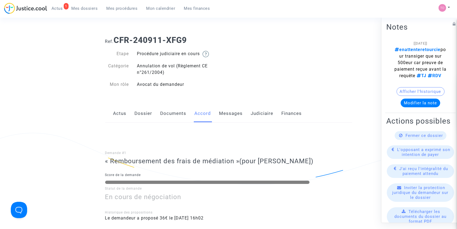
click at [146, 109] on link "Dossier" at bounding box center [144, 113] width 18 height 18
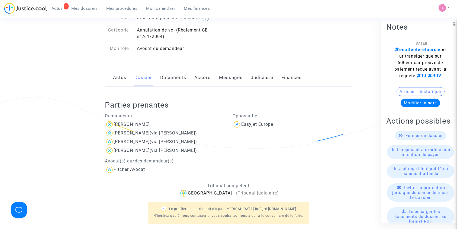
scroll to position [36, 0]
click at [235, 75] on link "Messages" at bounding box center [231, 77] width 24 height 18
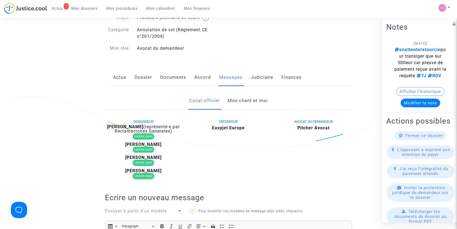
click at [258, 99] on link "Mon client et moi" at bounding box center [248, 101] width 40 height 18
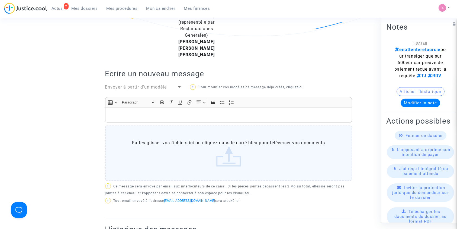
scroll to position [132, 0]
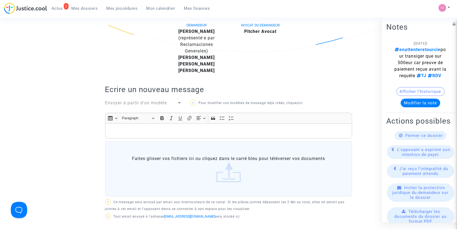
click at [429, 95] on button "Afficher l'historique" at bounding box center [421, 91] width 48 height 9
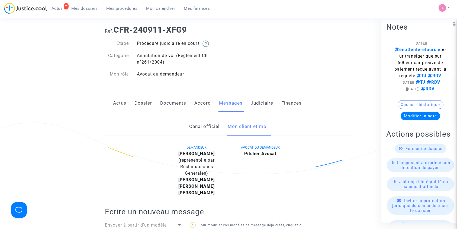
scroll to position [0, 0]
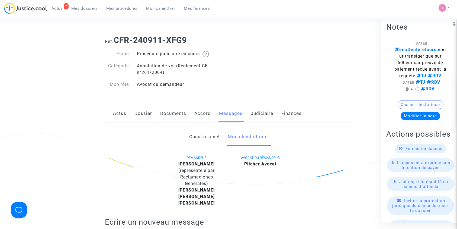
click at [75, 6] on span "Mes dossiers" at bounding box center [85, 8] width 26 height 5
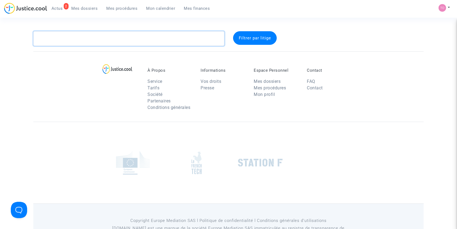
click at [67, 39] on textarea at bounding box center [128, 38] width 191 height 15
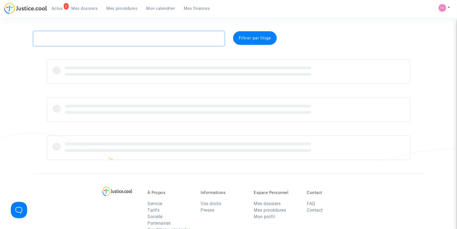
paste textarea "CFR-251006-MRU7"
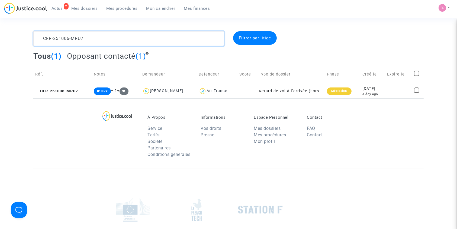
drag, startPoint x: 94, startPoint y: 34, endPoint x: 8, endPoint y: 30, distance: 86.0
click at [8, 31] on section "CFR-251006-MRU7 Filtrer par litige Tous (1) Opposant contacté (1) Réf. Notes De…" at bounding box center [228, 149] width 457 height 299
paste textarea "ZAGADOU"
type textarea "ZAGADOU"
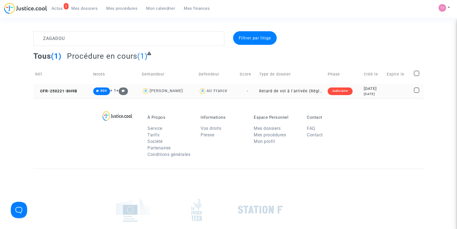
click at [377, 92] on div "8 months ago" at bounding box center [373, 94] width 19 height 5
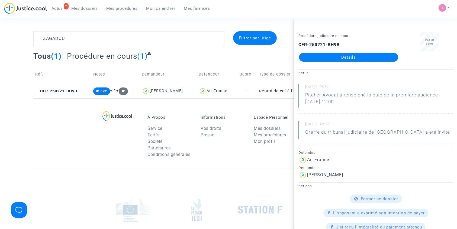
click at [356, 57] on link "Détails" at bounding box center [348, 57] width 99 height 9
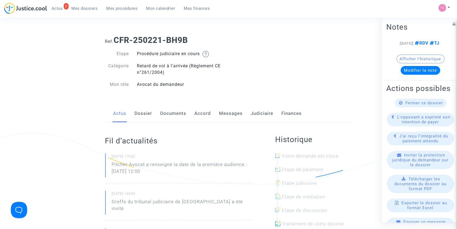
click at [228, 113] on link "Messages" at bounding box center [231, 113] width 24 height 18
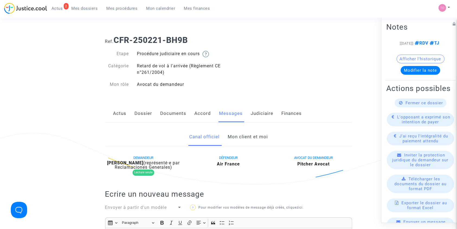
click at [236, 136] on link "Mon client et moi" at bounding box center [248, 137] width 40 height 18
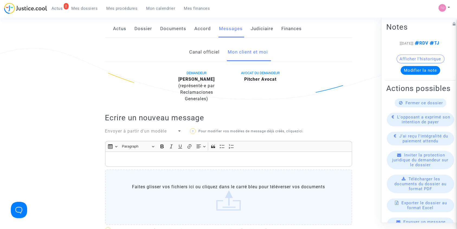
scroll to position [120, 0]
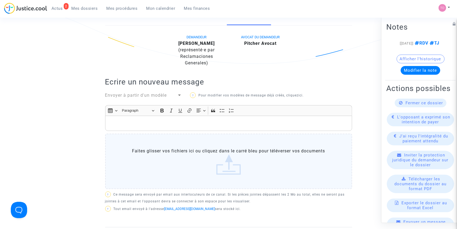
click at [234, 118] on div "Rich Text Editor, main" at bounding box center [228, 123] width 247 height 15
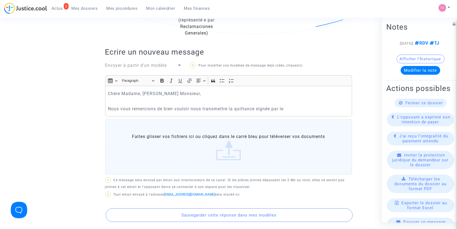
scroll to position [145, 0]
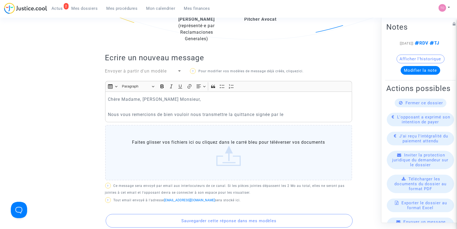
click at [295, 115] on p "Nous vous remercions de bien vouloir nous transmettre la quittance signée par le" at bounding box center [228, 114] width 241 height 7
click at [272, 113] on p "Nous vous remercions de bien vouloir nous transmettre la quittance signée par le" at bounding box center [228, 114] width 241 height 7
click at [318, 113] on p "Nous vous remercions de bien vouloir nous transmettre la quittance signée et co…" at bounding box center [228, 114] width 241 height 7
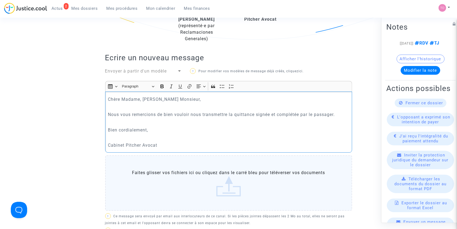
click at [139, 105] on p "Rich Text Editor, main" at bounding box center [228, 106] width 241 height 7
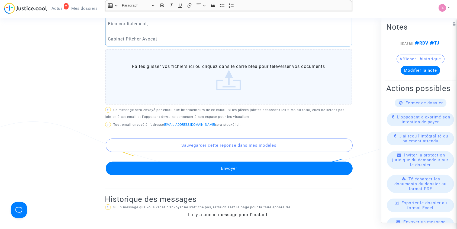
scroll to position [265, 0]
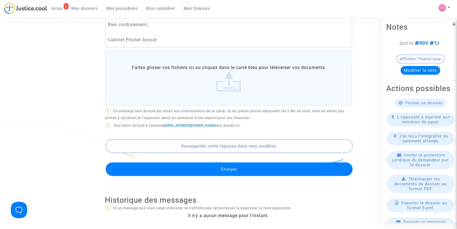
click at [215, 78] on label "Faites glisser vos fichiers ici ou cliquez dans le carré bleu pour téléverser v…" at bounding box center [228, 77] width 247 height 55
click at [0, 0] on input "Faites glisser vos fichiers ici ou cliquez dans le carré bleu pour téléverser v…" at bounding box center [0, 0] width 0 height 0
click at [197, 29] on p "Rich Text Editor, main" at bounding box center [228, 32] width 241 height 7
click at [185, 73] on label "Faites glisser vos fichiers ici ou cliquez dans le carré bleu pour téléverser v…" at bounding box center [228, 77] width 247 height 55
click at [0, 0] on input "Faites glisser vos fichiers ici ou cliquez dans le carré bleu pour téléverser v…" at bounding box center [0, 0] width 0 height 0
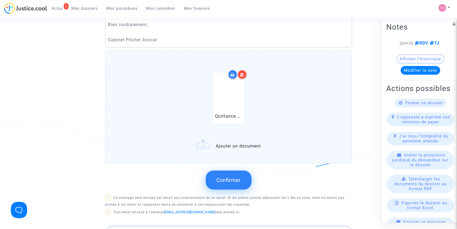
click at [225, 106] on div at bounding box center [228, 97] width 31 height 51
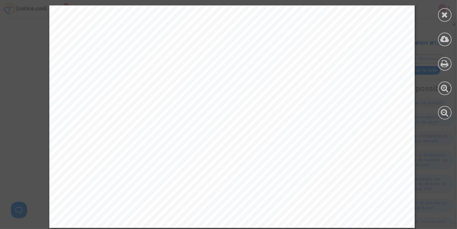
scroll to position [302, 0]
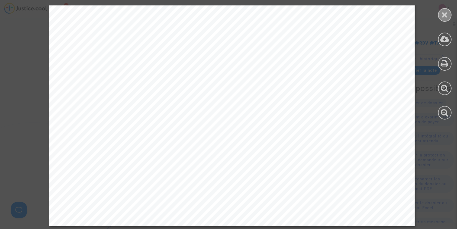
click at [449, 14] on div at bounding box center [445, 15] width 14 height 14
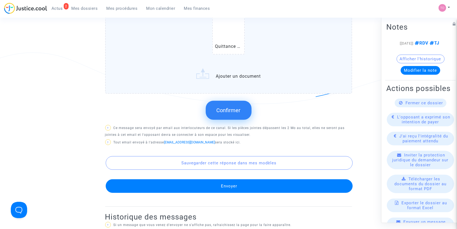
scroll to position [349, 0]
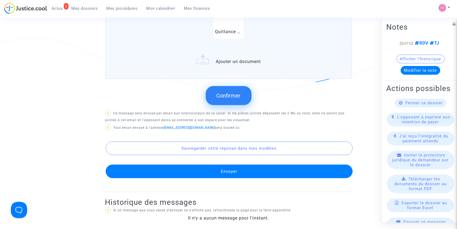
click at [232, 95] on span "Confirmer" at bounding box center [229, 95] width 24 height 7
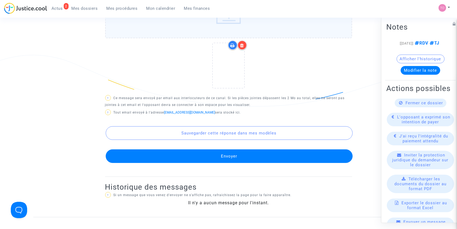
scroll to position [337, 0]
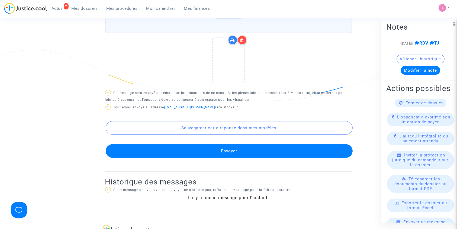
click at [235, 148] on button "Envoyer" at bounding box center [229, 151] width 247 height 14
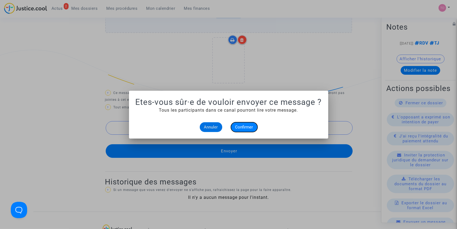
click at [248, 125] on span "Confirmer" at bounding box center [244, 126] width 18 height 5
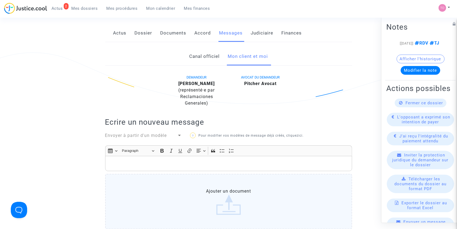
scroll to position [72, 0]
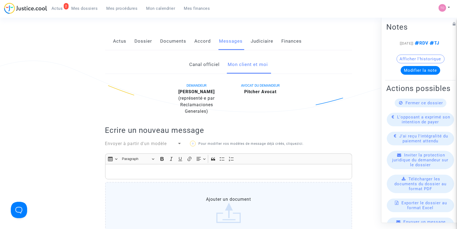
click at [260, 40] on link "Judiciaire" at bounding box center [262, 41] width 23 height 18
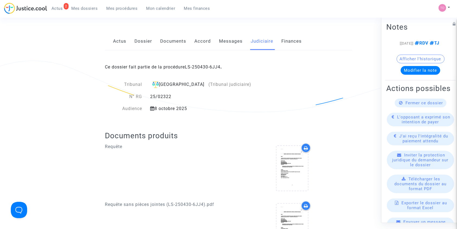
click at [206, 65] on link "LS-250430-6JJ4" at bounding box center [203, 66] width 36 height 5
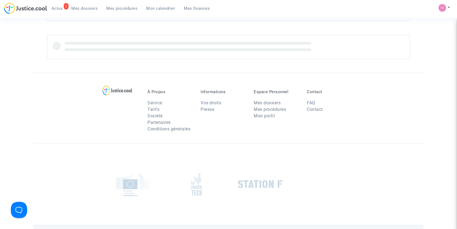
scroll to position [72, 0]
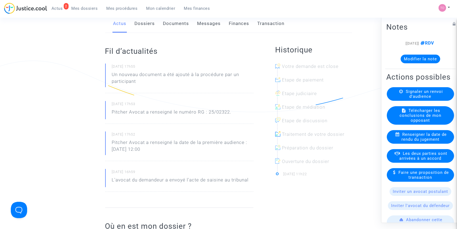
click at [417, 56] on button "Modifier la note" at bounding box center [421, 58] width 40 height 9
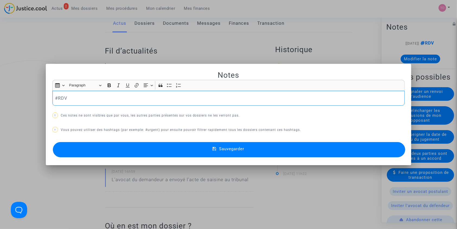
scroll to position [0, 0]
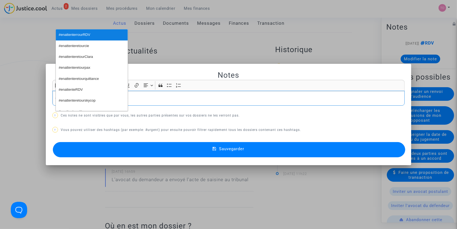
click at [101, 36] on button "#enattenterrourRDV" at bounding box center [92, 34] width 72 height 11
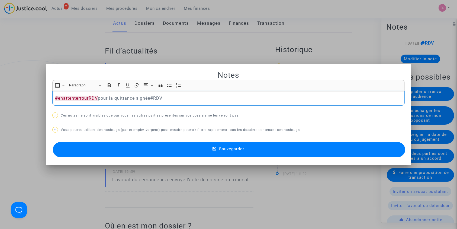
drag, startPoint x: 149, startPoint y: 97, endPoint x: 84, endPoint y: 97, distance: 65.3
click at [84, 97] on p "#enattenterrourRDV pour la quittance signée#RDV" at bounding box center [228, 98] width 347 height 7
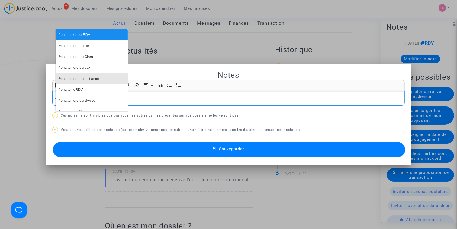
click at [82, 81] on span "#enattenteretourquittance" at bounding box center [79, 79] width 40 height 8
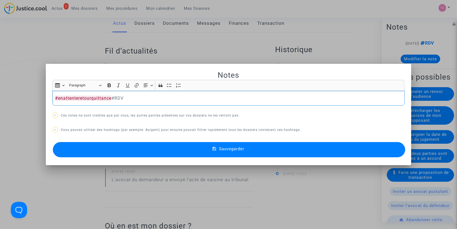
click at [156, 146] on button "Sauvegarder" at bounding box center [229, 149] width 353 height 15
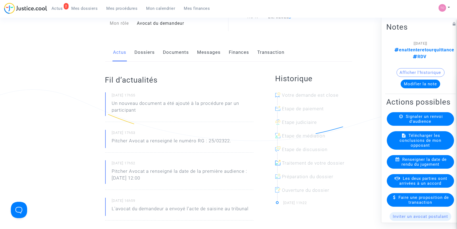
scroll to position [36, 0]
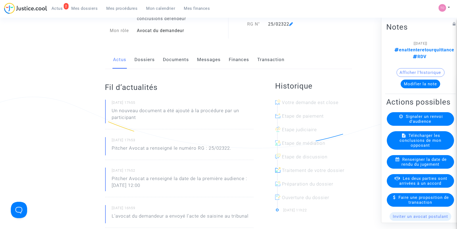
drag, startPoint x: 143, startPoint y: 60, endPoint x: 236, endPoint y: 40, distance: 95.6
click at [236, 40] on div "Ref. LS-250430-6JJ4 Etape En attente de l'audience et des conclusions défendeur…" at bounding box center [228, 169] width 255 height 348
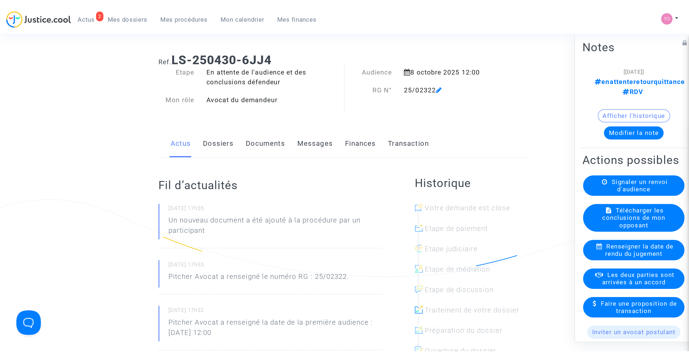
scroll to position [0, 0]
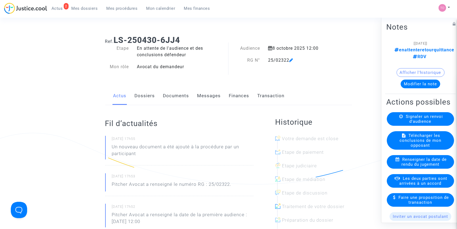
click at [88, 8] on span "Mes dossiers" at bounding box center [85, 8] width 26 height 5
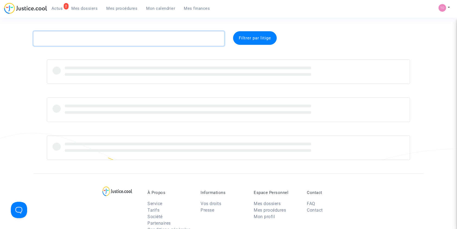
click at [107, 38] on textarea at bounding box center [128, 38] width 191 height 15
paste textarea "BELLIL"
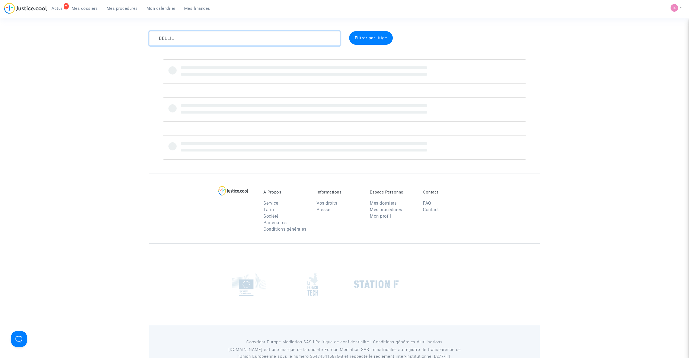
type textarea "BELLIL"
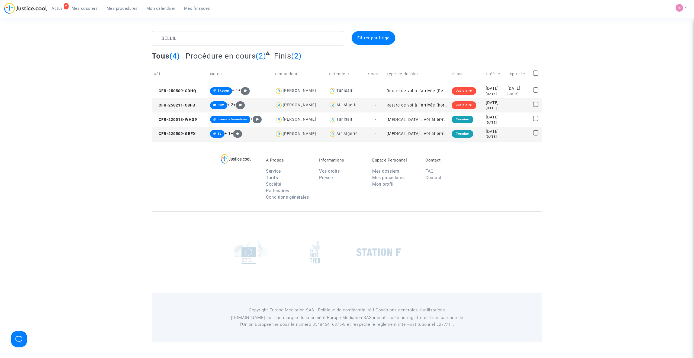
click at [457, 103] on div "2025-02-11" at bounding box center [495, 103] width 18 height 6
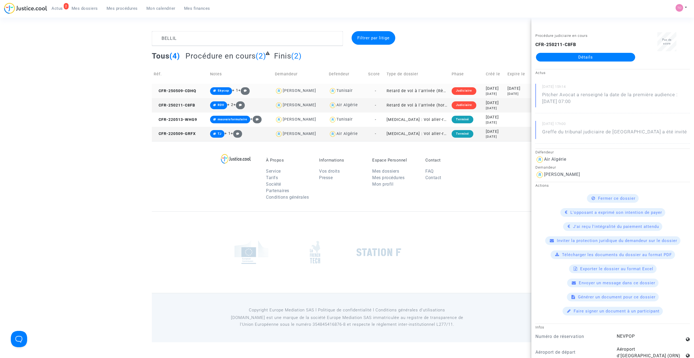
click at [457, 89] on div "2025-05-09" at bounding box center [495, 89] width 18 height 6
click at [457, 57] on link "Détails" at bounding box center [585, 57] width 99 height 9
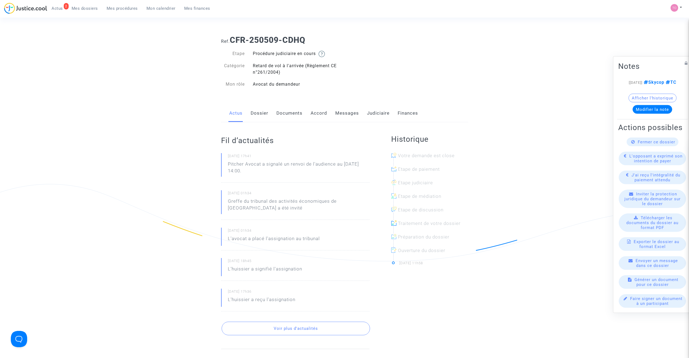
click at [370, 113] on link "Judiciaire" at bounding box center [378, 113] width 23 height 18
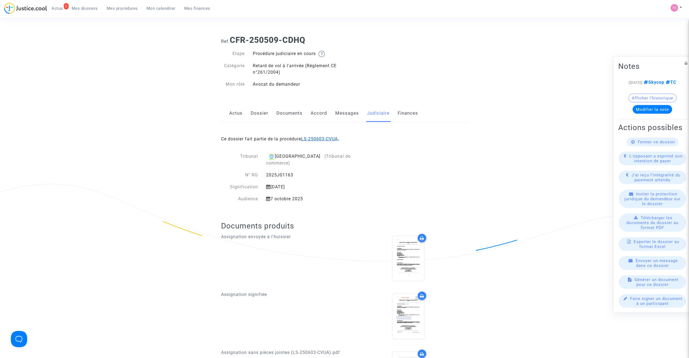
click at [314, 139] on link "LS-250603-CVUA" at bounding box center [319, 138] width 37 height 5
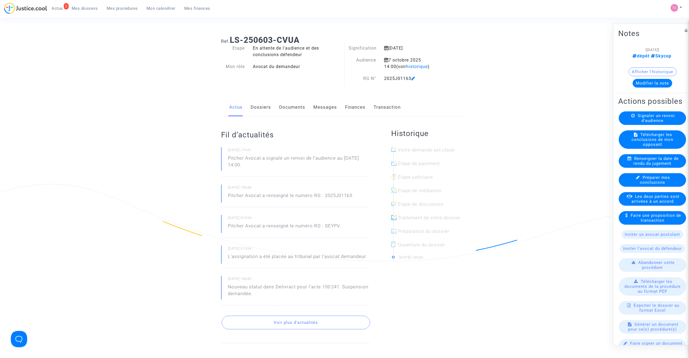
click at [300, 109] on link "Documents" at bounding box center [292, 107] width 26 height 18
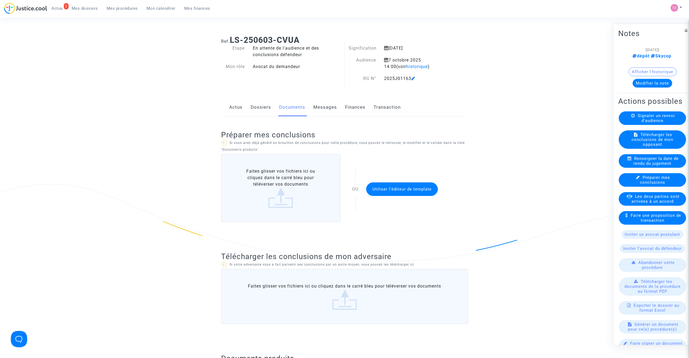
click at [269, 109] on link "Dossiers" at bounding box center [261, 107] width 20 height 18
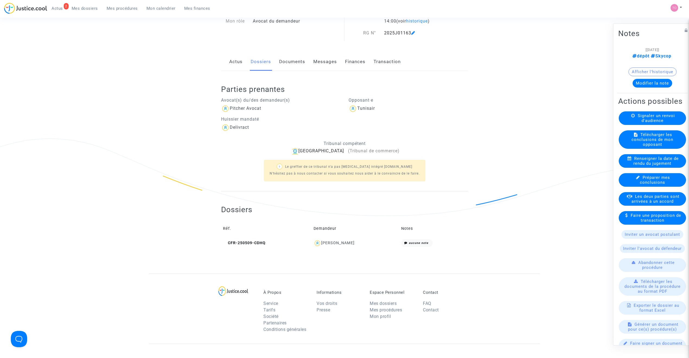
scroll to position [36, 0]
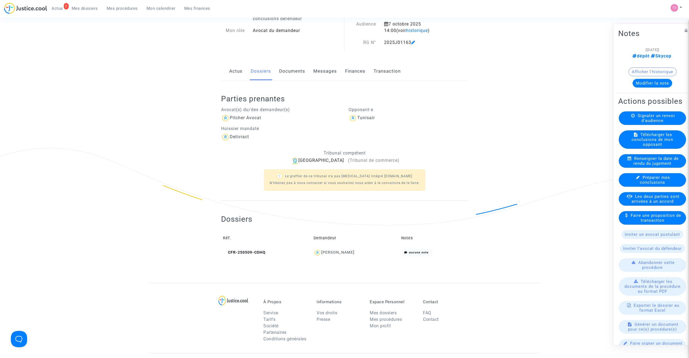
click at [286, 76] on link "Documents" at bounding box center [292, 71] width 26 height 18
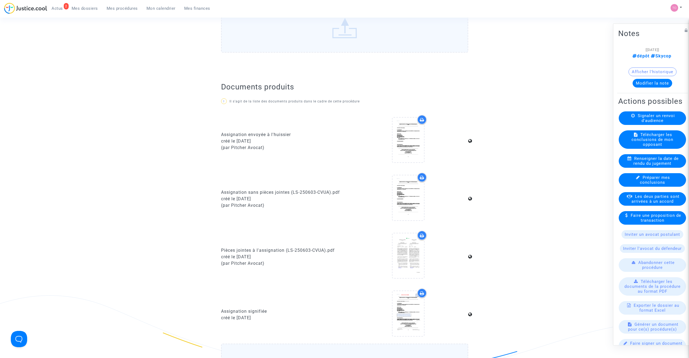
scroll to position [349, 0]
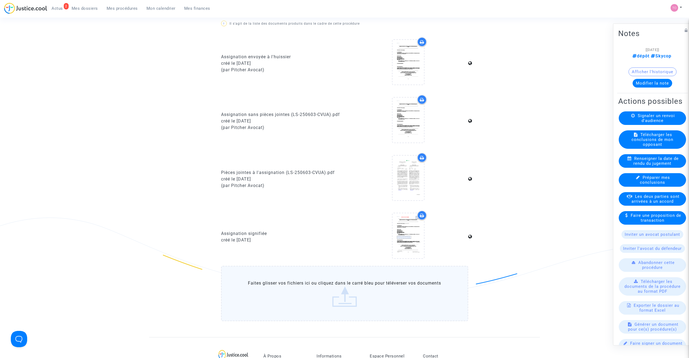
click at [422, 215] on icon at bounding box center [422, 215] width 4 height 4
click at [419, 155] on div at bounding box center [421, 157] width 9 height 9
click at [84, 11] on link "Mes dossiers" at bounding box center [84, 8] width 35 height 8
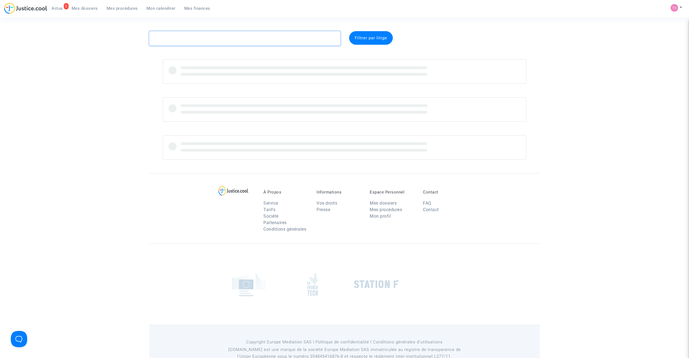
click at [190, 36] on textarea at bounding box center [244, 38] width 191 height 15
paste textarea "POINTE"
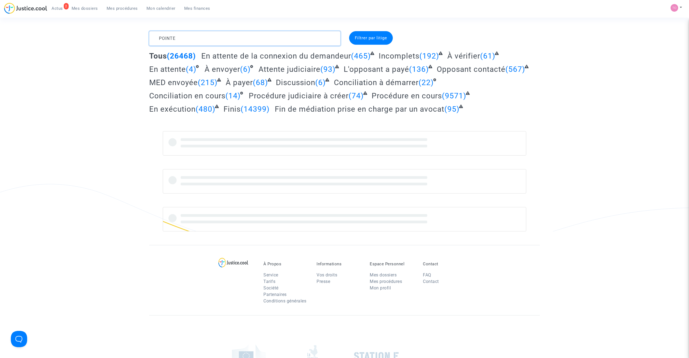
type textarea "POINTE"
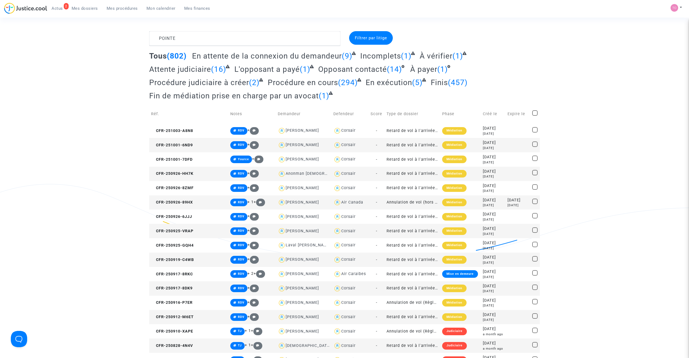
click at [161, 8] on span "Mon calendrier" at bounding box center [160, 8] width 29 height 5
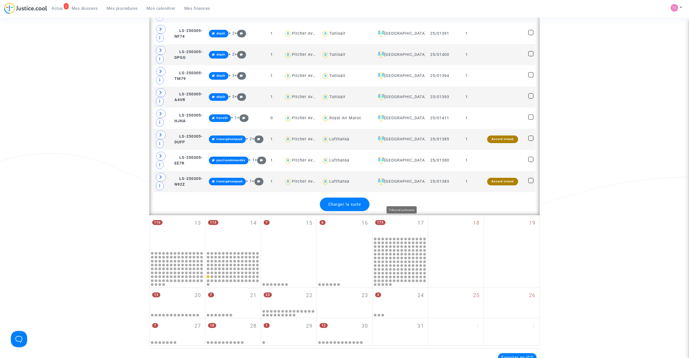
scroll to position [1181, 0]
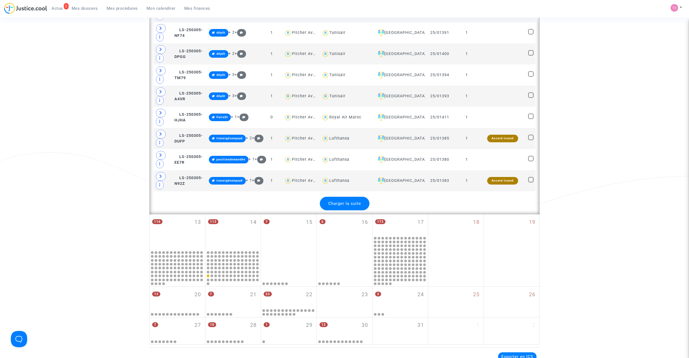
click at [342, 206] on span "Charger la suite" at bounding box center [344, 203] width 33 height 5
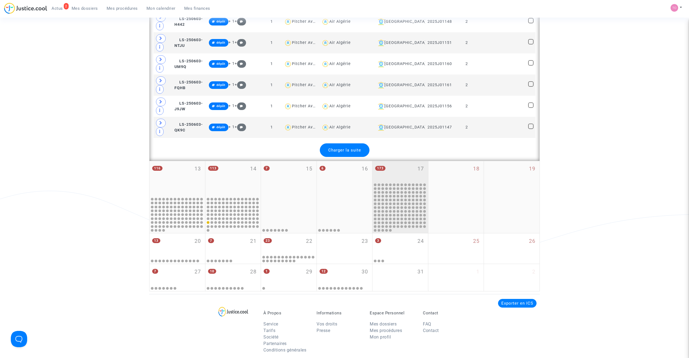
scroll to position [2314, 0]
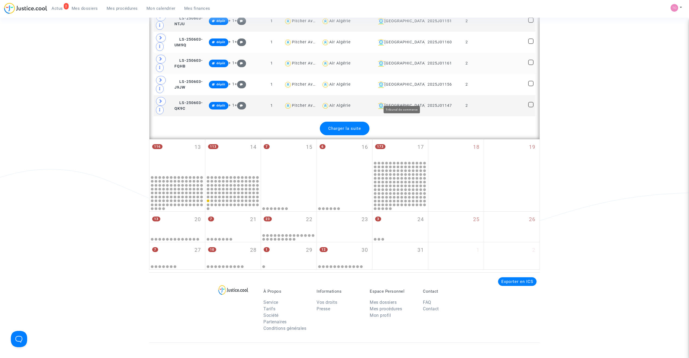
click at [398, 67] on div "Lyon" at bounding box center [399, 63] width 47 height 7
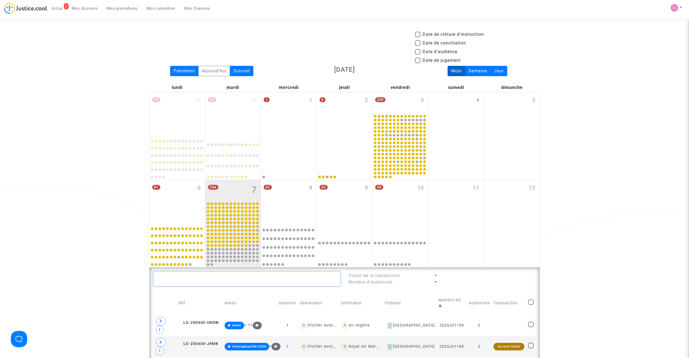
click at [193, 228] on textarea at bounding box center [246, 279] width 187 height 15
paste textarea "POINTE"
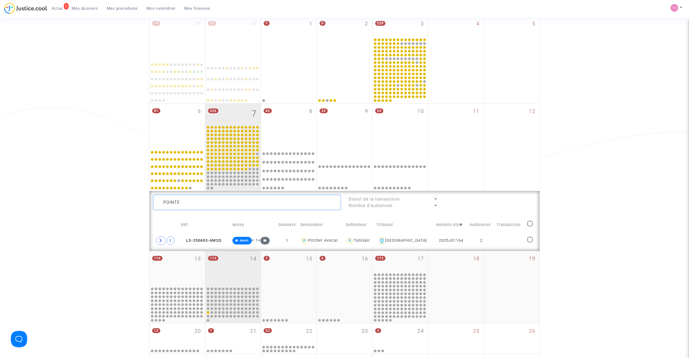
scroll to position [84, 0]
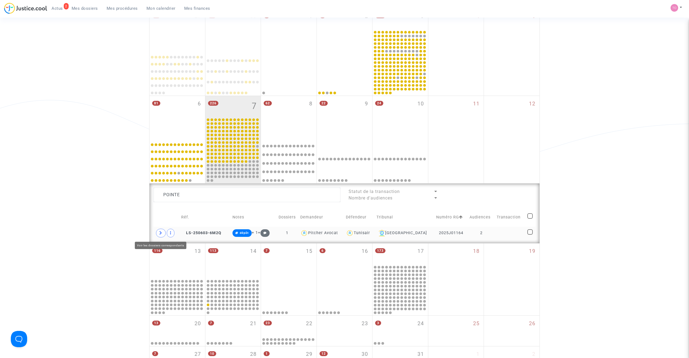
click at [158, 228] on span at bounding box center [161, 233] width 10 height 9
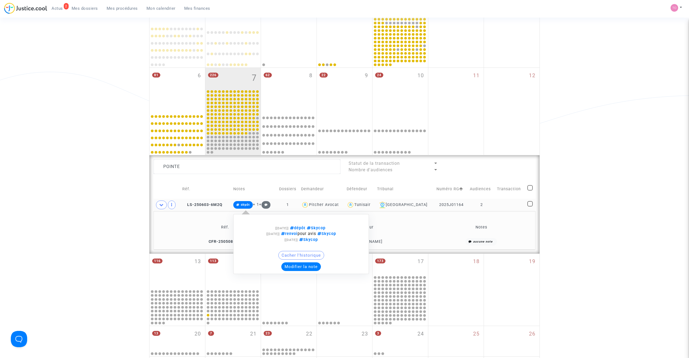
scroll to position [120, 0]
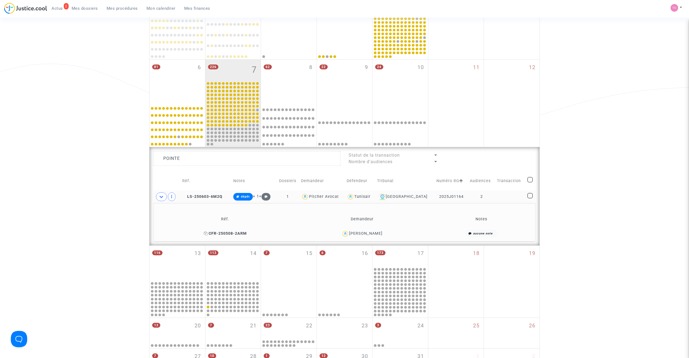
click at [229, 228] on span "CFR-250508-2ARM" at bounding box center [225, 233] width 43 height 5
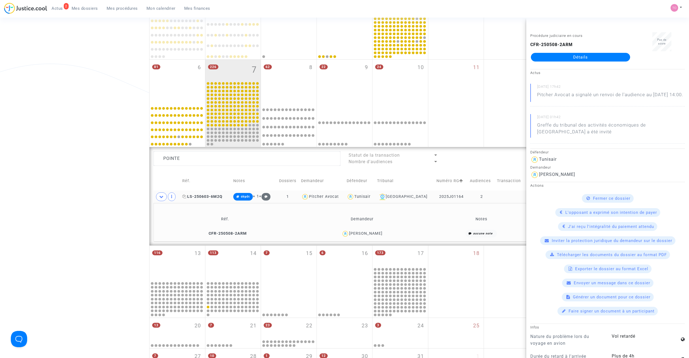
click at [206, 196] on span "LS-250603-6M2Q" at bounding box center [202, 196] width 40 height 5
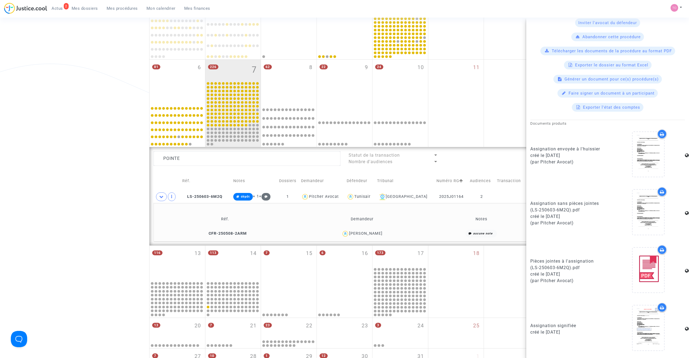
scroll to position [200, 0]
click at [457, 228] on icon at bounding box center [662, 308] width 4 height 4
click at [457, 228] on icon at bounding box center [662, 250] width 4 height 4
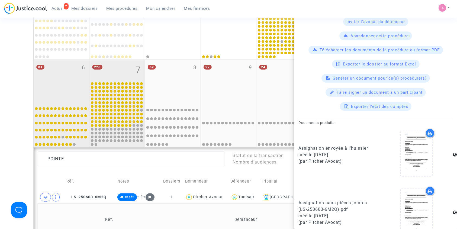
click at [66, 76] on div "81 6" at bounding box center [62, 81] width 56 height 43
type textarea "POINTE"
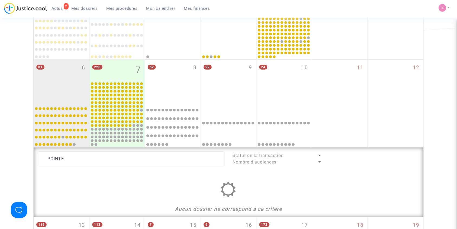
click at [1, 100] on div "Date de clôture d'instruction Date de conciliation Date d'audience Date de juge…" at bounding box center [228, 129] width 457 height 437
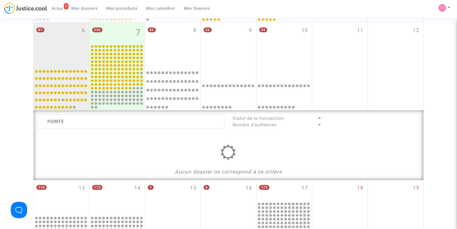
scroll to position [169, 0]
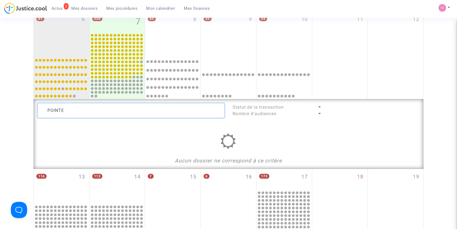
drag, startPoint x: 69, startPoint y: 111, endPoint x: 0, endPoint y: 104, distance: 69.8
click at [0, 105] on div "Date de clôture d'instruction Date de conciliation Date d'audience Date de juge…" at bounding box center [228, 81] width 457 height 437
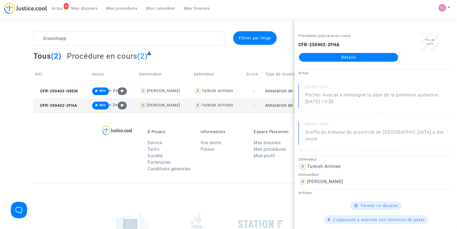
click at [165, 9] on span "Mon calendrier" at bounding box center [160, 8] width 29 height 5
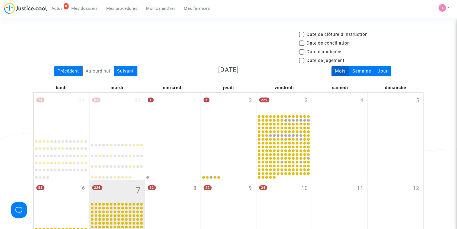
click at [303, 52] on span at bounding box center [301, 51] width 5 height 5
click at [302, 54] on input "Date d'audience" at bounding box center [302, 54] width 0 height 0
checkbox input "true"
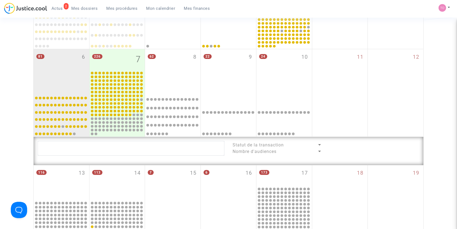
scroll to position [117, 0]
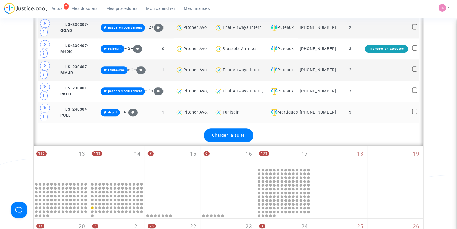
scroll to position [1238, 0]
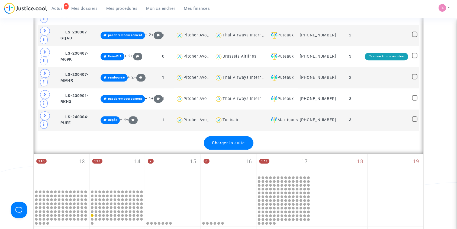
click at [236, 136] on div "Charger la suite" at bounding box center [229, 143] width 50 height 14
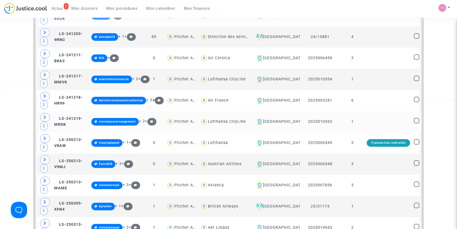
scroll to position [1575, 0]
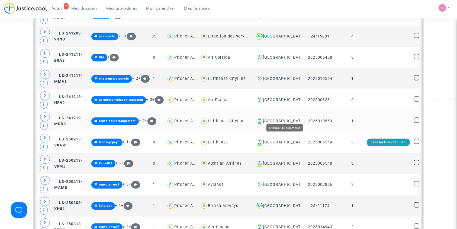
click at [280, 118] on div "[GEOGRAPHIC_DATA]" at bounding box center [276, 121] width 44 height 7
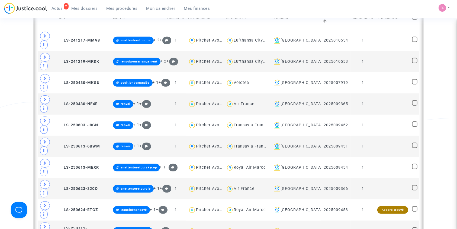
scroll to position [255, 0]
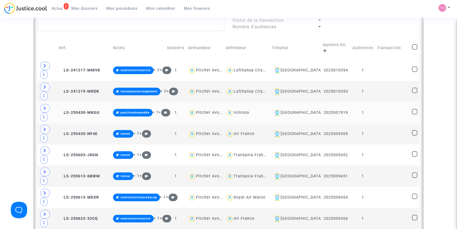
click at [249, 110] on div "Volotea" at bounding box center [241, 112] width 15 height 5
type textarea "@Volotea"
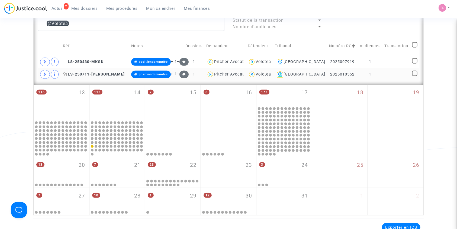
click at [83, 73] on span "LS-250711-[PERSON_NAME]" at bounding box center [94, 74] width 62 height 5
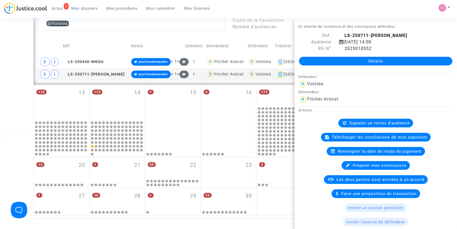
click at [361, 118] on div "Signaler un renvoi d'audience" at bounding box center [375, 122] width 75 height 9
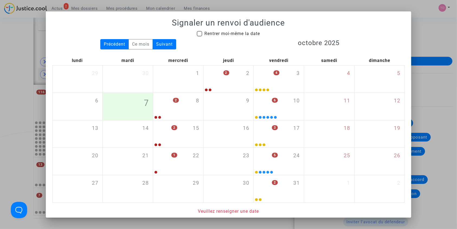
click at [199, 33] on label "Rentrer moi-même la date" at bounding box center [228, 33] width 63 height 7
click at [199, 36] on input "Rentrer moi-même la date" at bounding box center [199, 36] width 0 height 0
checkbox input "true"
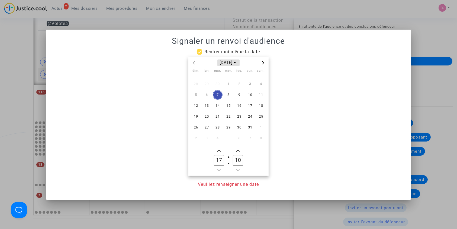
click at [240, 62] on span "[DATE]" at bounding box center [228, 62] width 22 height 7
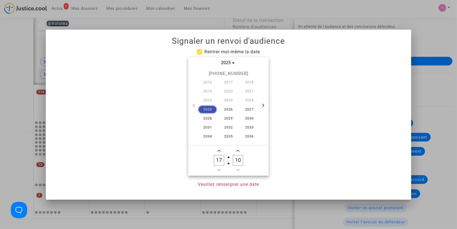
click at [204, 108] on span "2025" at bounding box center [207, 109] width 19 height 8
click at [252, 107] on span "déc." at bounding box center [253, 109] width 23 height 10
click at [208, 84] on span "1" at bounding box center [207, 84] width 10 height 10
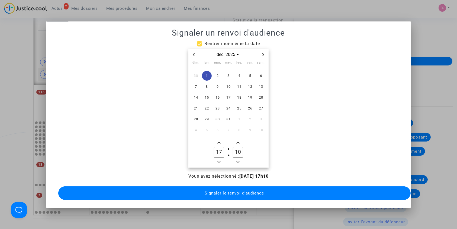
click at [220, 160] on icon "Minus a hour" at bounding box center [218, 161] width 3 height 3
click at [216, 142] on button "Add a hour" at bounding box center [219, 142] width 7 height 7
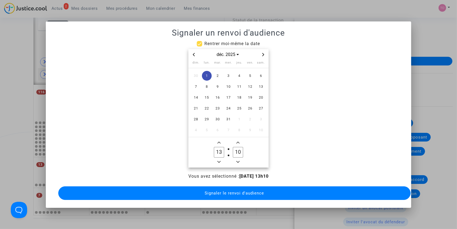
type input "14"
click at [241, 158] on span "Minus a minute" at bounding box center [238, 161] width 7 height 7
click at [240, 158] on span "Minus a minute" at bounding box center [238, 161] width 7 height 7
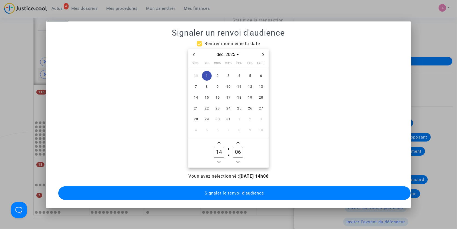
click at [240, 158] on span "Minus a minute" at bounding box center [238, 161] width 7 height 7
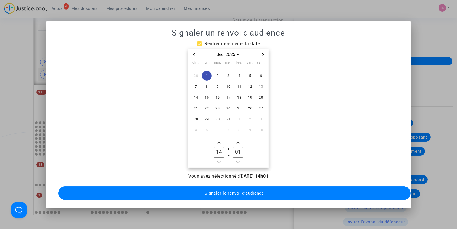
click at [240, 158] on span "Minus a minute" at bounding box center [238, 161] width 7 height 7
type input "00"
click at [254, 190] on span "Signaler le renvoi d'audience" at bounding box center [234, 192] width 59 height 5
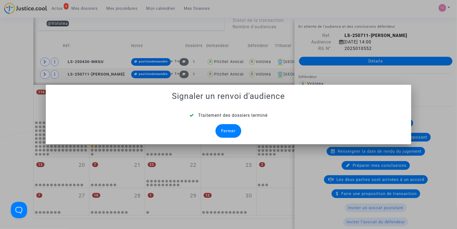
click at [232, 131] on div "Fermer" at bounding box center [229, 131] width 26 height 14
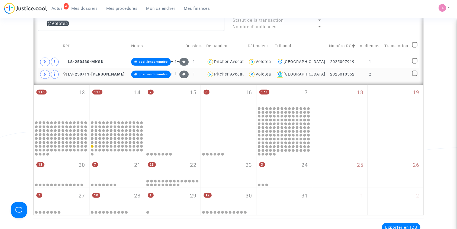
click at [94, 72] on span "LS-250711-[PERSON_NAME]" at bounding box center [94, 74] width 62 height 5
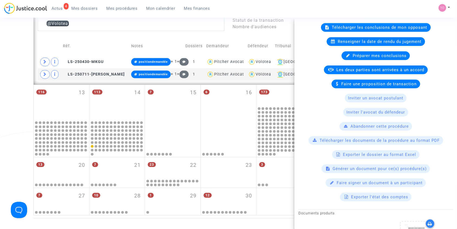
scroll to position [110, 0]
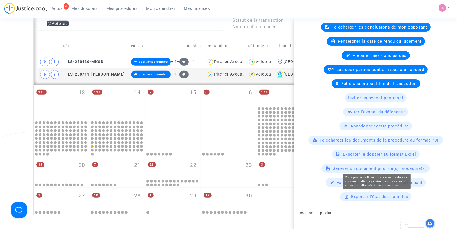
click at [366, 168] on span "Générer un document pour ce(s) procédure(s)" at bounding box center [380, 168] width 94 height 5
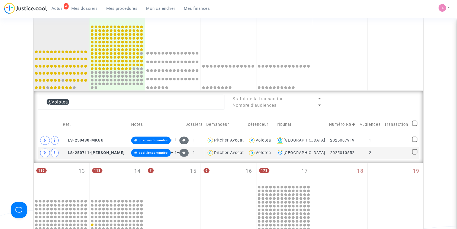
scroll to position [181, 0]
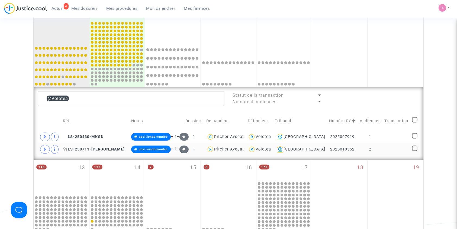
click at [98, 147] on span "LS-250711-[PERSON_NAME]" at bounding box center [94, 149] width 62 height 5
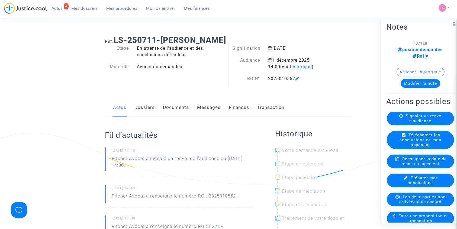
click at [140, 105] on link "Dossiers" at bounding box center [145, 107] width 20 height 18
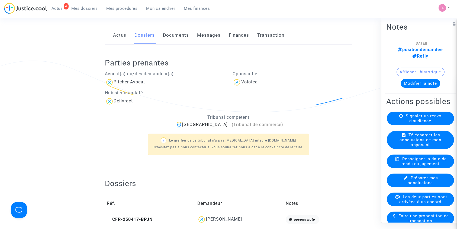
click at [169, 37] on link "Documents" at bounding box center [176, 35] width 26 height 18
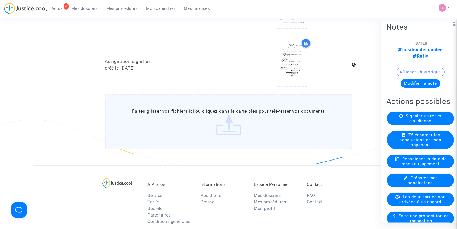
scroll to position [530, 0]
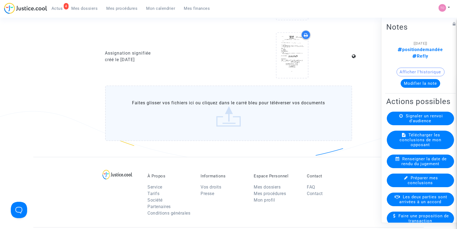
click at [215, 110] on label "Faites glisser vos fichiers ici ou cliquez dans le carré bleu pour téléverser v…" at bounding box center [228, 112] width 247 height 55
click at [0, 0] on input "Faites glisser vos fichiers ici ou cliquez dans le carré bleu pour téléverser v…" at bounding box center [0, 0] width 0 height 0
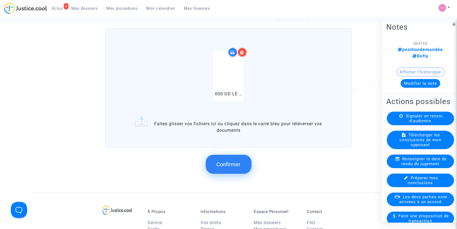
scroll to position [590, 0]
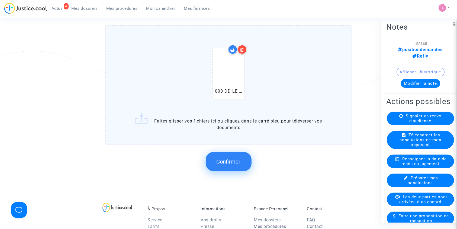
click at [216, 160] on button "Confirmer" at bounding box center [229, 161] width 46 height 19
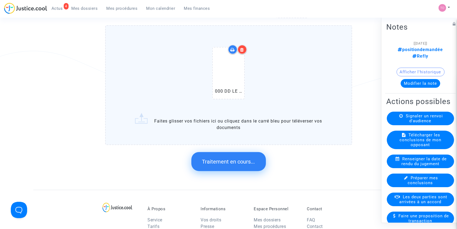
scroll to position [0, 0]
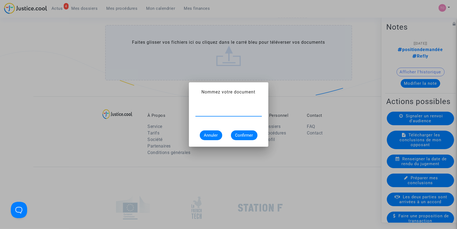
click at [204, 112] on input "text" at bounding box center [228, 111] width 66 height 5
click at [217, 113] on input "text" at bounding box center [228, 111] width 66 height 5
type input "Renvoi"
click at [247, 131] on button "Confirmer" at bounding box center [244, 135] width 27 height 10
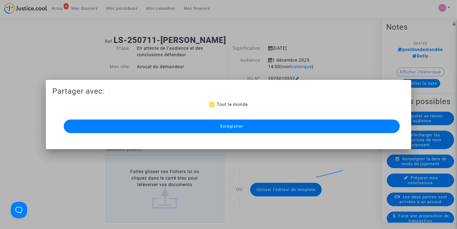
scroll to position [590, 0]
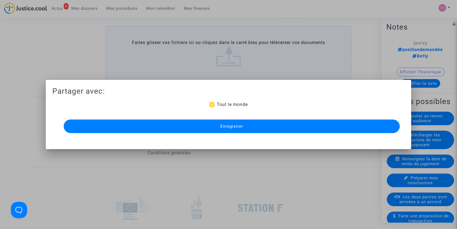
click at [212, 105] on span at bounding box center [211, 104] width 5 height 5
click at [212, 107] on input "Tout le monde" at bounding box center [212, 107] width 0 height 0
checkbox input "false"
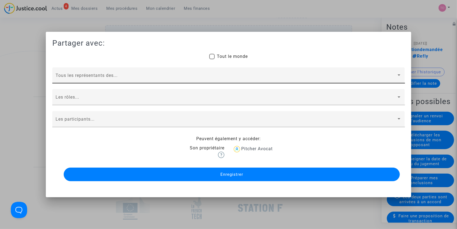
click at [157, 70] on div "Tous les représentants des..." at bounding box center [228, 75] width 353 height 16
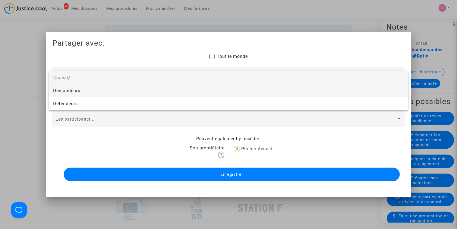
click at [124, 89] on span "Demandeurs" at bounding box center [228, 90] width 351 height 13
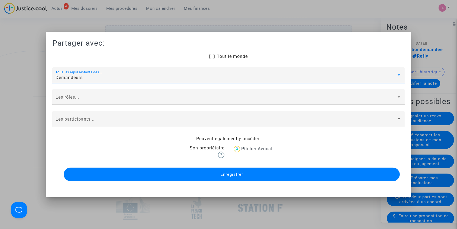
click at [163, 96] on div "Les rôles..." at bounding box center [229, 98] width 346 height 13
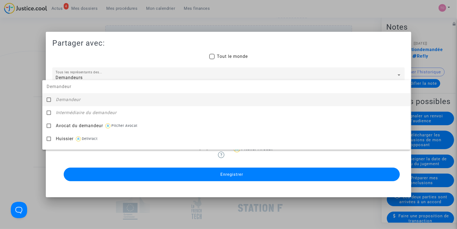
click at [23, 81] on div at bounding box center [228, 114] width 457 height 229
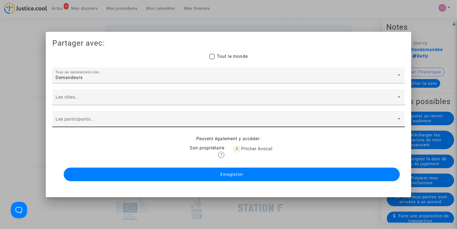
click at [105, 116] on div "Les participants..." at bounding box center [229, 120] width 346 height 13
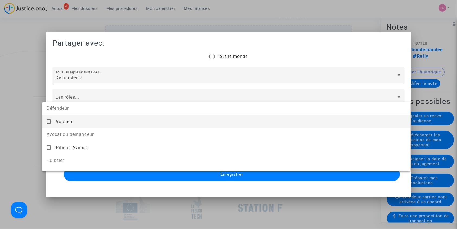
click at [23, 89] on div at bounding box center [228, 114] width 457 height 229
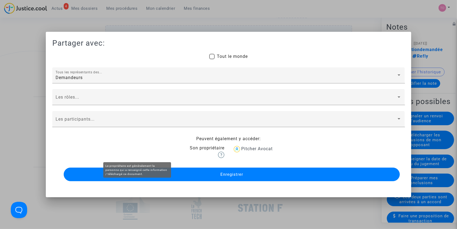
click at [215, 175] on button "Enregistrer" at bounding box center [232, 174] width 336 height 14
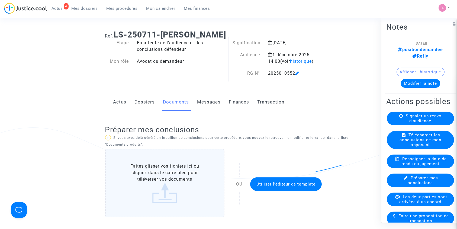
scroll to position [0, 0]
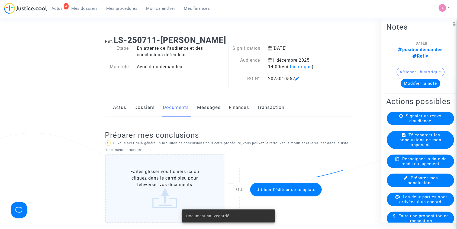
click at [85, 8] on span "Mes dossiers" at bounding box center [85, 8] width 26 height 5
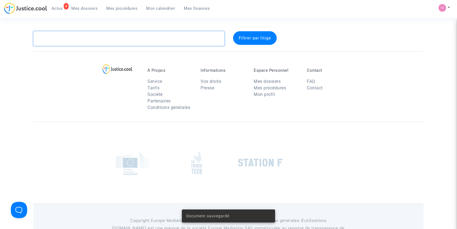
click at [80, 38] on textarea at bounding box center [128, 38] width 191 height 15
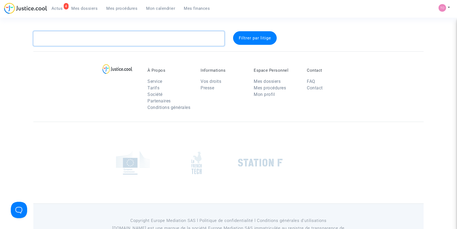
paste textarea "[PERSON_NAME]"
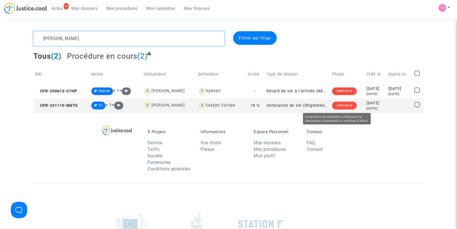
type textarea "[PERSON_NAME]"
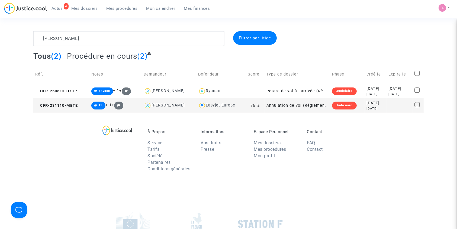
click at [367, 104] on div "[DATE]" at bounding box center [376, 103] width 18 height 6
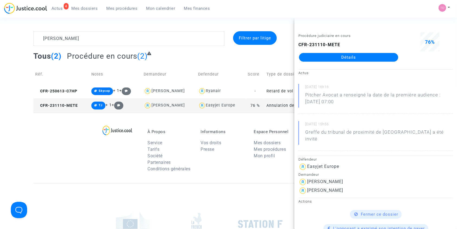
click at [357, 57] on link "Détails" at bounding box center [348, 57] width 99 height 9
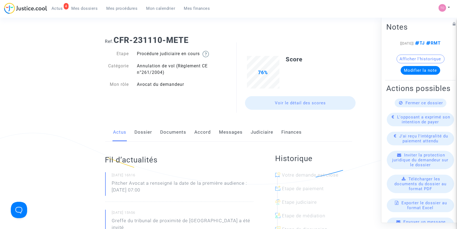
click at [255, 133] on link "Judiciaire" at bounding box center [262, 132] width 23 height 18
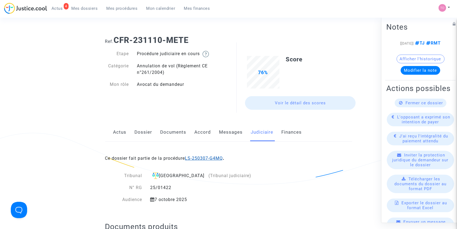
click at [201, 158] on link "LS-250307-G4MQ" at bounding box center [204, 157] width 38 height 5
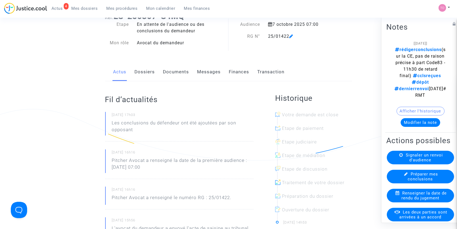
click at [166, 69] on link "Documents" at bounding box center [176, 72] width 26 height 18
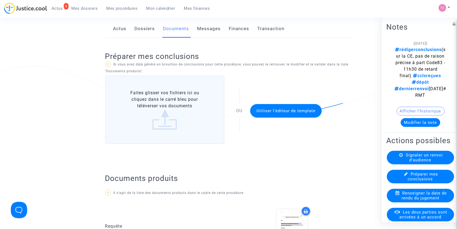
scroll to position [36, 0]
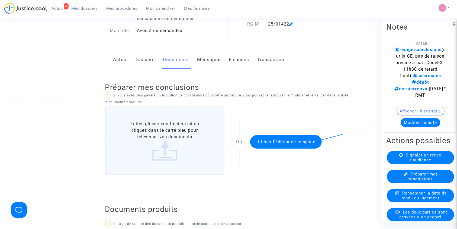
click at [143, 59] on link "Dossiers" at bounding box center [145, 60] width 20 height 18
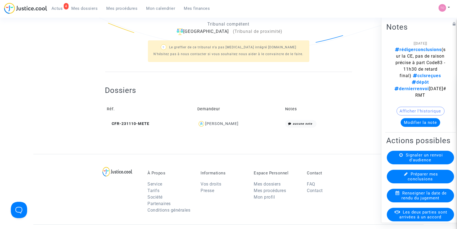
scroll to position [120, 0]
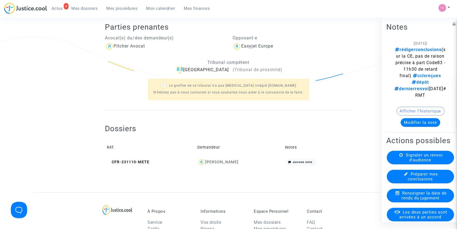
click at [278, 126] on div "Dossiers Réf. Demandeur Notes CFR-231110-METE [PERSON_NAME] aucune note" at bounding box center [228, 146] width 247 height 44
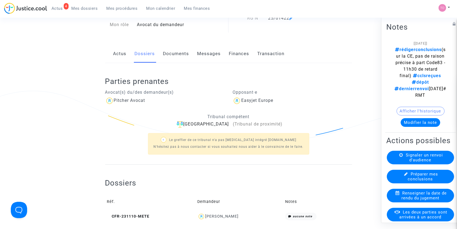
scroll to position [0, 0]
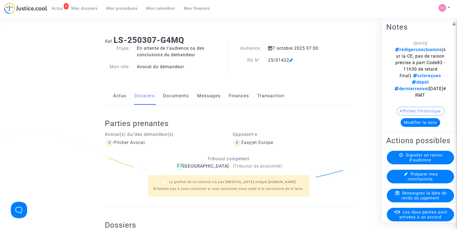
click at [84, 7] on span "Mes dossiers" at bounding box center [85, 8] width 26 height 5
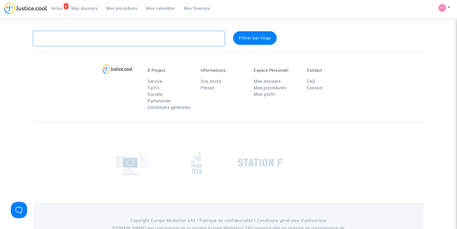
click at [69, 36] on textarea at bounding box center [128, 38] width 191 height 15
paste textarea "Tribunal de Commerce de Bobigny audience 03/10/2025 dossier G13190723 MILED AMA…"
type textarea "Tribunal de Commerce de Bobigny audience 03/10/2025 dossier G13190723 MILED AMA…"
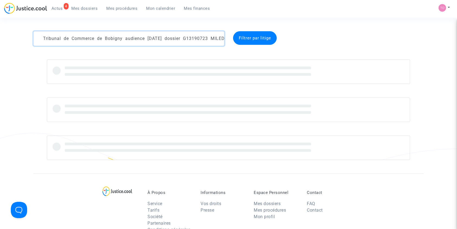
scroll to position [0, 32]
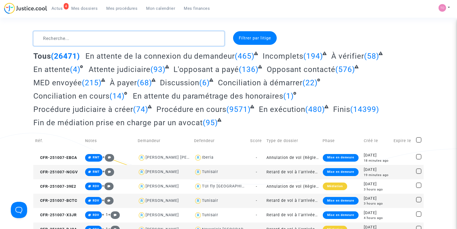
click at [56, 39] on textarea at bounding box center [128, 38] width 191 height 15
paste textarea "AMARA"
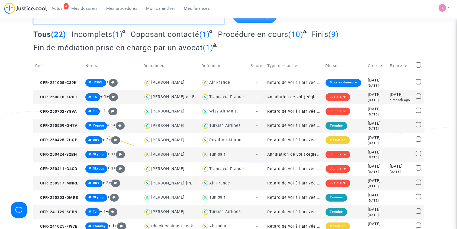
scroll to position [24, 0]
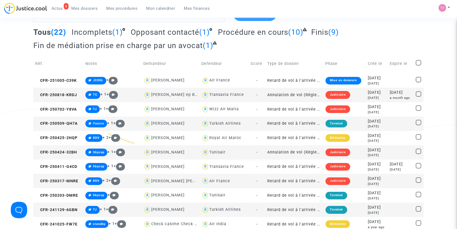
click at [214, 150] on div "Tunisair" at bounding box center [217, 152] width 16 height 5
type textarea "AMARA @Tunisair"
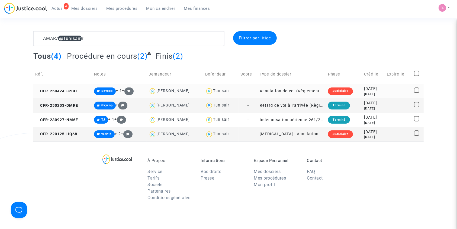
click at [383, 89] on div "2025-04-24" at bounding box center [373, 89] width 19 height 6
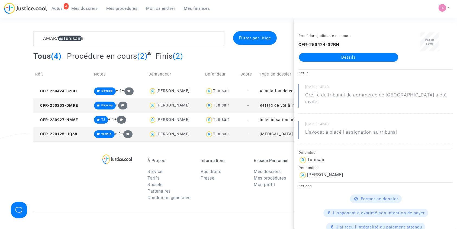
click at [359, 59] on link "Détails" at bounding box center [348, 57] width 99 height 9
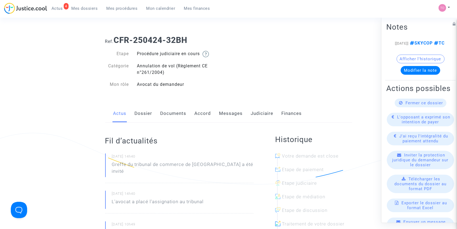
click at [168, 112] on link "Documents" at bounding box center [174, 113] width 26 height 18
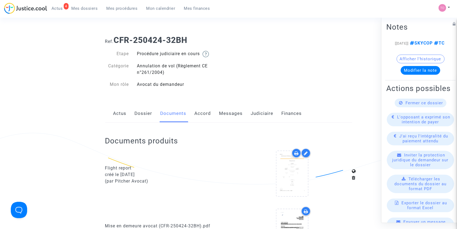
click at [224, 113] on link "Messages" at bounding box center [231, 113] width 24 height 18
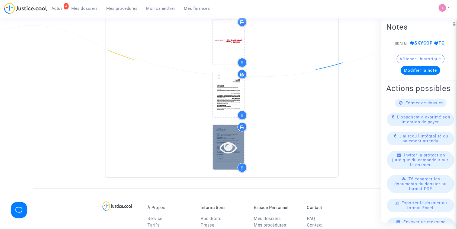
scroll to position [614, 0]
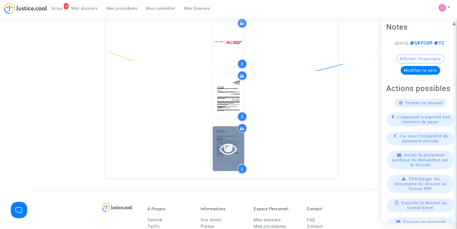
click at [214, 134] on div at bounding box center [228, 148] width 31 height 45
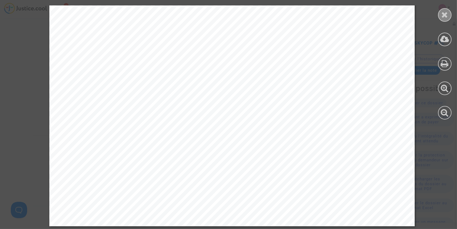
scroll to position [776, 0]
click at [445, 19] on div at bounding box center [445, 15] width 14 height 14
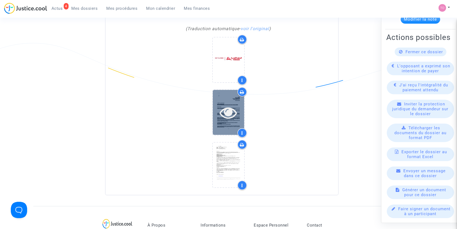
scroll to position [595, 0]
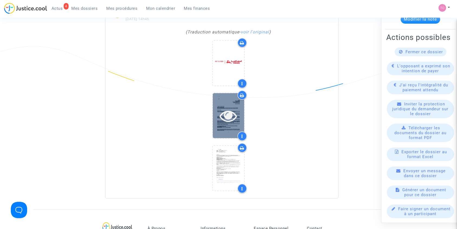
click at [229, 109] on icon at bounding box center [229, 115] width 18 height 17
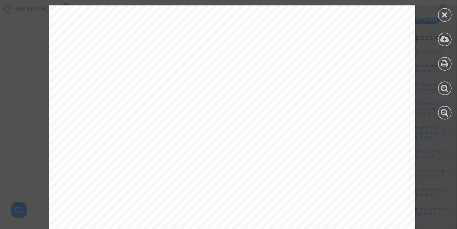
scroll to position [96, 0]
click at [444, 14] on icon at bounding box center [445, 15] width 7 height 8
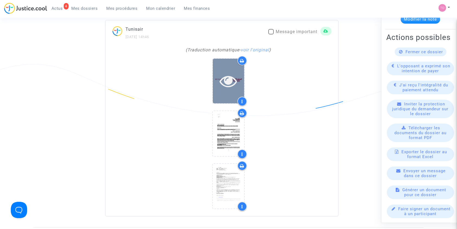
scroll to position [571, 0]
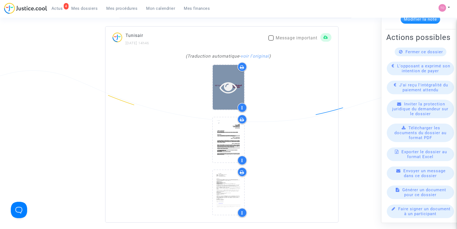
click at [222, 92] on icon at bounding box center [229, 86] width 18 height 17
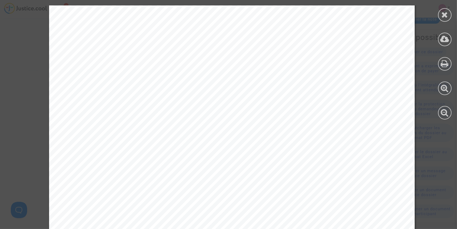
scroll to position [290, 0]
click at [436, 14] on div at bounding box center [445, 62] width 24 height 125
click at [438, 14] on div at bounding box center [445, 15] width 14 height 14
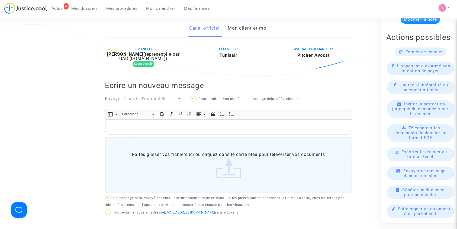
scroll to position [77, 0]
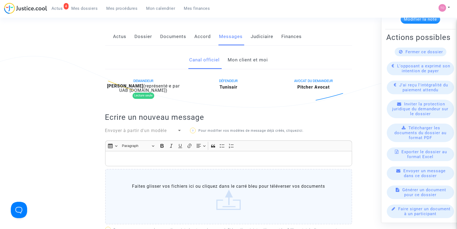
click at [259, 40] on link "Judiciaire" at bounding box center [262, 37] width 23 height 18
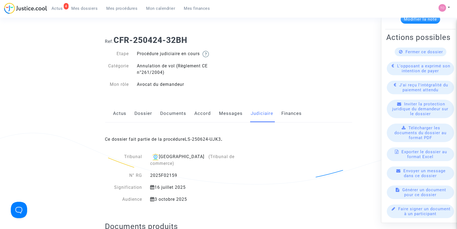
drag, startPoint x: 143, startPoint y: 103, endPoint x: 143, endPoint y: 109, distance: 5.7
click at [143, 109] on link "Dossier" at bounding box center [144, 113] width 18 height 18
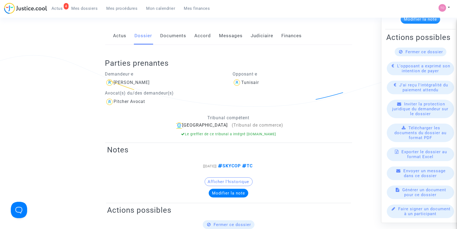
scroll to position [82, 0]
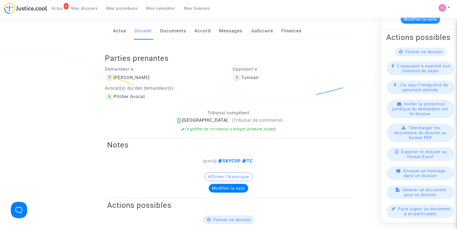
click at [171, 34] on link "Documents" at bounding box center [174, 31] width 26 height 18
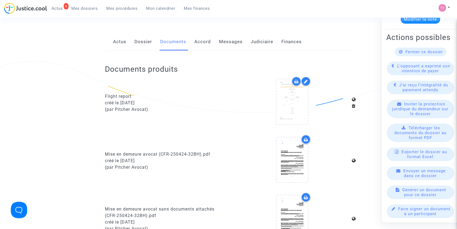
scroll to position [70, 0]
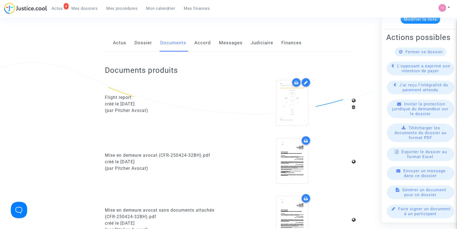
click at [226, 45] on link "Messages" at bounding box center [231, 43] width 24 height 18
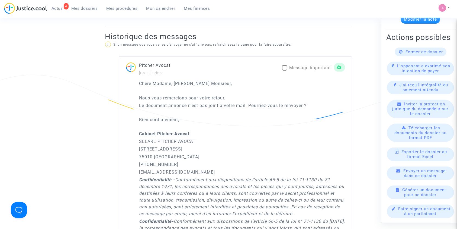
scroll to position [312, 0]
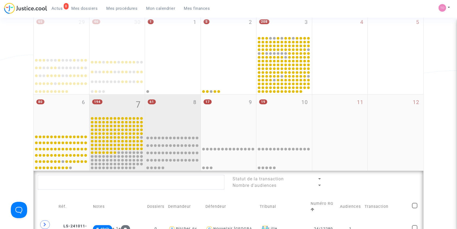
scroll to position [84, 0]
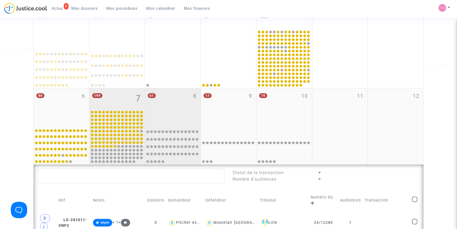
click at [172, 98] on div "61 8" at bounding box center [173, 106] width 56 height 37
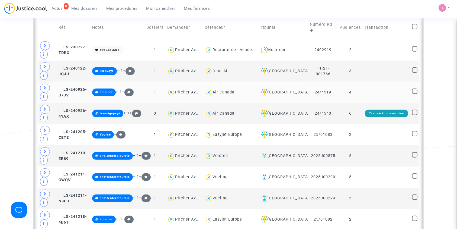
scroll to position [277, 0]
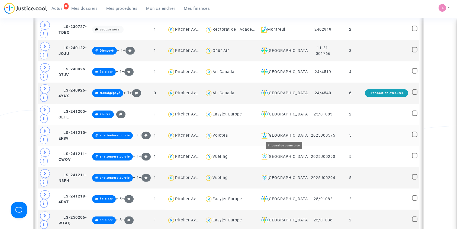
click at [279, 134] on div "Lyon" at bounding box center [282, 135] width 47 height 7
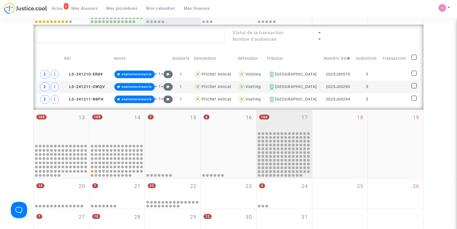
scroll to position [217, 0]
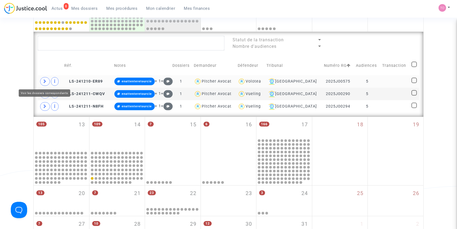
click at [45, 79] on icon at bounding box center [44, 81] width 3 height 4
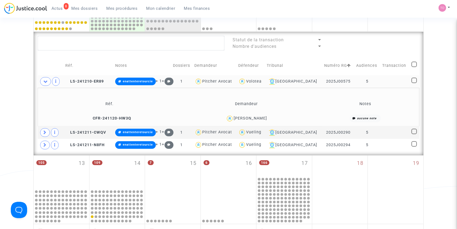
click at [267, 119] on div "Luis Pedro Lomba Laranjeira" at bounding box center [250, 118] width 33 height 5
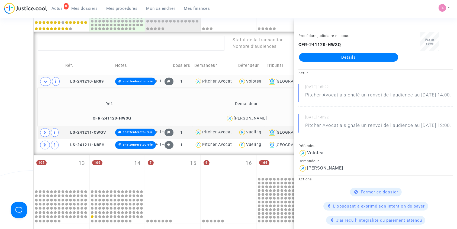
copy div "Laranjeira"
click at [1, 76] on div "Date de clôture d'instruction Date de conciliation Date d'audience Date de juge…" at bounding box center [228, 47] width 457 height 467
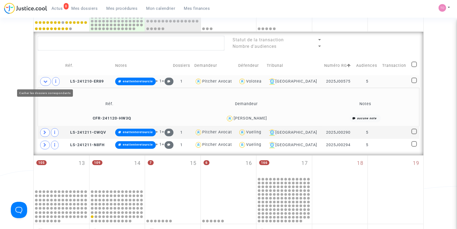
click at [47, 80] on icon at bounding box center [45, 81] width 4 height 4
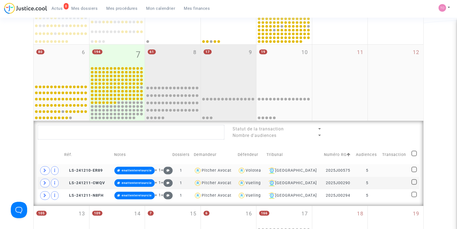
scroll to position [132, 0]
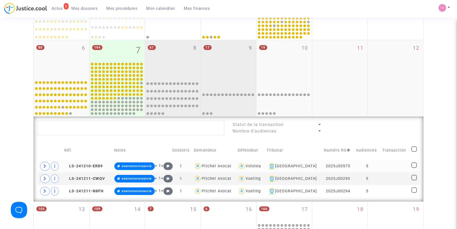
click at [223, 52] on div "17 9" at bounding box center [229, 58] width 56 height 37
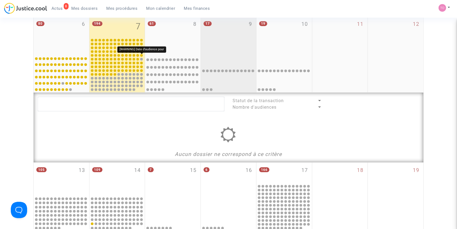
scroll to position [145, 0]
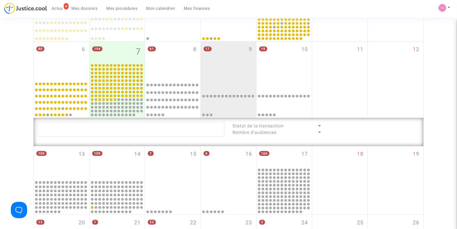
scroll to position [117, 0]
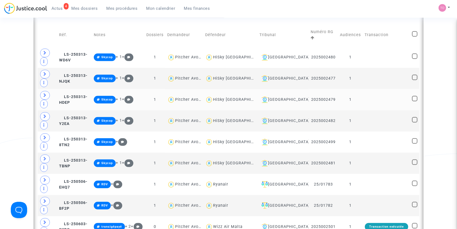
scroll to position [250, 0]
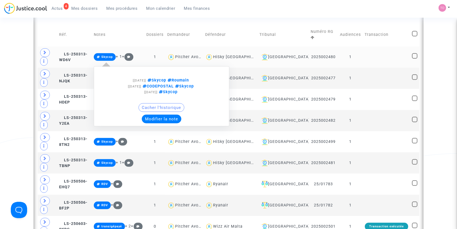
click at [174, 117] on button "Modifier la note" at bounding box center [162, 118] width 40 height 9
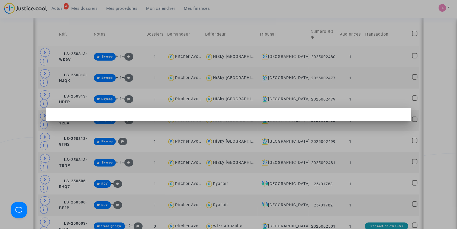
scroll to position [0, 0]
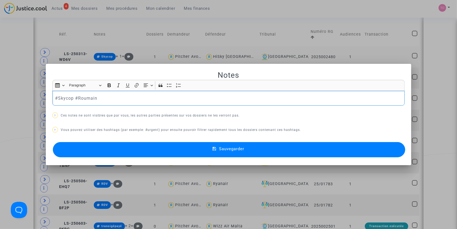
click at [60, 97] on p "#Skycop #Roumain" at bounding box center [228, 98] width 347 height 7
click at [133, 149] on button "Sauvegarder" at bounding box center [229, 149] width 353 height 15
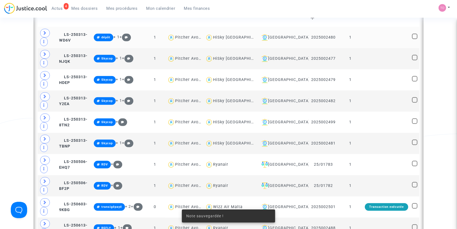
scroll to position [274, 0]
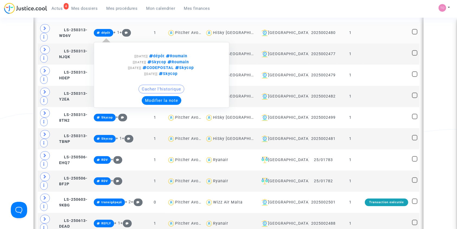
click at [167, 99] on button "Modifier la note" at bounding box center [162, 100] width 40 height 9
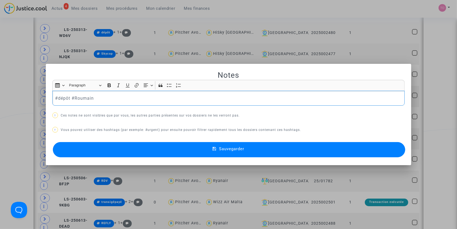
drag, startPoint x: 68, startPoint y: 95, endPoint x: 8, endPoint y: 94, distance: 59.1
click at [9, 94] on div "Notes Rich Text Editor Insert table Insert table Heading Paragraph Paragraph He…" at bounding box center [228, 114] width 457 height 229
copy p "#dépôt"
click at [118, 142] on button "Sauvegarder" at bounding box center [229, 149] width 353 height 15
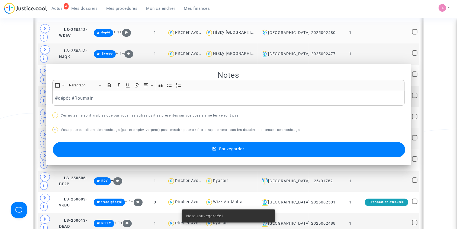
scroll to position [274, 0]
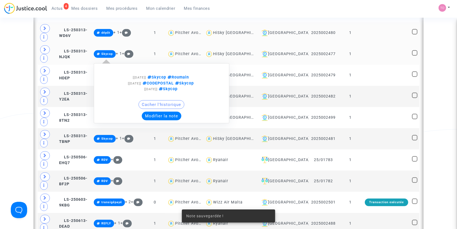
click at [167, 115] on button "Modifier la note" at bounding box center [162, 115] width 40 height 9
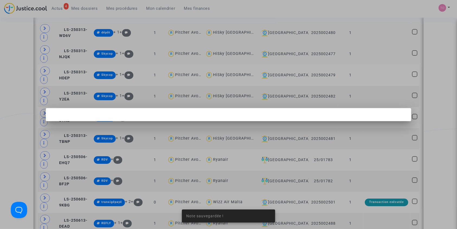
scroll to position [0, 0]
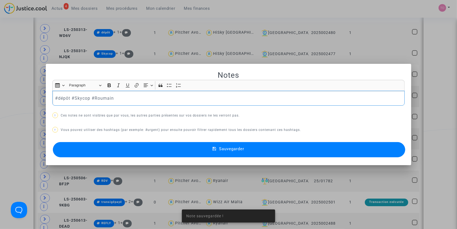
click at [127, 149] on button "Sauvegarder" at bounding box center [229, 149] width 353 height 15
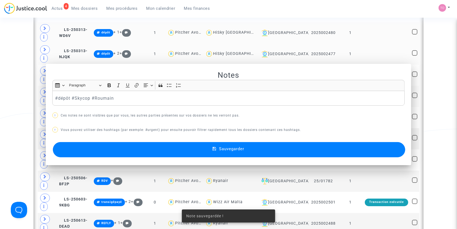
scroll to position [274, 0]
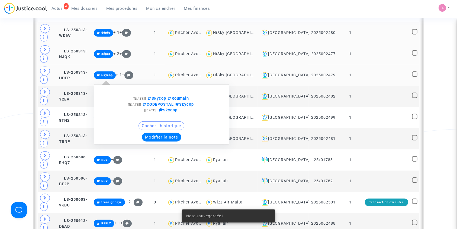
click at [163, 137] on button "Modifier la note" at bounding box center [162, 137] width 40 height 9
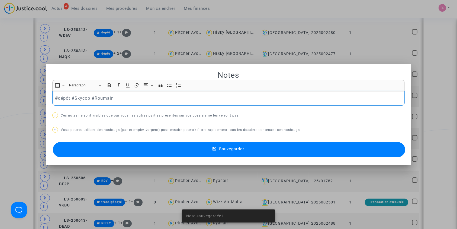
click at [141, 145] on button "Sauvegarder" at bounding box center [229, 149] width 353 height 15
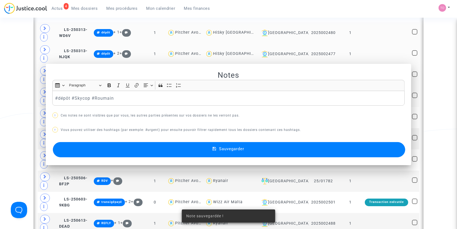
scroll to position [274, 0]
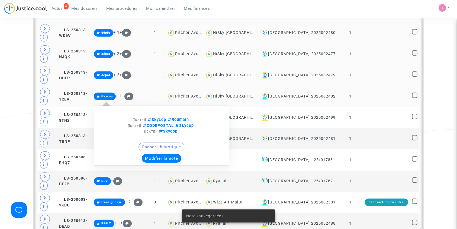
click at [165, 155] on button "Modifier la note" at bounding box center [162, 158] width 40 height 9
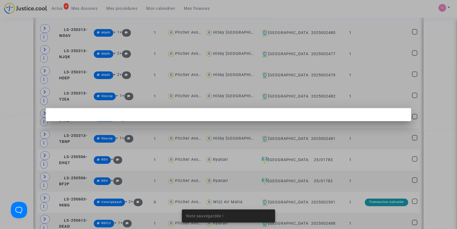
scroll to position [0, 0]
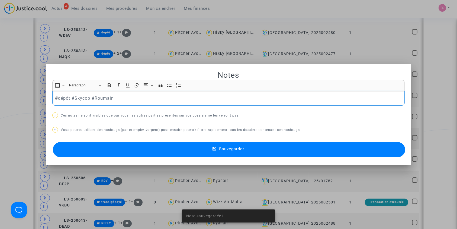
click at [142, 142] on button "Sauvegarder" at bounding box center [229, 149] width 353 height 15
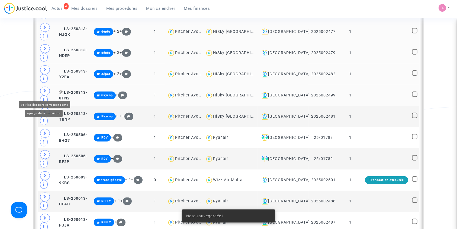
scroll to position [298, 0]
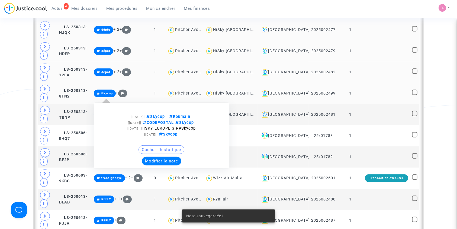
click at [164, 159] on button "Modifier la note" at bounding box center [162, 160] width 40 height 9
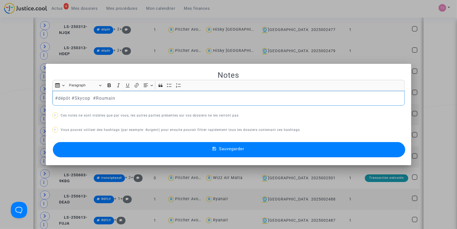
click at [150, 147] on button "Sauvegarder" at bounding box center [229, 149] width 353 height 15
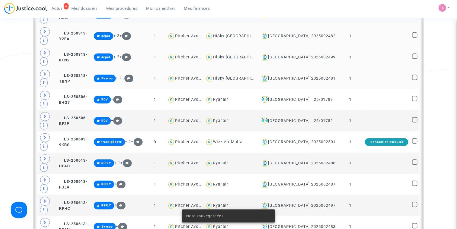
scroll to position [334, 0]
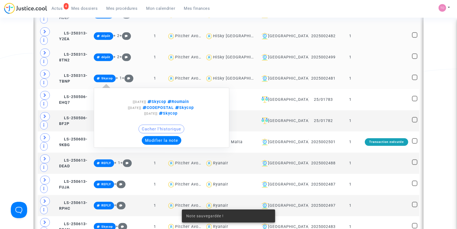
click at [165, 141] on button "Modifier la note" at bounding box center [162, 140] width 40 height 9
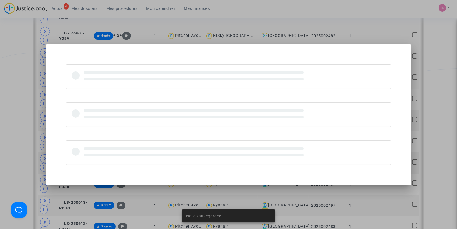
scroll to position [0, 0]
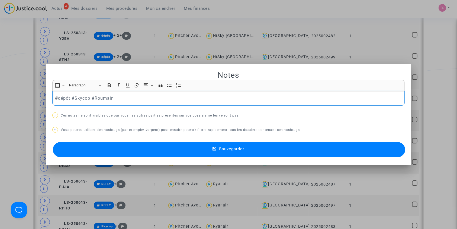
click at [136, 147] on button "Sauvegarder" at bounding box center [229, 149] width 353 height 15
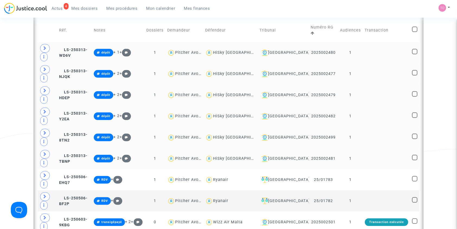
scroll to position [250, 0]
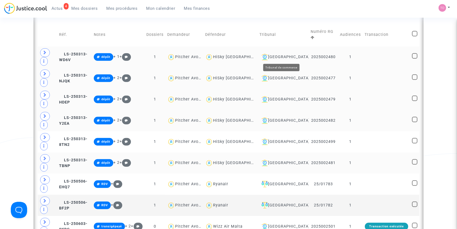
click at [282, 56] on div "Beauvais" at bounding box center [282, 57] width 47 height 7
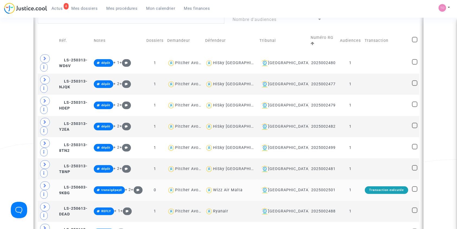
scroll to position [238, 0]
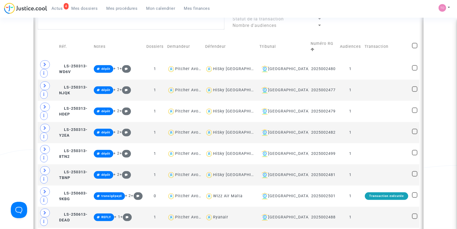
drag, startPoint x: 419, startPoint y: 42, endPoint x: 417, endPoint y: 43, distance: 2.8
click at [419, 41] on div "Statut de la transaction Nombre d'audiences Réf. Notes Dossiers Demandeur Défen…" at bounding box center [229, 195] width 390 height 369
click at [416, 43] on span at bounding box center [414, 45] width 5 height 5
click at [415, 48] on input "checkbox" at bounding box center [415, 48] width 0 height 0
checkbox input "true"
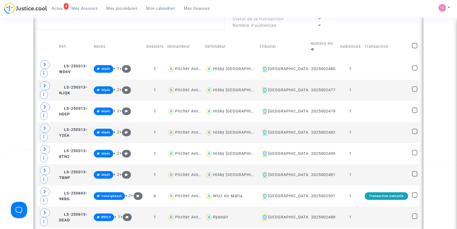
checkbox input "true"
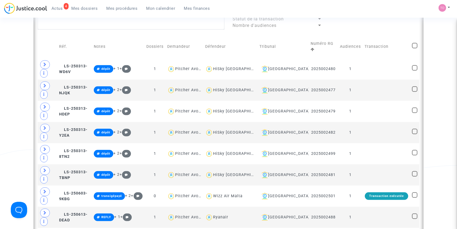
checkbox input "true"
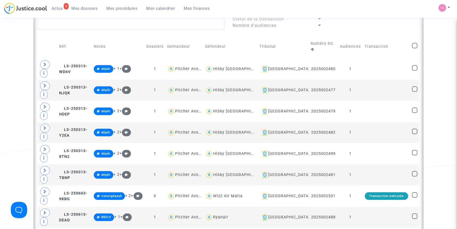
checkbox input "true"
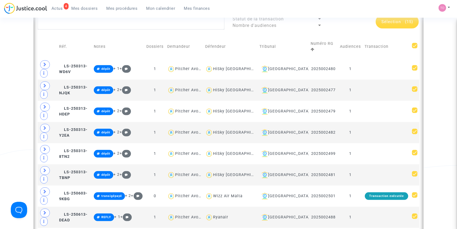
click at [6, 109] on div "Date de clôture d'instruction Date de conciliation Date d'audience Date de juge…" at bounding box center [228, 149] width 457 height 713
click at [43, 60] on span at bounding box center [45, 64] width 10 height 9
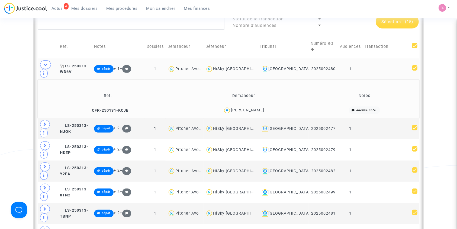
click at [83, 64] on span "LS-250313-WD6V" at bounding box center [74, 69] width 28 height 11
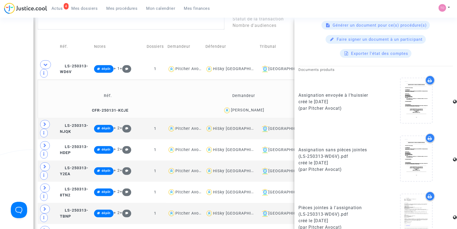
scroll to position [253, 0]
click at [9, 77] on div "Date de clôture d'instruction Date de conciliation Date d'audience Date de juge…" at bounding box center [228, 168] width 457 height 751
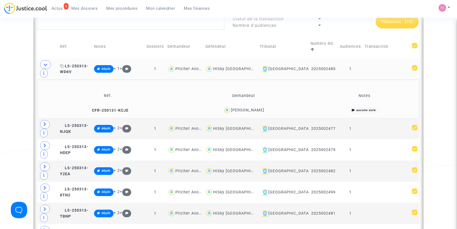
click at [88, 64] on span "LS-250313-WD6V" at bounding box center [74, 69] width 28 height 11
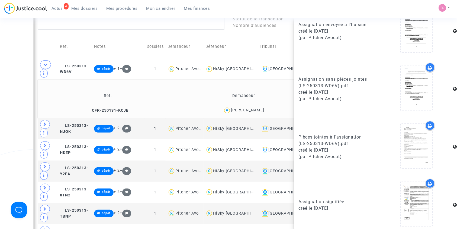
scroll to position [327, 0]
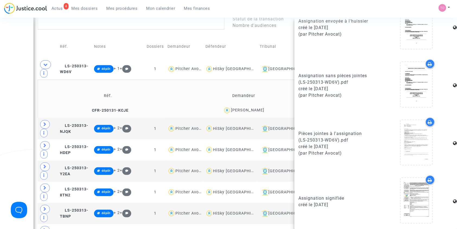
drag, startPoint x: 272, startPoint y: 98, endPoint x: 238, endPoint y: 100, distance: 33.9
click at [238, 106] on div "Nicoleta Alexandra Tache" at bounding box center [244, 110] width 132 height 8
copy div "Alexandra Tache"
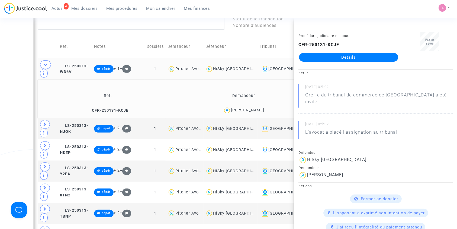
click at [90, 58] on td "LS-250313-WD6V" at bounding box center [75, 68] width 34 height 21
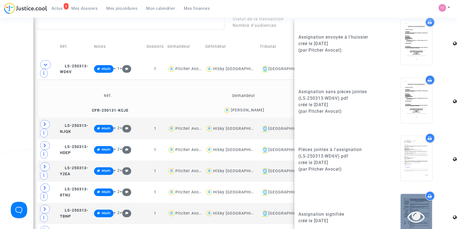
scroll to position [327, 0]
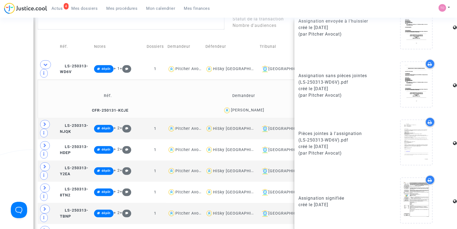
click at [425, 176] on div at bounding box center [429, 179] width 9 height 9
click at [428, 120] on icon at bounding box center [430, 122] width 4 height 4
drag, startPoint x: 46, startPoint y: 110, endPoint x: 46, endPoint y: 105, distance: 5.4
click at [46, 122] on icon at bounding box center [44, 124] width 3 height 4
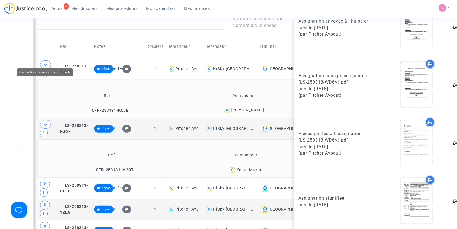
click at [49, 60] on span at bounding box center [45, 64] width 11 height 9
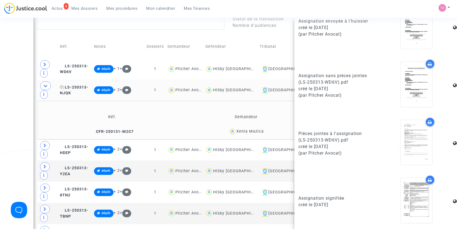
click at [80, 85] on span "LS-250313-NJQK" at bounding box center [74, 90] width 28 height 11
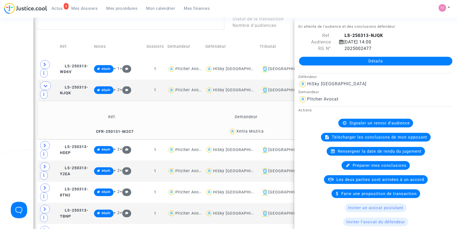
click at [252, 129] on div "Xenia Muzica" at bounding box center [249, 131] width 27 height 5
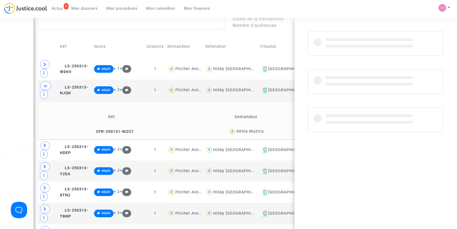
click at [253, 129] on div "Xenia Muzica" at bounding box center [249, 131] width 27 height 5
copy div "Muzica"
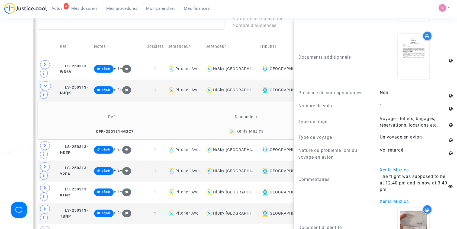
scroll to position [441, 0]
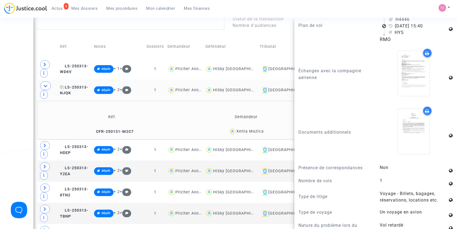
click at [88, 85] on span "LS-250313-NJQK" at bounding box center [74, 90] width 28 height 11
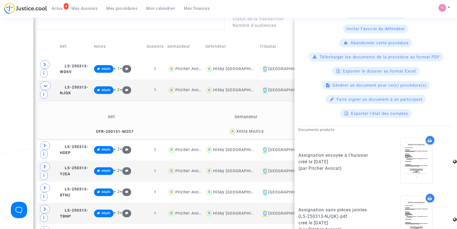
scroll to position [327, 0]
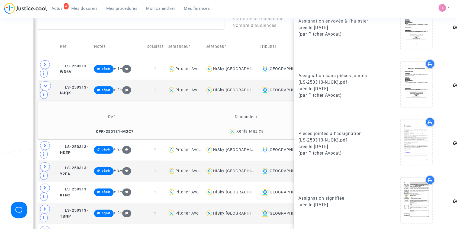
click at [428, 178] on icon at bounding box center [430, 180] width 4 height 4
click at [428, 121] on icon at bounding box center [430, 122] width 4 height 4
click at [42, 141] on span at bounding box center [45, 145] width 10 height 9
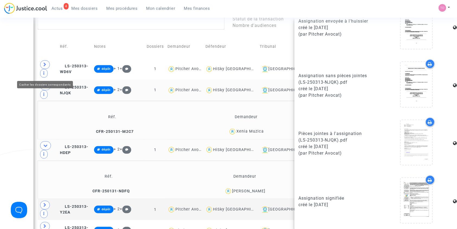
click at [45, 84] on icon at bounding box center [45, 86] width 4 height 4
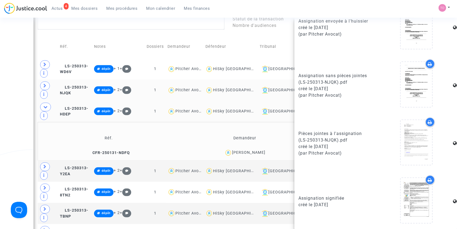
click at [251, 150] on div "Barnabas Mester" at bounding box center [248, 152] width 33 height 5
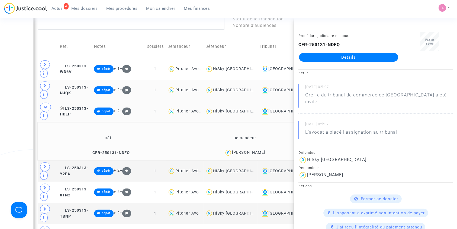
click at [88, 106] on span "LS-250313-HDEP" at bounding box center [74, 111] width 28 height 11
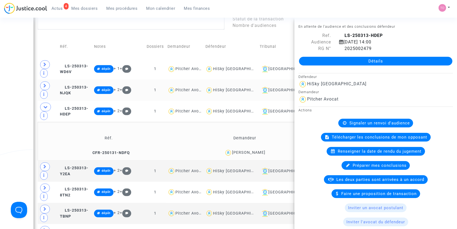
click at [262, 150] on div "Barnabas Mester" at bounding box center [248, 152] width 33 height 5
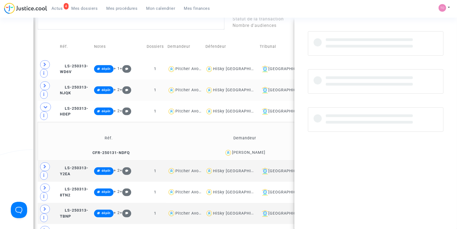
copy div "Mester"
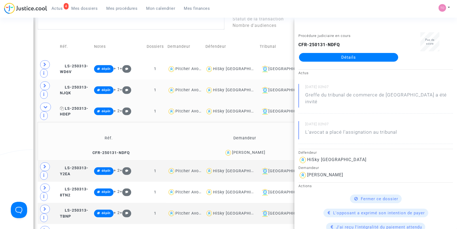
click at [88, 106] on span "LS-250313-HDEP" at bounding box center [74, 111] width 28 height 11
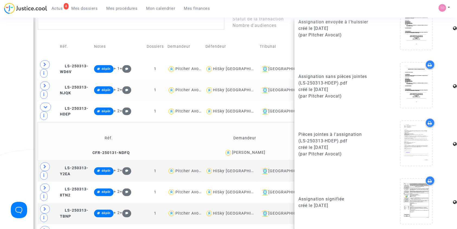
scroll to position [327, 0]
click at [428, 178] on icon at bounding box center [430, 180] width 4 height 4
click at [428, 120] on icon at bounding box center [430, 122] width 4 height 4
click at [43, 164] on icon at bounding box center [44, 166] width 3 height 4
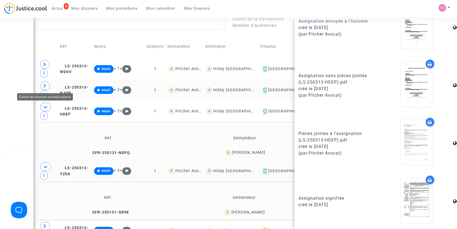
click at [46, 105] on icon at bounding box center [45, 107] width 4 height 4
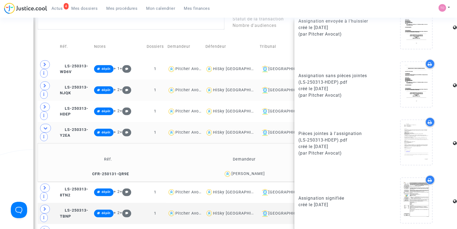
click at [254, 171] on div "Vasile Dunca" at bounding box center [248, 173] width 33 height 5
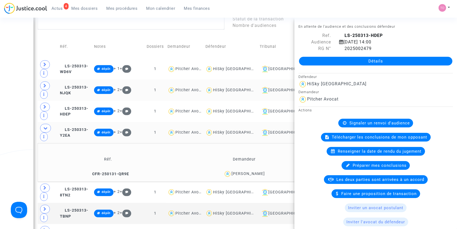
click at [254, 171] on div "Vasile Dunca" at bounding box center [248, 173] width 33 height 5
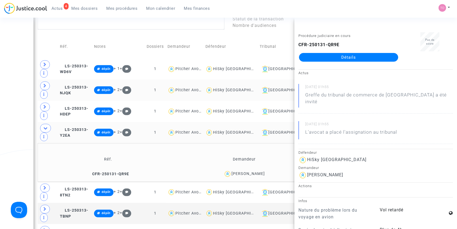
copy div "Dunca"
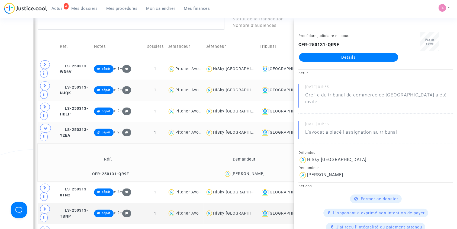
click at [81, 122] on td "LS-250313-Y2EA" at bounding box center [75, 132] width 34 height 21
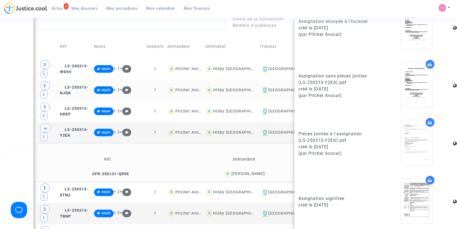
scroll to position [327, 0]
click at [428, 179] on icon at bounding box center [430, 180] width 4 height 4
click at [428, 120] on icon at bounding box center [430, 122] width 4 height 4
click at [46, 185] on icon at bounding box center [44, 187] width 3 height 4
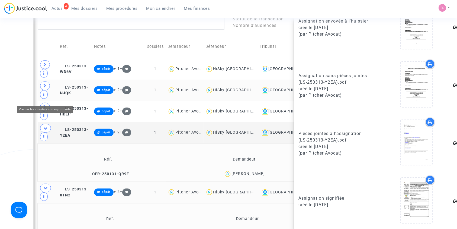
click at [46, 126] on icon at bounding box center [45, 128] width 4 height 4
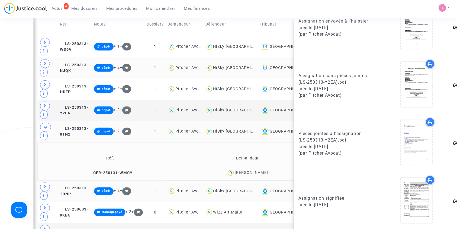
scroll to position [274, 0]
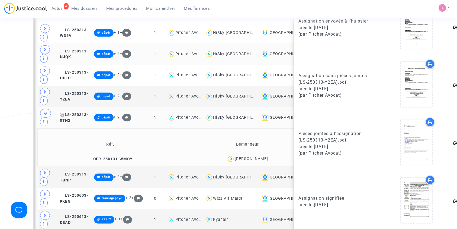
click at [82, 112] on span "LS-250313-8TN2" at bounding box center [74, 117] width 28 height 11
click at [428, 178] on icon at bounding box center [430, 180] width 4 height 4
click at [257, 156] on div "Patricia Ciorba" at bounding box center [251, 158] width 33 height 5
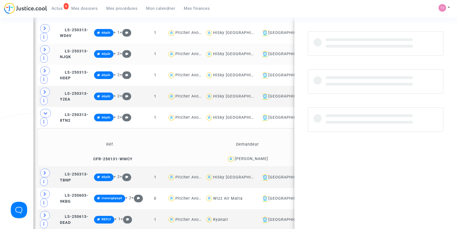
scroll to position [0, 0]
click at [257, 156] on div "Patricia Ciorba" at bounding box center [251, 158] width 33 height 5
copy div "Ciorba"
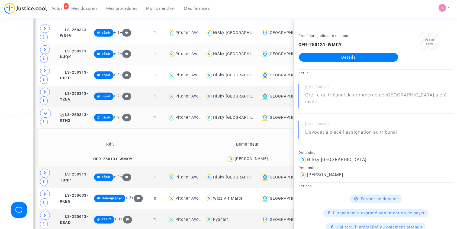
click at [84, 112] on span "LS-250313-8TN2" at bounding box center [74, 117] width 28 height 11
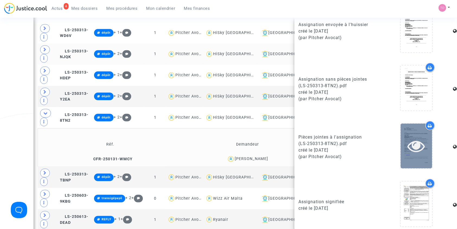
scroll to position [327, 0]
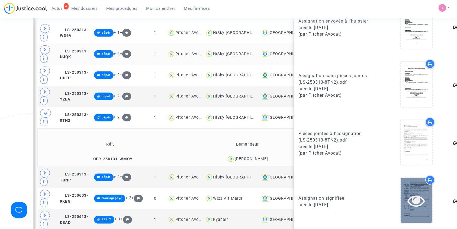
click at [415, 194] on icon at bounding box center [417, 199] width 18 height 17
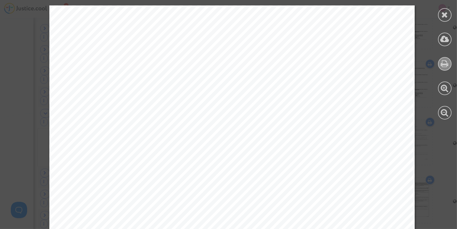
click at [447, 62] on icon at bounding box center [445, 63] width 8 height 8
click at [446, 15] on icon at bounding box center [445, 15] width 7 height 8
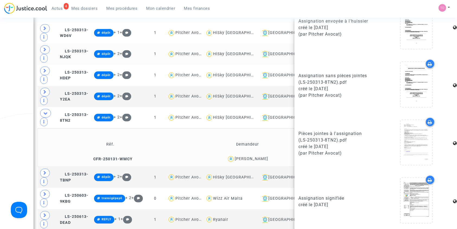
click at [428, 120] on icon at bounding box center [430, 122] width 4 height 4
click at [43, 168] on span at bounding box center [45, 172] width 10 height 9
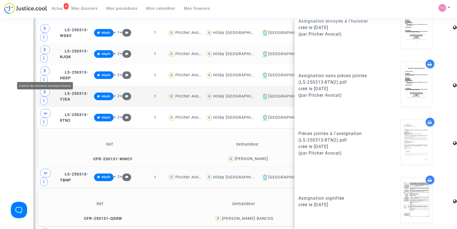
click at [44, 111] on icon at bounding box center [45, 113] width 4 height 4
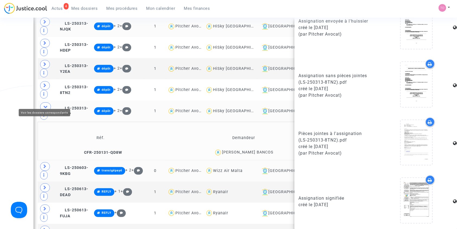
scroll to position [310, 0]
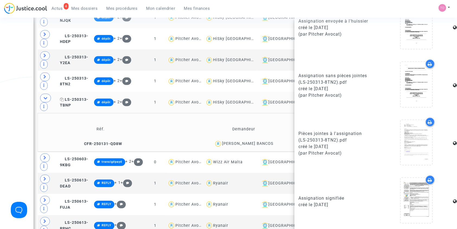
click at [88, 97] on span "LS-250313-TBNP" at bounding box center [74, 102] width 28 height 11
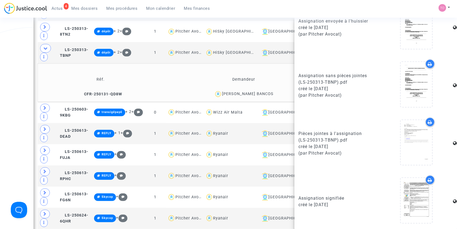
scroll to position [467, 0]
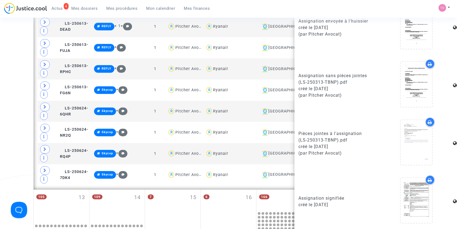
click at [429, 177] on div at bounding box center [429, 179] width 9 height 9
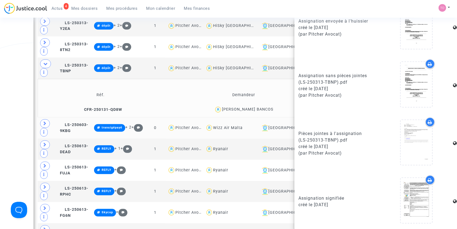
scroll to position [310, 0]
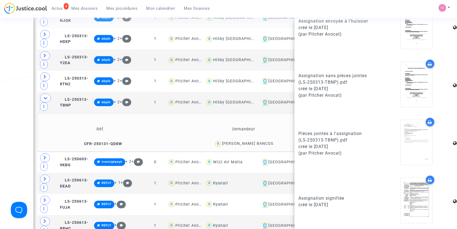
click at [269, 141] on div "DANIELA LILIANA BANCOS" at bounding box center [248, 143] width 52 height 5
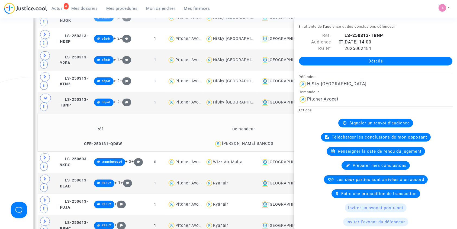
click at [269, 141] on div "DANIELA LILIANA BANCOS" at bounding box center [248, 143] width 52 height 5
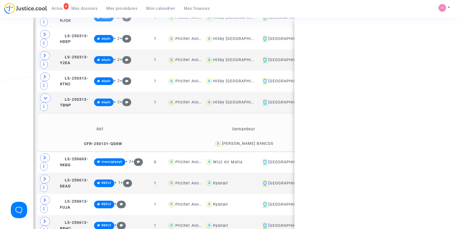
copy div "BANCOS"
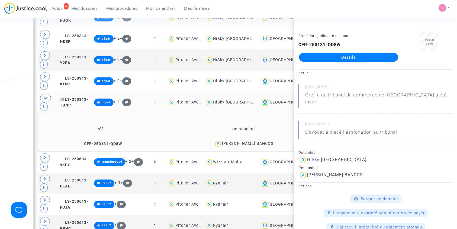
click at [77, 97] on span "LS-250313-TBNP" at bounding box center [74, 102] width 28 height 11
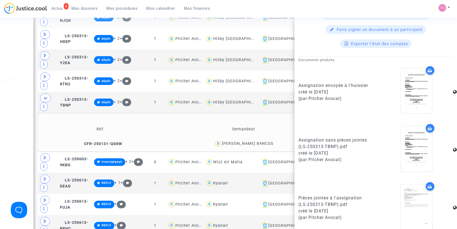
scroll to position [327, 0]
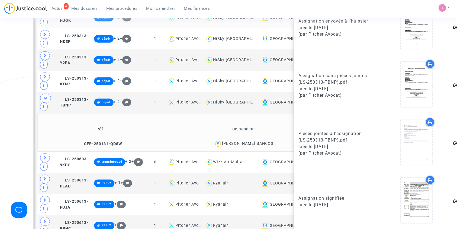
click at [428, 178] on icon at bounding box center [430, 180] width 4 height 4
click at [428, 119] on div at bounding box center [429, 121] width 9 height 9
drag, startPoint x: 4, startPoint y: 60, endPoint x: 20, endPoint y: 54, distance: 17.3
click at [4, 60] on div "Date de clôture d'instruction Date de conciliation Date d'audience Date de juge…" at bounding box center [228, 96] width 457 height 751
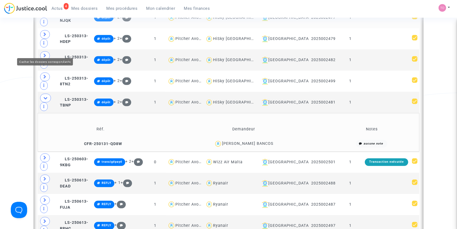
click at [43, 94] on span at bounding box center [45, 98] width 11 height 9
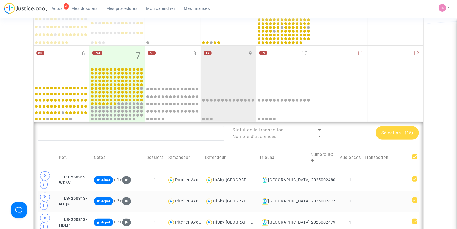
scroll to position [69, 0]
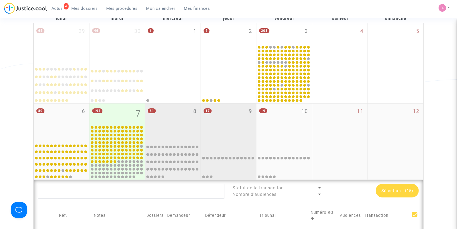
click at [181, 115] on div "61 8" at bounding box center [173, 121] width 56 height 37
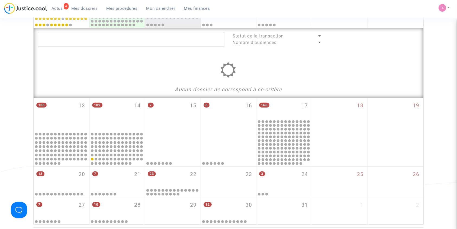
scroll to position [226, 0]
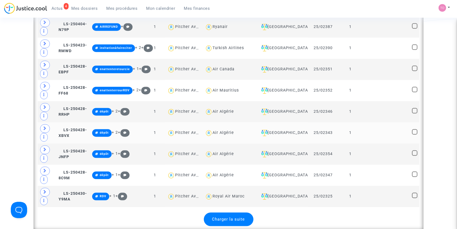
scroll to position [1157, 0]
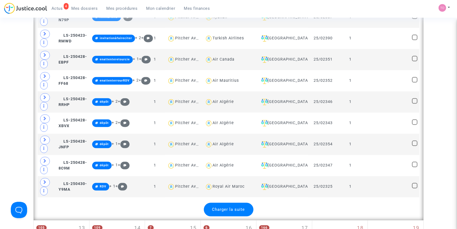
click at [236, 207] on span "Charger la suite" at bounding box center [228, 209] width 33 height 5
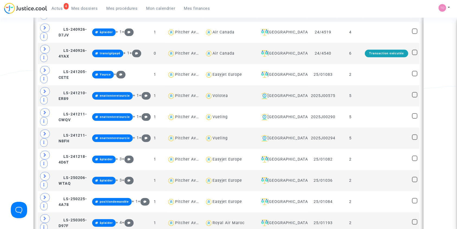
scroll to position [313, 0]
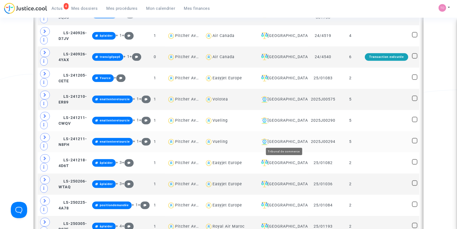
click at [280, 139] on div "[GEOGRAPHIC_DATA]" at bounding box center [282, 141] width 47 height 7
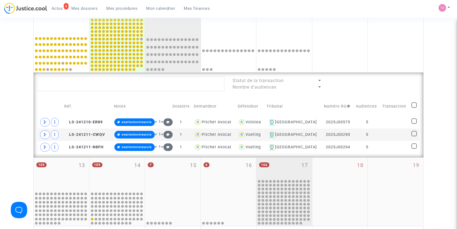
scroll to position [169, 0]
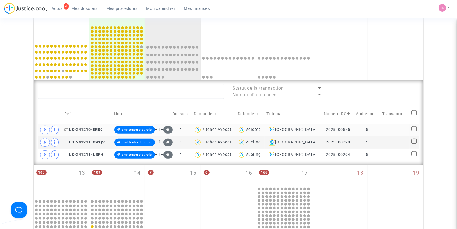
click at [81, 128] on span "LS-241210-ER89" at bounding box center [83, 129] width 39 height 5
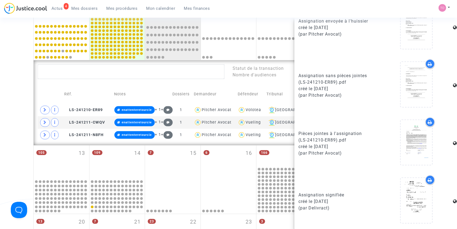
scroll to position [205, 0]
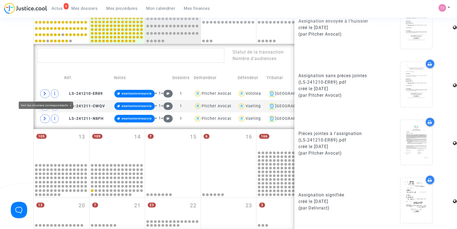
click at [0, 84] on div "Date de clôture d'instruction Date de conciliation Date d'audience Date de juge…" at bounding box center [228, 40] width 457 height 429
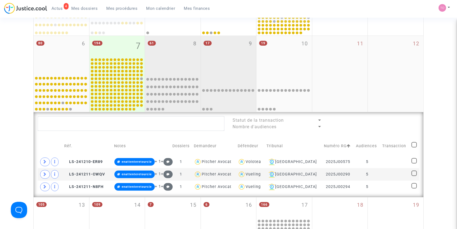
scroll to position [96, 0]
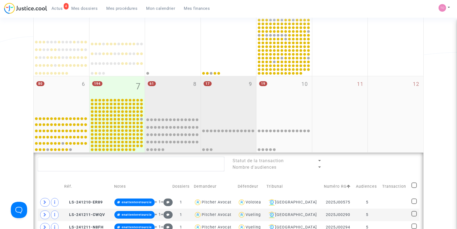
click at [221, 85] on div "17 9" at bounding box center [229, 94] width 56 height 37
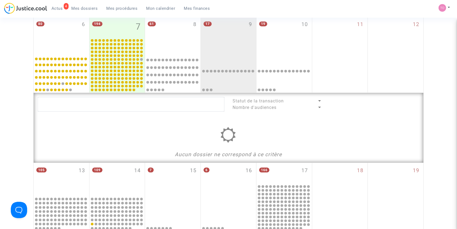
scroll to position [156, 0]
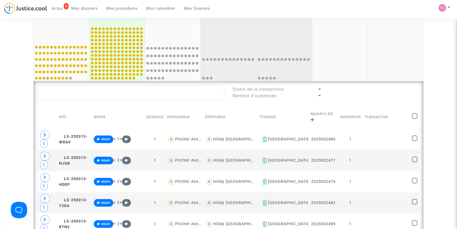
scroll to position [120, 0]
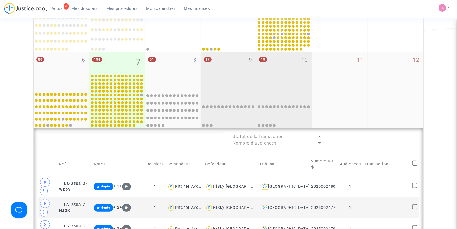
click at [284, 87] on div "19 10" at bounding box center [284, 70] width 56 height 37
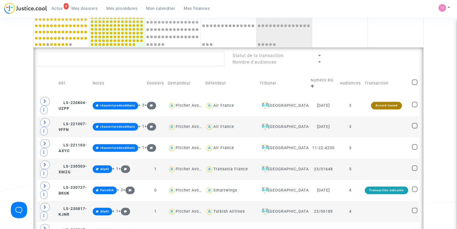
scroll to position [205, 0]
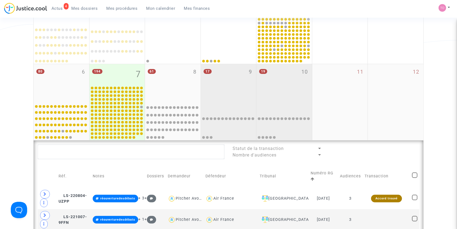
click at [232, 82] on div "17 9" at bounding box center [229, 82] width 56 height 37
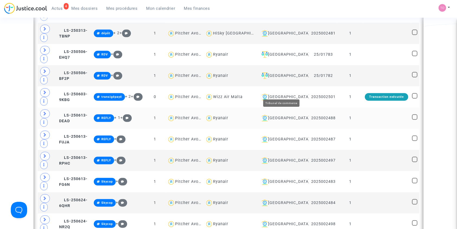
scroll to position [373, 0]
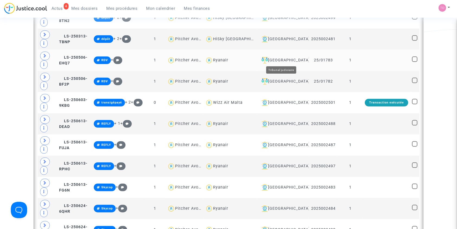
click at [285, 58] on div "[GEOGRAPHIC_DATA]" at bounding box center [282, 60] width 47 height 7
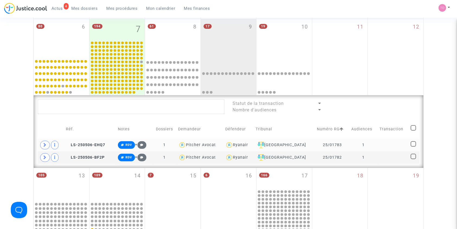
scroll to position [145, 0]
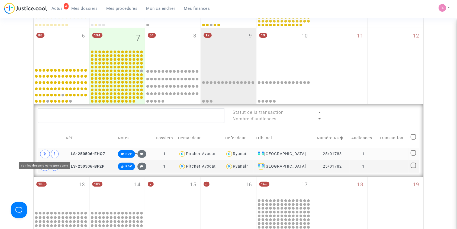
click at [46, 152] on icon at bounding box center [44, 154] width 3 height 4
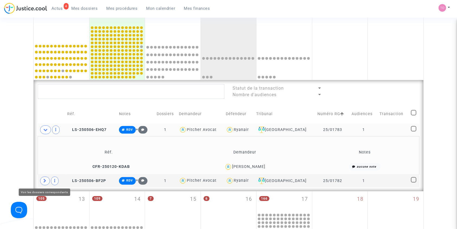
drag, startPoint x: 42, startPoint y: 180, endPoint x: 29, endPoint y: 163, distance: 21.6
click at [42, 180] on span at bounding box center [45, 180] width 10 height 9
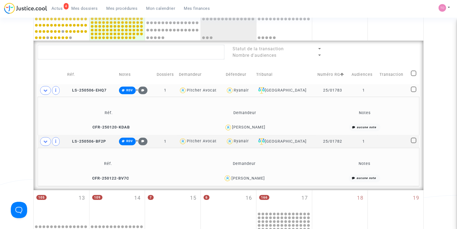
scroll to position [229, 0]
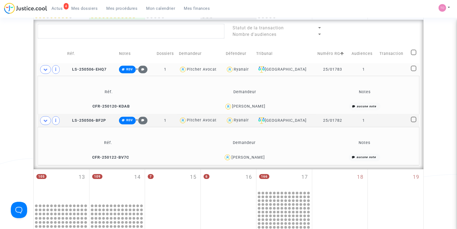
click at [254, 156] on div "[PERSON_NAME]" at bounding box center [248, 157] width 33 height 5
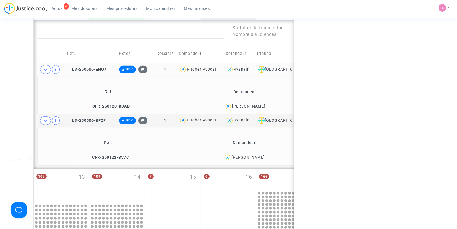
click at [254, 156] on div "[PERSON_NAME]" at bounding box center [248, 157] width 33 height 5
copy div "Bounid"
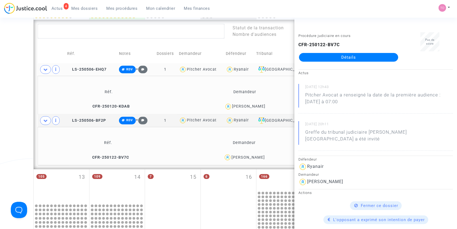
click at [258, 107] on div "[PERSON_NAME]" at bounding box center [248, 106] width 33 height 5
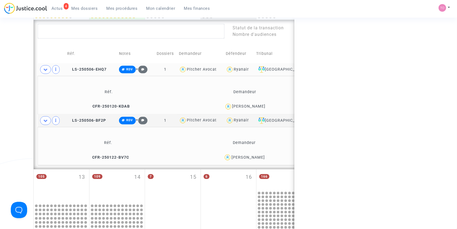
click at [258, 107] on div "[PERSON_NAME]" at bounding box center [248, 106] width 33 height 5
copy div "Razzouk"
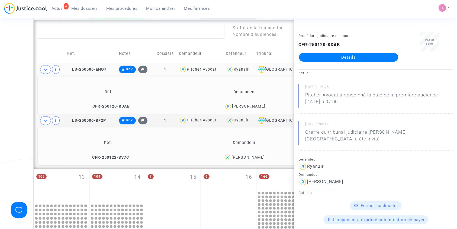
drag, startPoint x: 0, startPoint y: 89, endPoint x: 30, endPoint y: 84, distance: 30.8
click at [0, 89] on div "Date de clôture d'instruction Date de conciliation Date d'audience Date de juge…" at bounding box center [228, 48] width 457 height 493
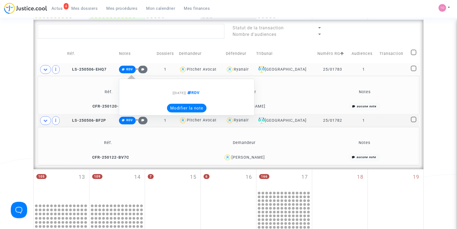
click at [193, 106] on button "Modifier la note" at bounding box center [187, 108] width 40 height 9
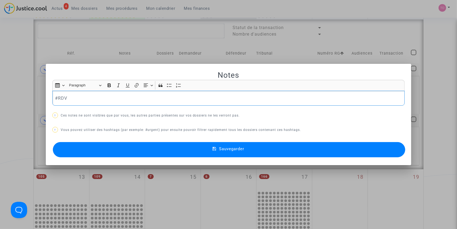
click at [52, 98] on div "#RDV" at bounding box center [228, 98] width 353 height 15
drag, startPoint x: 97, startPoint y: 97, endPoint x: 21, endPoint y: 99, distance: 75.1
click at [20, 99] on div "Notes Rich Text Editor Insert table Insert table Heading Paragraph Paragraph He…" at bounding box center [228, 114] width 457 height 229
copy p "#positiondemandée"
click at [133, 146] on button "Sauvegarder" at bounding box center [229, 149] width 353 height 15
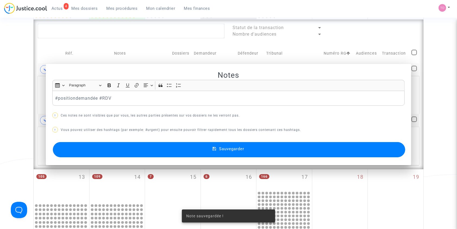
scroll to position [229, 0]
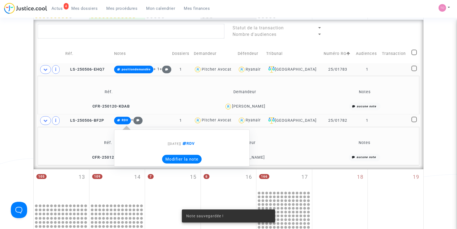
click at [175, 156] on button "Modifier la note" at bounding box center [182, 159] width 40 height 9
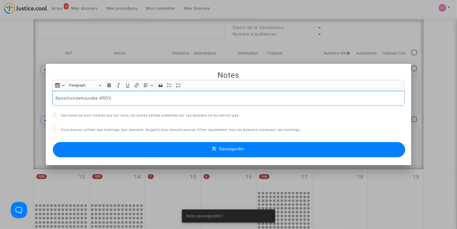
click at [154, 149] on button "Sauvegarder" at bounding box center [229, 149] width 353 height 15
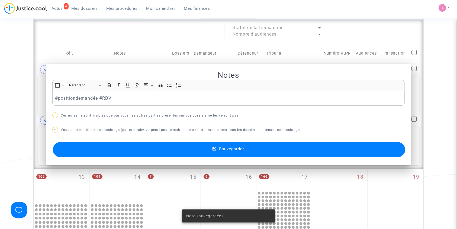
scroll to position [229, 0]
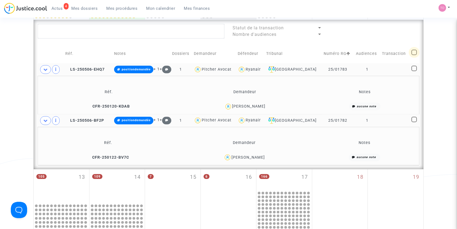
click at [413, 54] on span at bounding box center [414, 52] width 5 height 5
click at [414, 55] on input "checkbox" at bounding box center [414, 55] width 0 height 0
checkbox input "true"
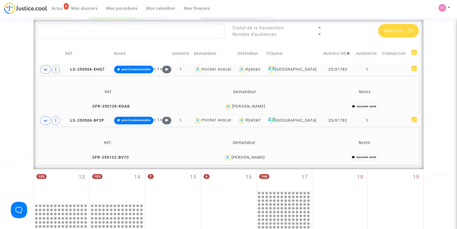
click at [396, 31] on span "Sélection" at bounding box center [394, 30] width 20 height 5
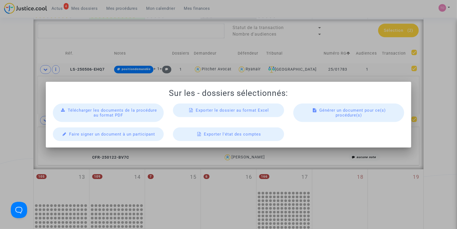
scroll to position [0, 0]
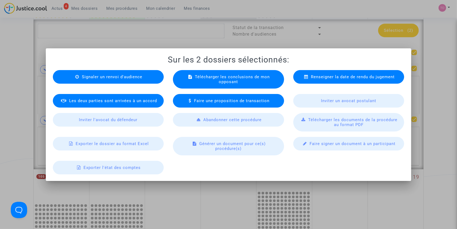
click at [109, 142] on span "Exporter le dossier au format Excel" at bounding box center [112, 143] width 73 height 5
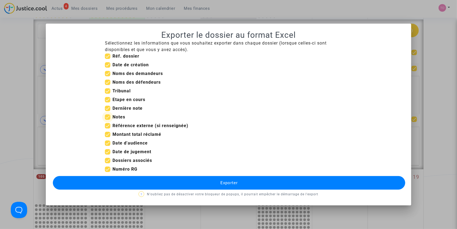
click at [108, 117] on span at bounding box center [107, 116] width 5 height 5
click at [108, 120] on input "Notes" at bounding box center [107, 120] width 0 height 0
checkbox input "false"
click at [107, 106] on span at bounding box center [107, 107] width 5 height 5
click at [107, 111] on input "Dernière note" at bounding box center [107, 111] width 0 height 0
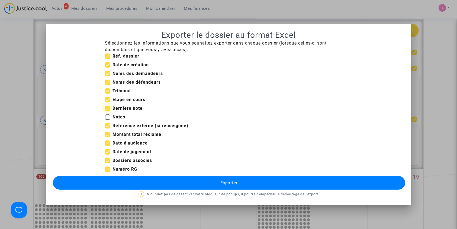
checkbox input "false"
click at [108, 99] on span at bounding box center [107, 99] width 5 height 5
click at [108, 102] on input "Etape en cours" at bounding box center [107, 102] width 0 height 0
checkbox input "false"
click at [108, 66] on span at bounding box center [107, 64] width 5 height 5
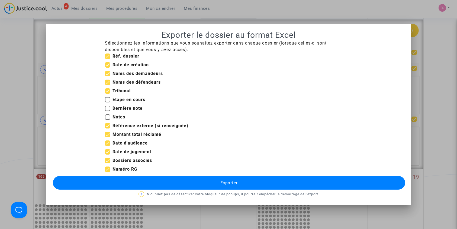
click at [108, 68] on input "Date de création" at bounding box center [107, 68] width 0 height 0
checkbox input "false"
drag, startPoint x: 107, startPoint y: 125, endPoint x: 108, endPoint y: 131, distance: 5.8
click at [107, 126] on span at bounding box center [107, 125] width 5 height 5
click at [107, 128] on input "Référence externe (si renseignée)" at bounding box center [107, 128] width 0 height 0
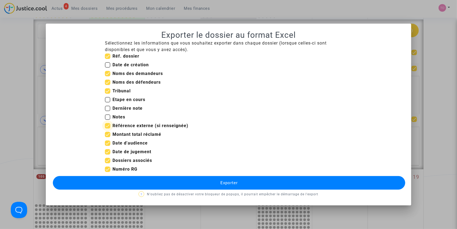
checkbox input "false"
drag, startPoint x: 108, startPoint y: 134, endPoint x: 108, endPoint y: 140, distance: 6.8
click at [108, 134] on span at bounding box center [107, 133] width 5 height 5
click at [108, 137] on input "Montant total réclamé" at bounding box center [107, 137] width 0 height 0
checkbox input "false"
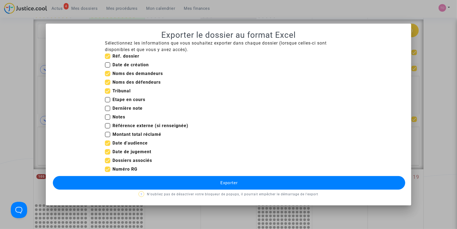
click at [107, 152] on span at bounding box center [107, 151] width 5 height 5
click at [107, 154] on input "Date de jugement" at bounding box center [107, 154] width 0 height 0
checkbox input "false"
drag, startPoint x: 109, startPoint y: 159, endPoint x: 124, endPoint y: 170, distance: 18.8
click at [109, 159] on span at bounding box center [107, 160] width 5 height 5
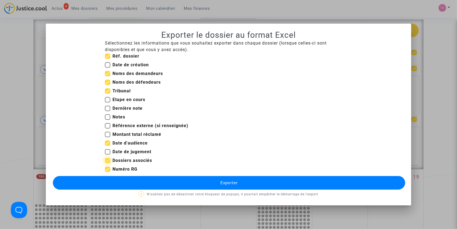
click at [108, 163] on input "Dossiers associés" at bounding box center [107, 163] width 0 height 0
checkbox input "false"
click at [161, 183] on button "Exporter" at bounding box center [229, 183] width 353 height 14
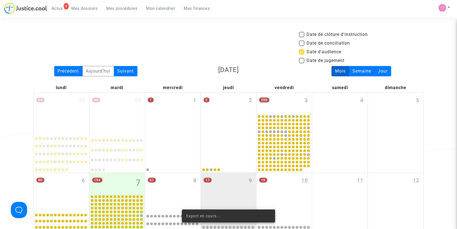
scroll to position [229, 0]
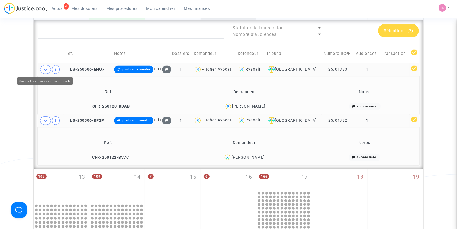
click at [49, 69] on span at bounding box center [45, 69] width 11 height 9
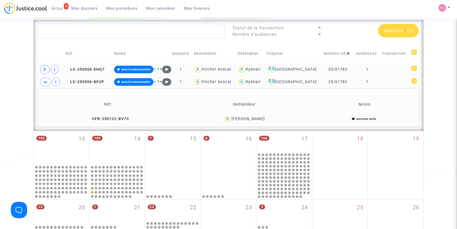
click at [43, 77] on td at bounding box center [51, 82] width 26 height 12
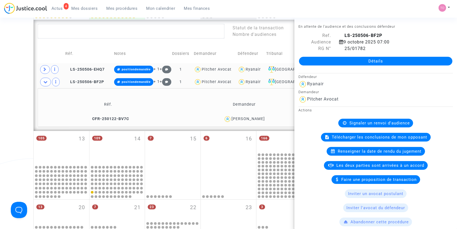
click at [45, 79] on span at bounding box center [45, 82] width 11 height 9
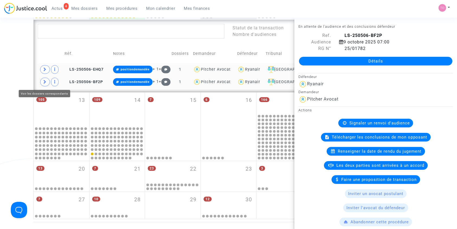
drag, startPoint x: 10, startPoint y: 70, endPoint x: 24, endPoint y: 72, distance: 13.7
click at [11, 70] on div "Date de clôture d'instruction Date de conciliation Date d'audience Date de juge…" at bounding box center [228, 10] width 457 height 416
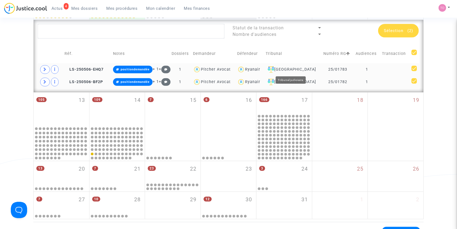
click at [295, 68] on div "Clermont-Ferrand" at bounding box center [293, 69] width 54 height 7
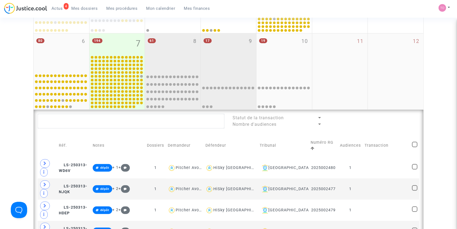
scroll to position [132, 0]
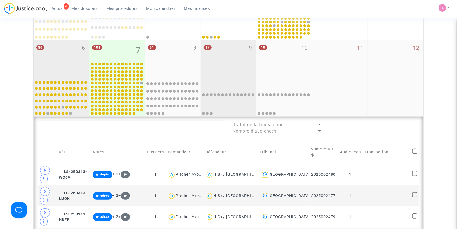
click at [56, 54] on div "80 6" at bounding box center [62, 58] width 56 height 37
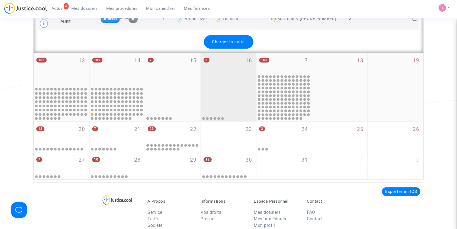
scroll to position [1325, 0]
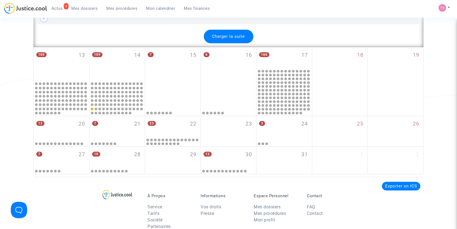
click at [219, 34] on span "Charger la suite" at bounding box center [228, 36] width 33 height 5
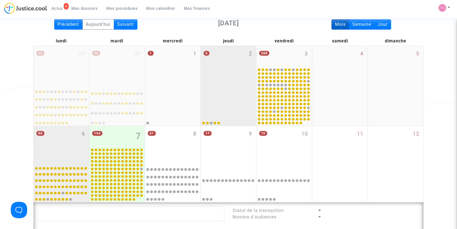
scroll to position [48, 0]
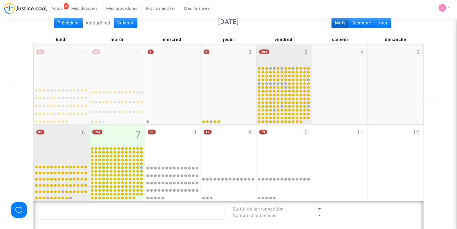
click at [283, 50] on div "208 3" at bounding box center [284, 54] width 56 height 21
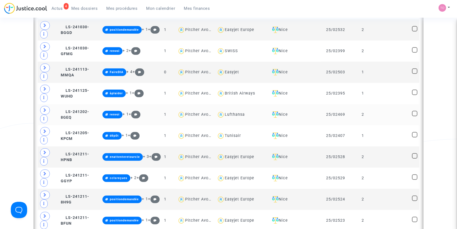
scroll to position [313, 0]
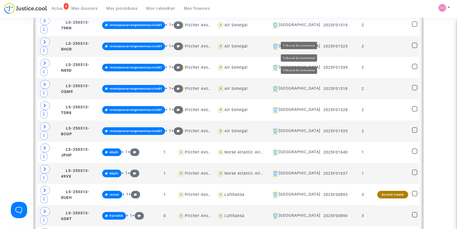
scroll to position [675, 0]
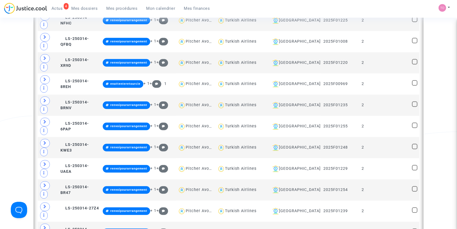
scroll to position [1289, 0]
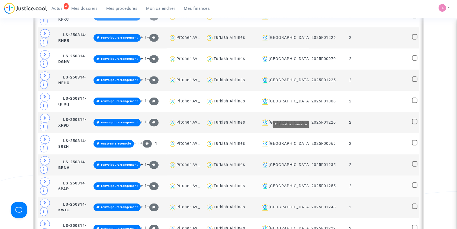
scroll to position [1301, 0]
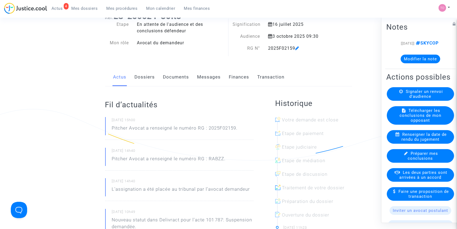
click at [229, 77] on link "Finances" at bounding box center [239, 77] width 20 height 18
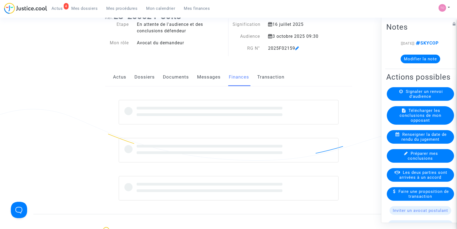
click at [207, 79] on link "Messages" at bounding box center [209, 77] width 24 height 18
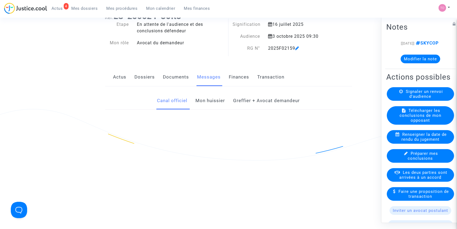
click at [170, 76] on link "Documents" at bounding box center [176, 77] width 26 height 18
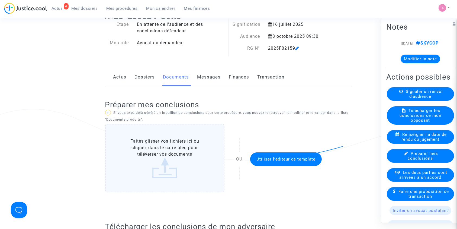
click at [145, 76] on link "Dossiers" at bounding box center [145, 77] width 20 height 18
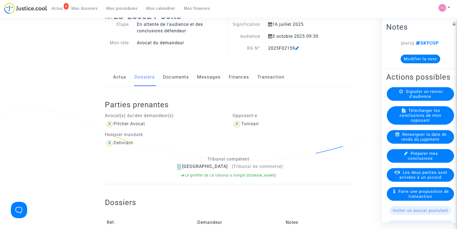
click at [184, 76] on link "Documents" at bounding box center [176, 77] width 26 height 18
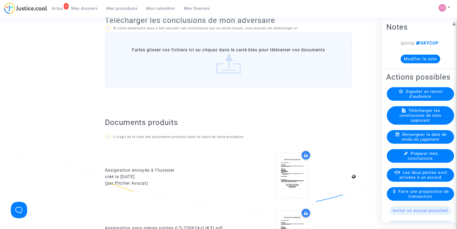
scroll to position [229, 0]
